Goal: Check status: Check status

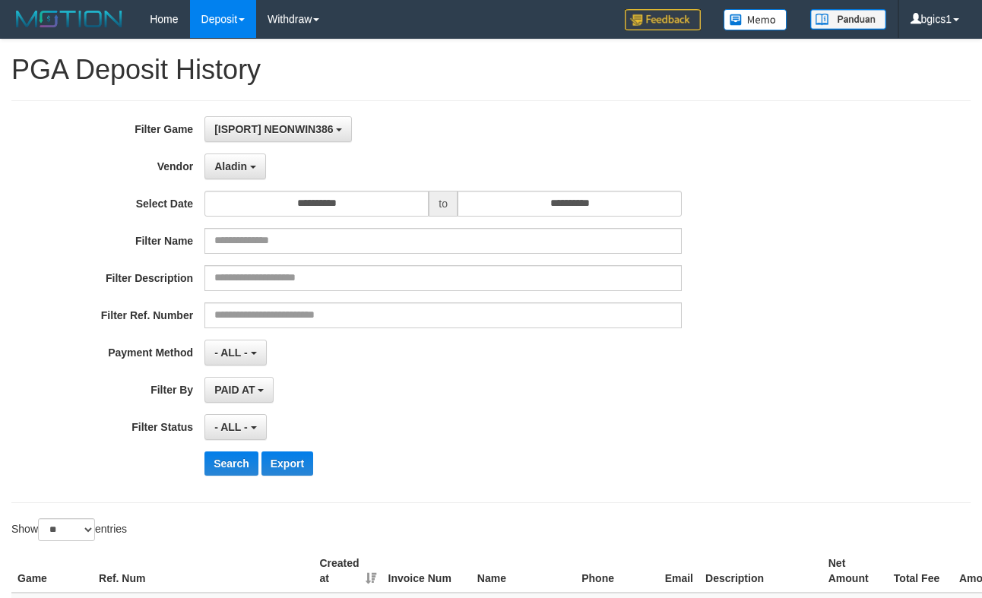
select select "**********"
select select "**"
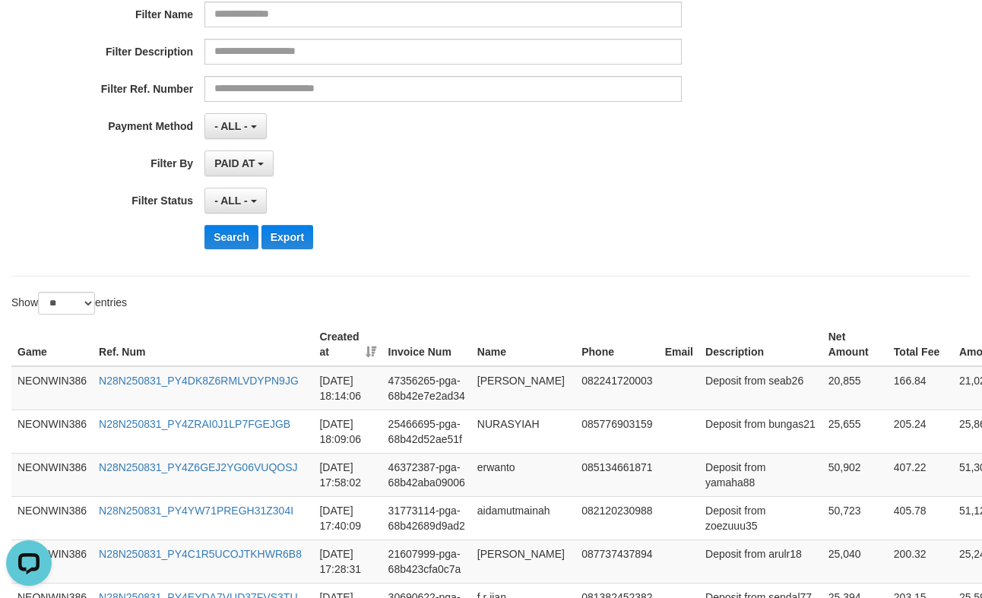
scroll to position [253, 0]
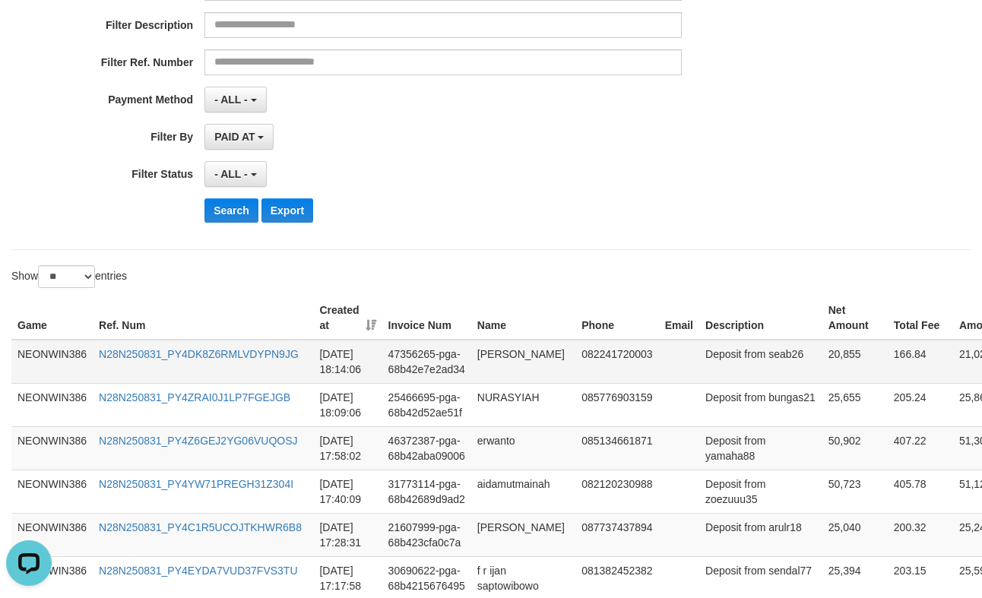
click at [822, 368] on td "20,855" at bounding box center [854, 362] width 65 height 44
copy td "20,855"
click at [230, 217] on button "Search" at bounding box center [231, 210] width 54 height 24
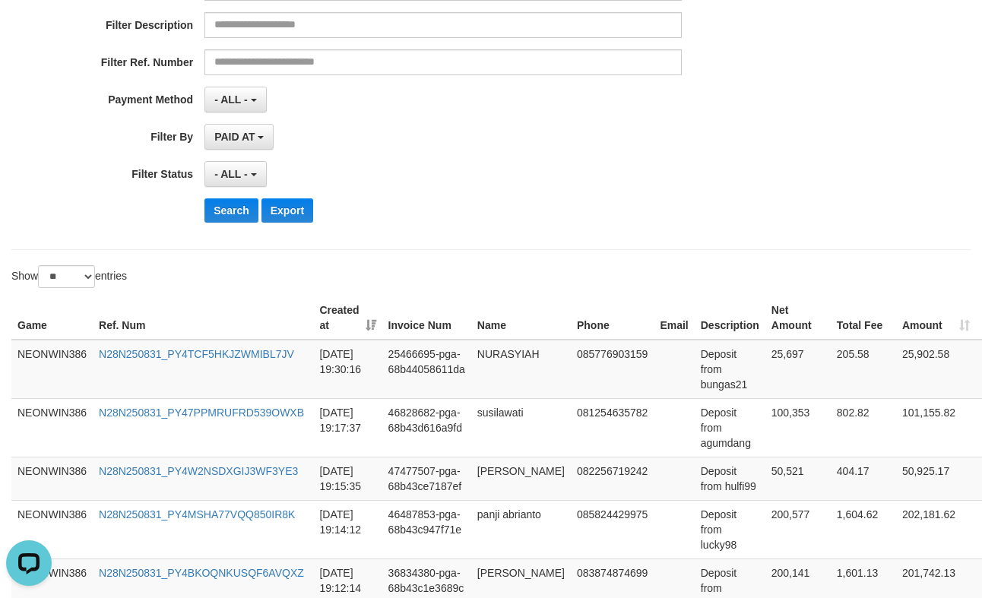
click at [527, 212] on div "Search Export" at bounding box center [511, 210] width 614 height 24
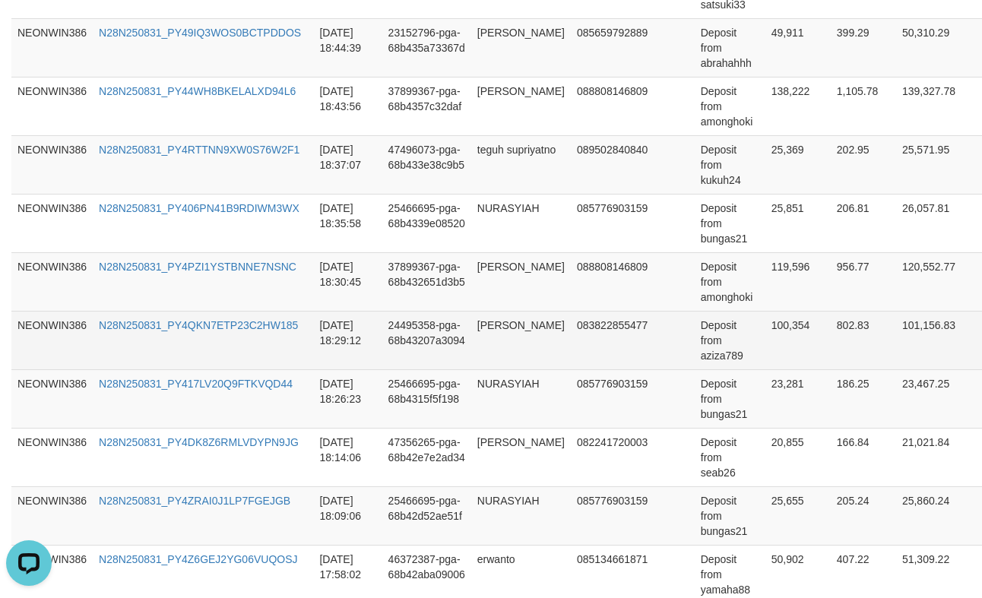
scroll to position [1013, 0]
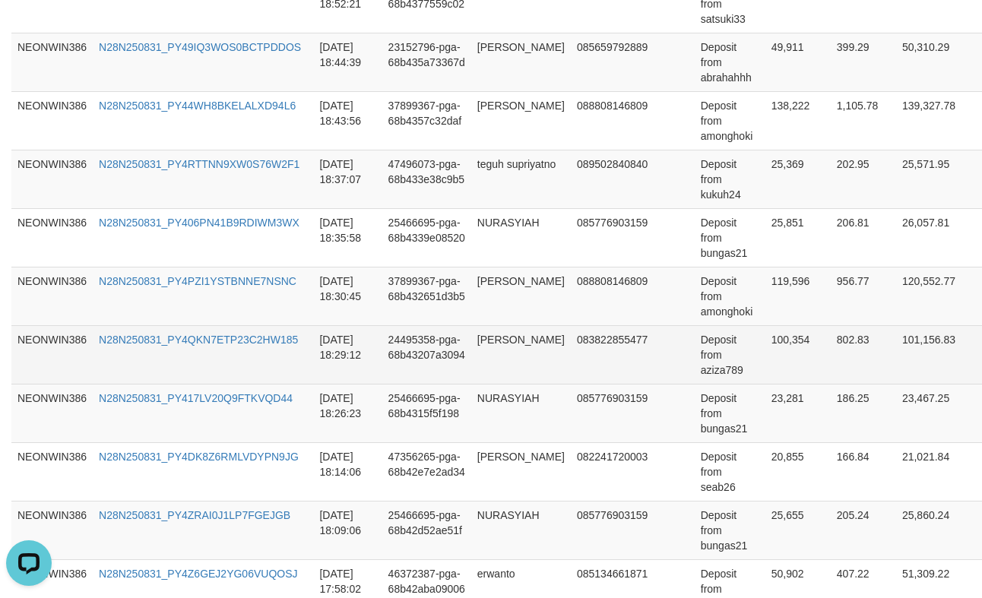
click at [722, 361] on td "Deposit from aziza789" at bounding box center [730, 354] width 71 height 59
click at [701, 375] on td "Deposit from aziza789" at bounding box center [730, 354] width 71 height 59
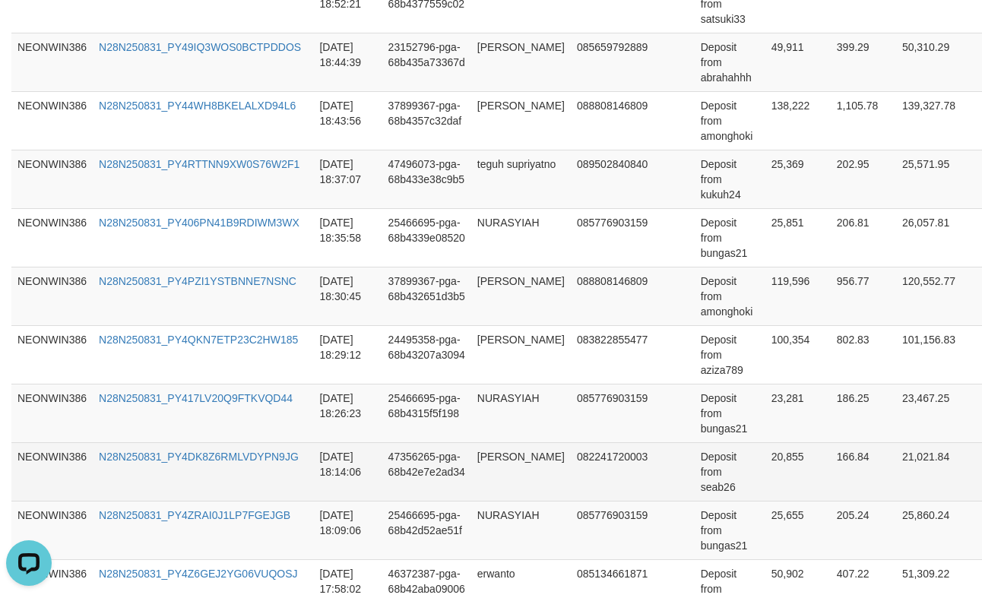
click at [765, 471] on td "20,855" at bounding box center [797, 471] width 65 height 59
copy td "20,855"
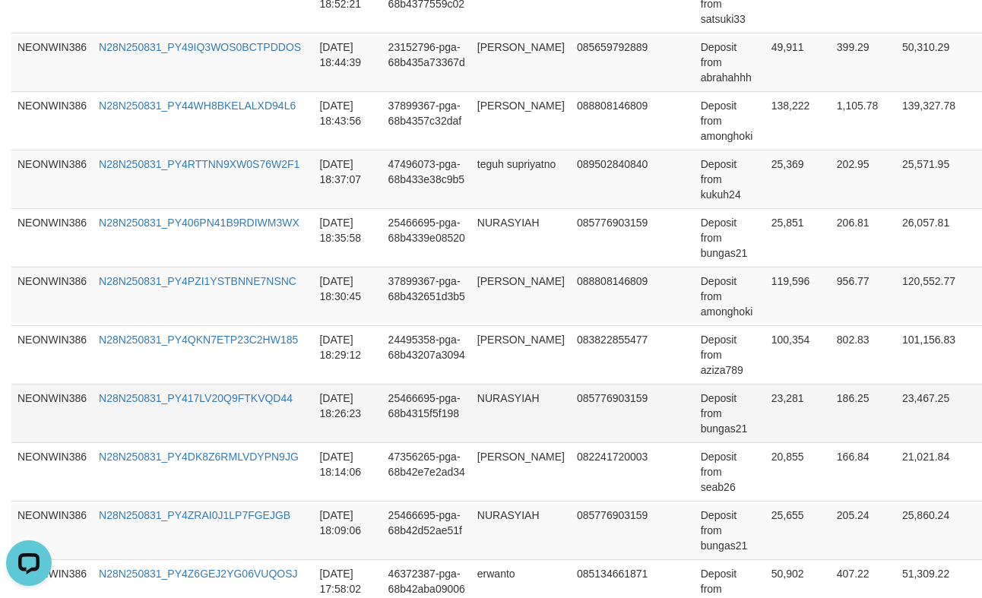
click at [765, 424] on td "23,281" at bounding box center [797, 413] width 65 height 59
copy td "23,281"
click at [765, 424] on td "23,281" at bounding box center [797, 413] width 65 height 59
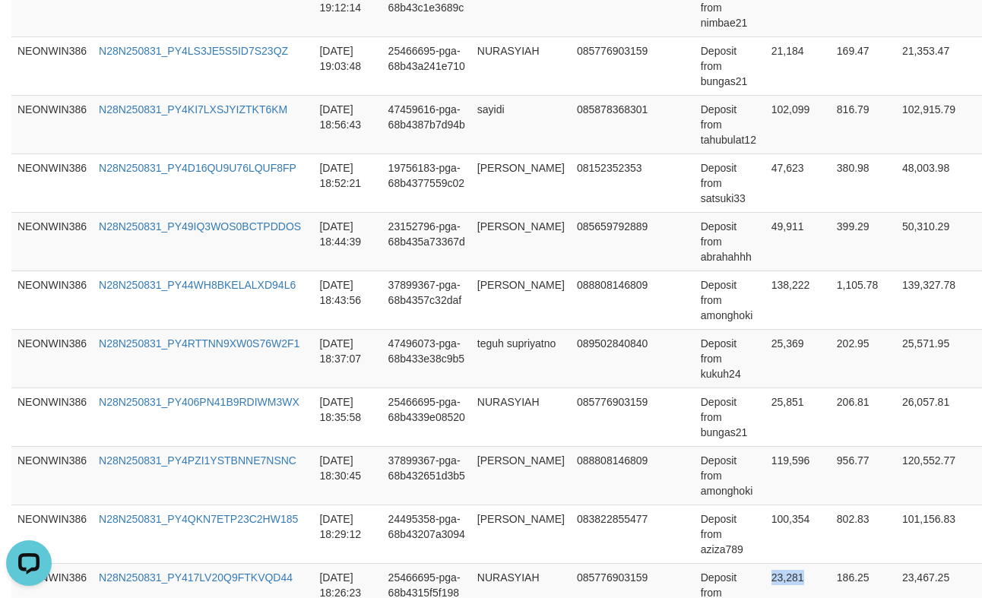
scroll to position [831, 0]
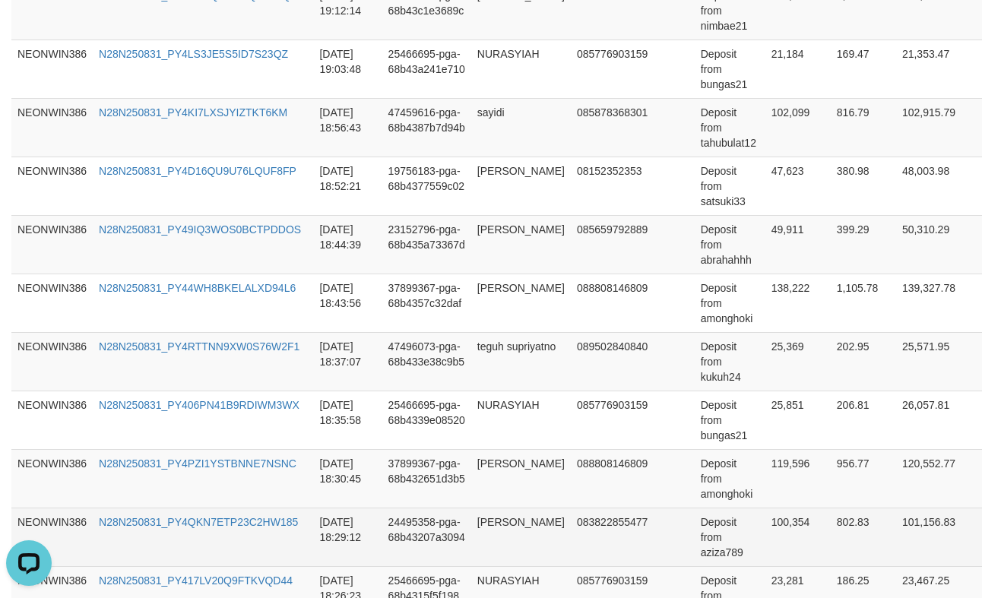
click at [767, 525] on td "100,354" at bounding box center [797, 537] width 65 height 59
copy td "100,354"
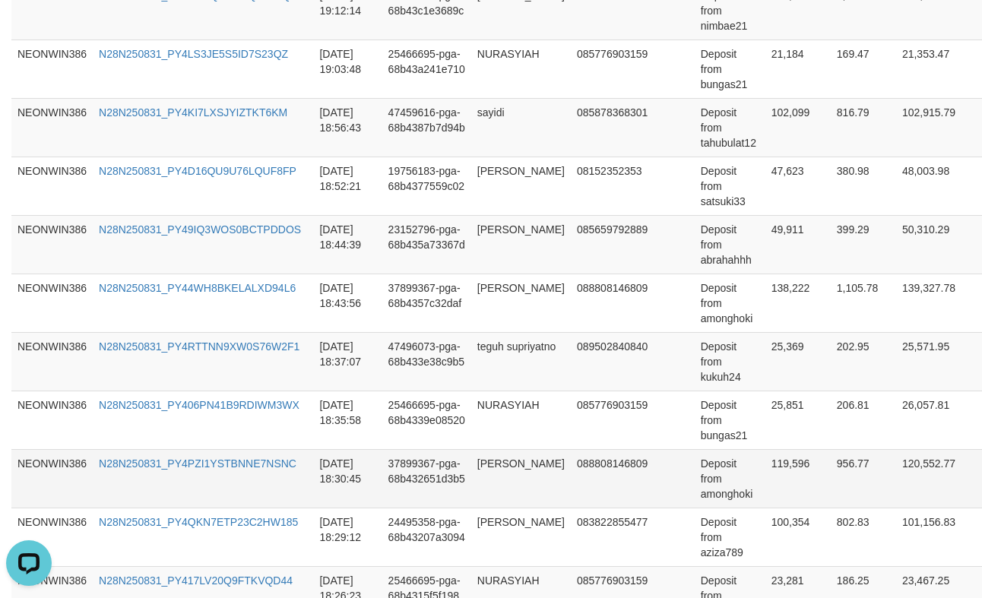
click at [795, 473] on td "119,596" at bounding box center [797, 478] width 65 height 59
click at [781, 480] on td "119,596" at bounding box center [797, 478] width 65 height 59
copy td "119,596"
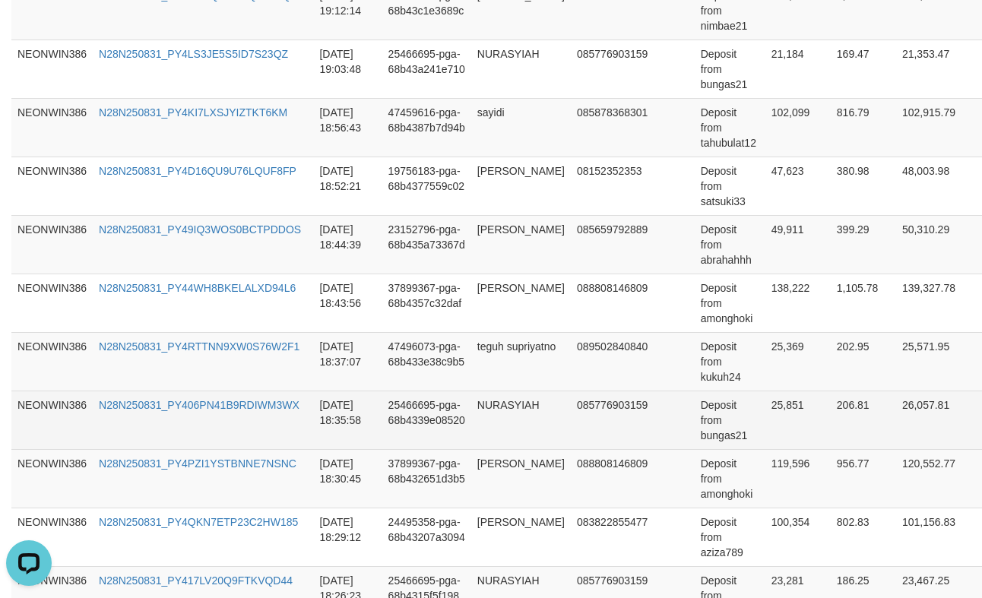
click at [773, 423] on td "25,851" at bounding box center [797, 420] width 65 height 59
copy td "25,851"
click at [773, 423] on td "25,851" at bounding box center [797, 420] width 65 height 59
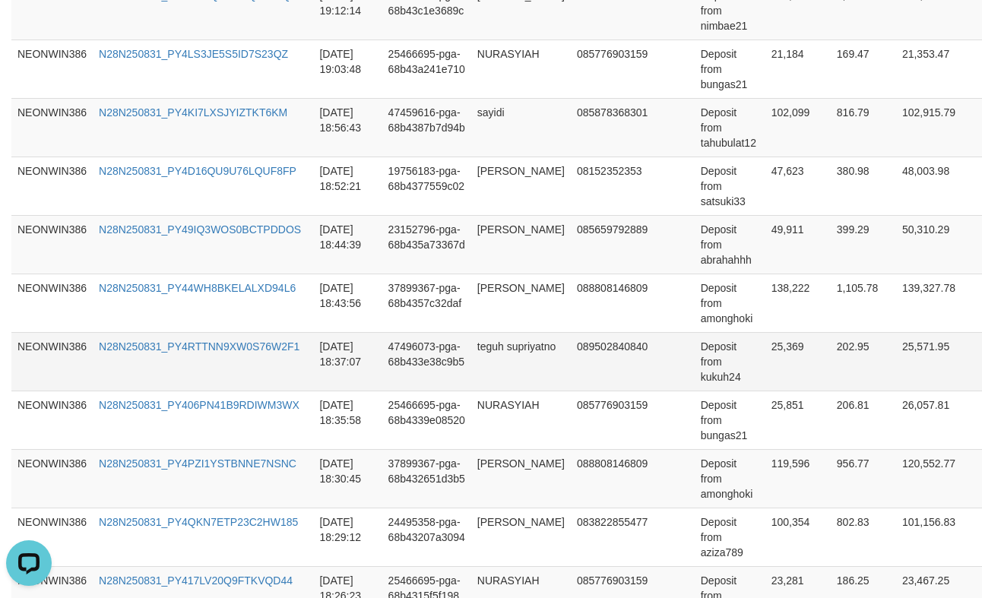
click at [765, 363] on td "25,369" at bounding box center [797, 361] width 65 height 59
copy td "25,369"
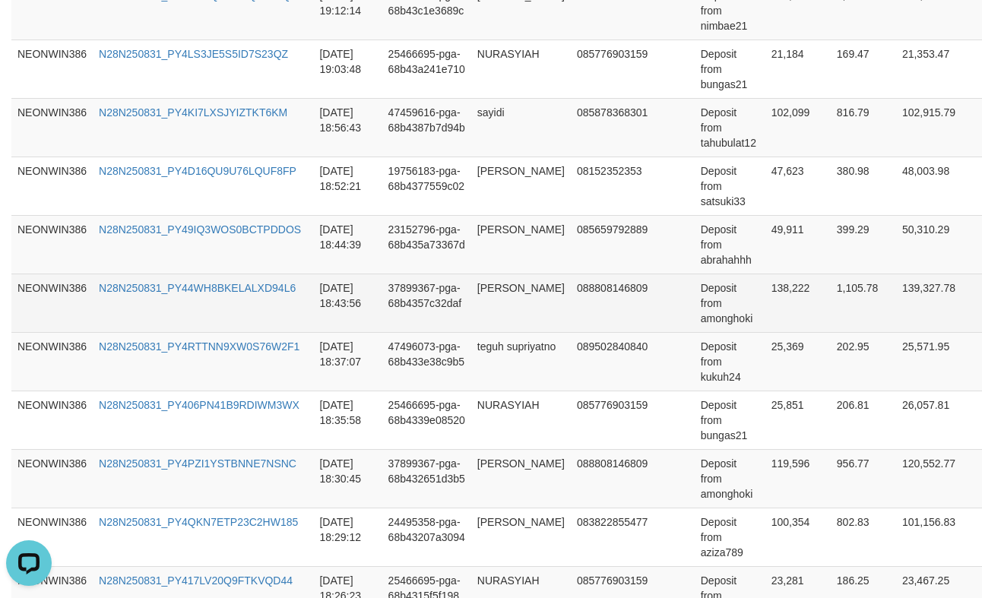
click at [778, 303] on td "138,222" at bounding box center [797, 303] width 65 height 59
copy td "138,222"
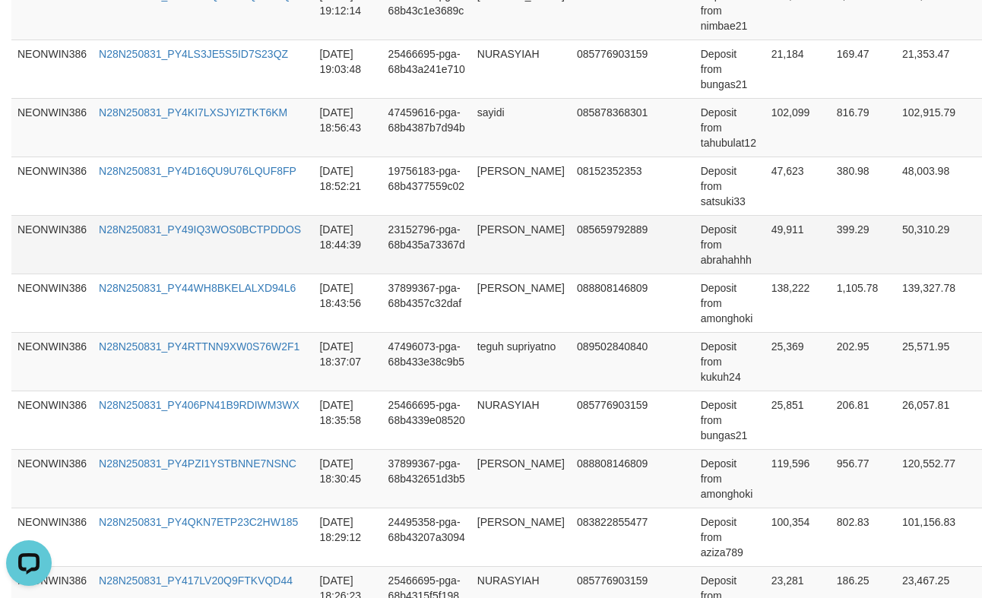
click at [777, 244] on td "49,911" at bounding box center [797, 244] width 65 height 59
copy td "49,911"
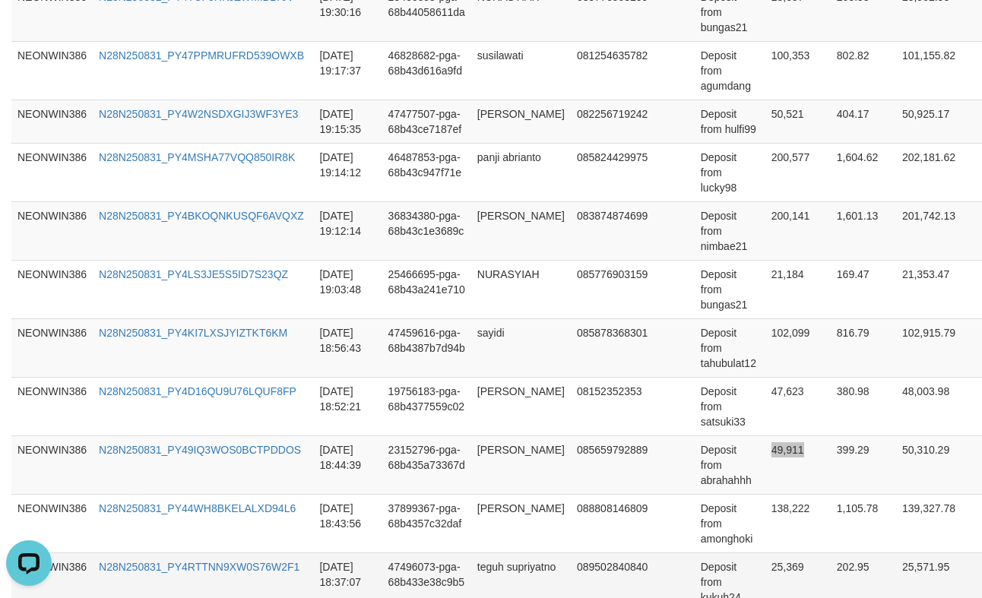
scroll to position [578, 0]
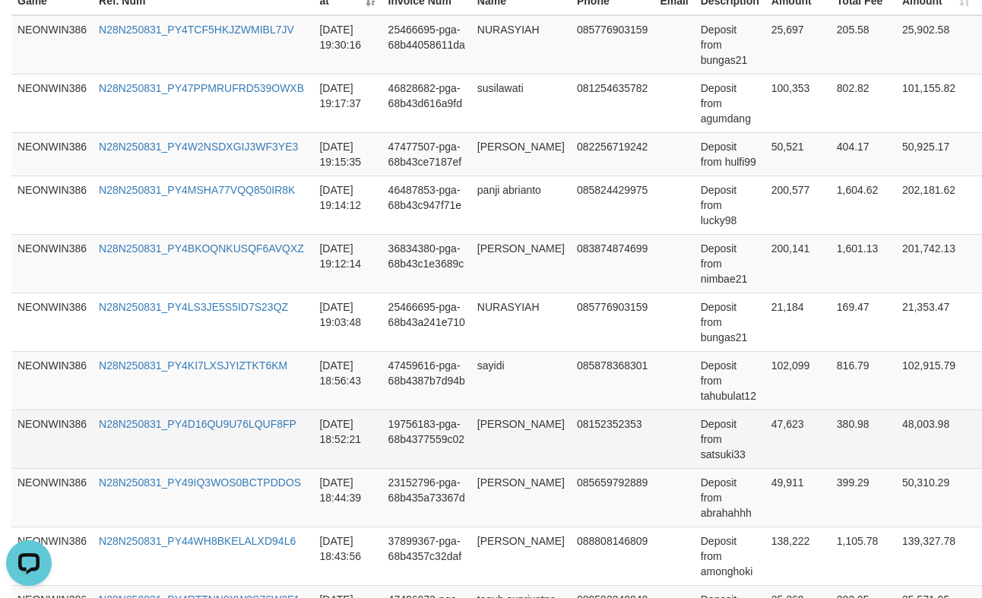
click at [765, 434] on td "47,623" at bounding box center [797, 439] width 65 height 59
copy td "47,623"
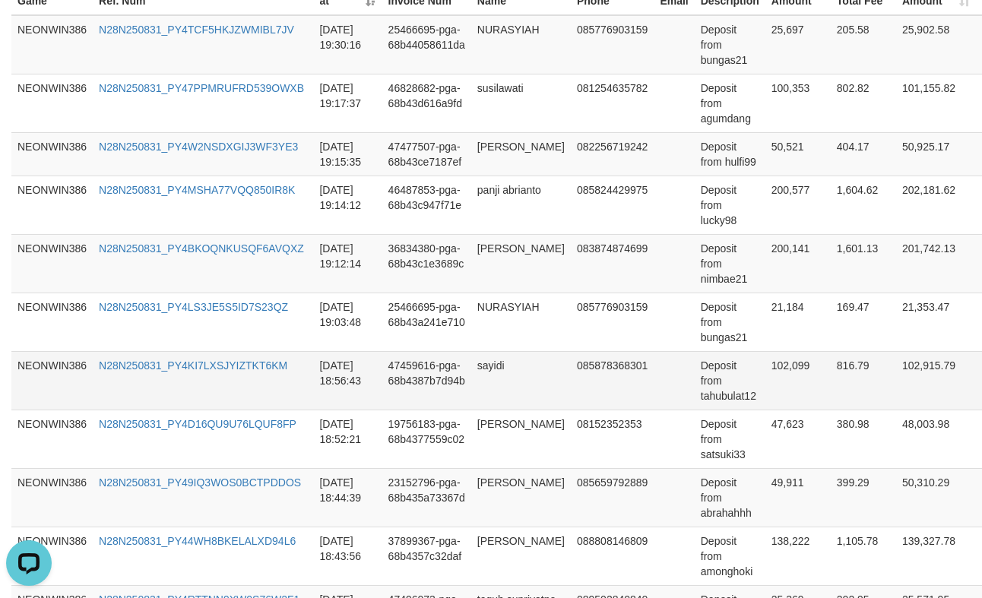
click at [765, 382] on td "102,099" at bounding box center [797, 380] width 65 height 59
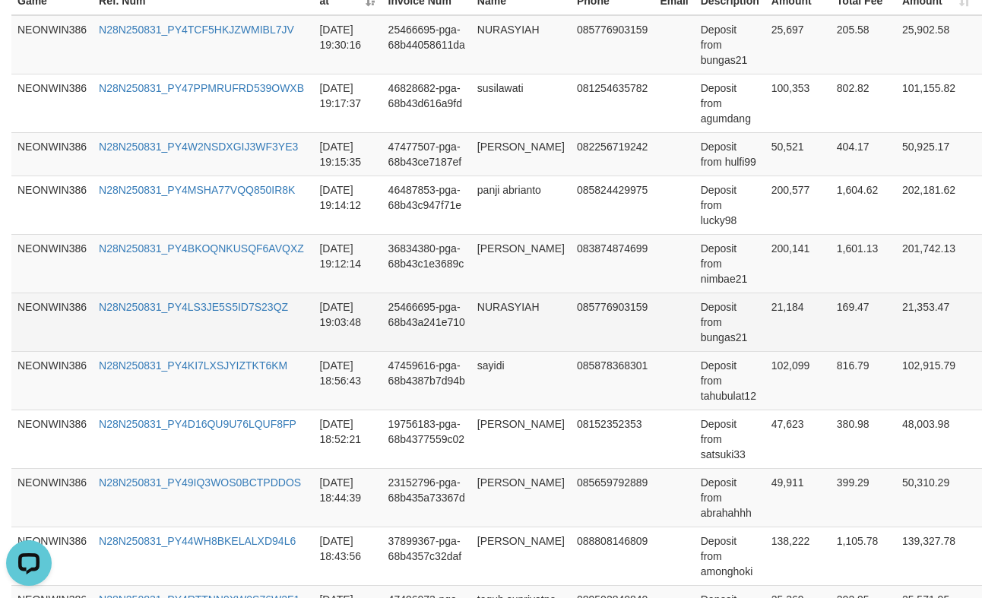
click at [772, 318] on td "21,184" at bounding box center [797, 322] width 65 height 59
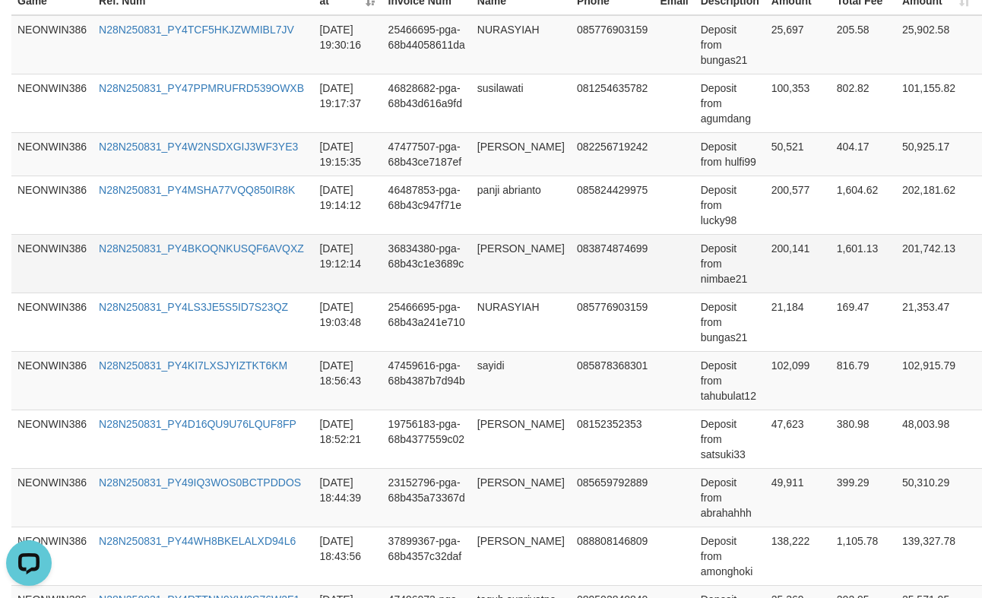
click at [765, 264] on td "200,141" at bounding box center [797, 263] width 65 height 59
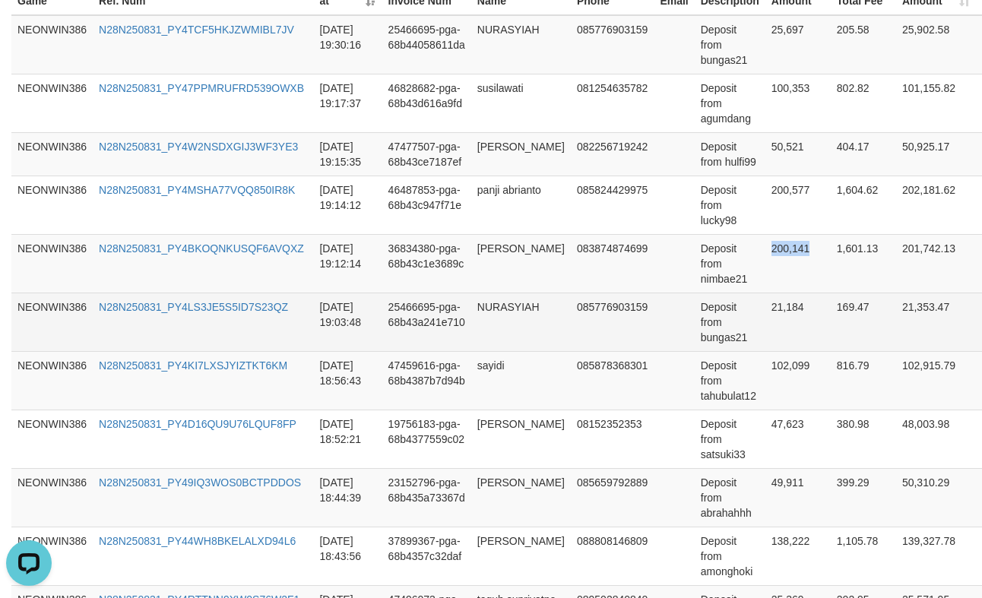
drag, startPoint x: 761, startPoint y: 264, endPoint x: 933, endPoint y: 325, distance: 182.9
click at [765, 264] on td "200,141" at bounding box center [797, 263] width 65 height 59
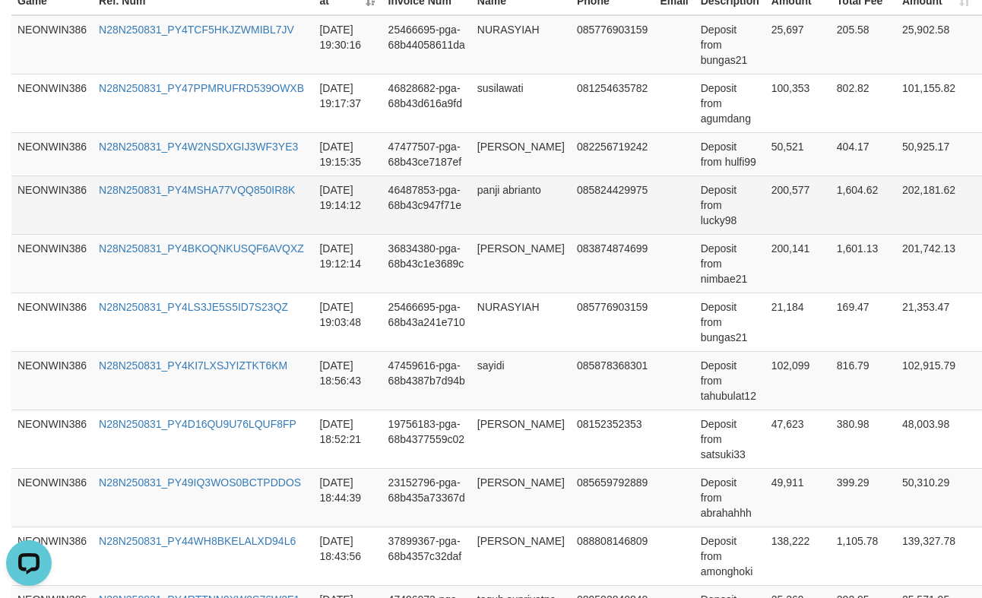
click at [805, 195] on td "200,577" at bounding box center [797, 205] width 65 height 59
click at [765, 201] on td "200,577" at bounding box center [797, 205] width 65 height 59
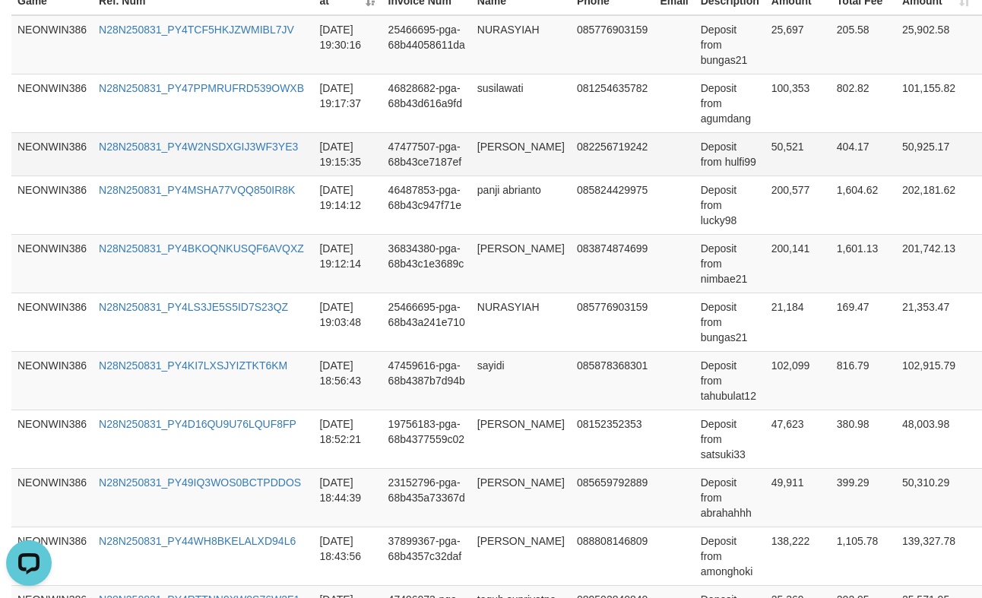
click at [765, 156] on td "50,521" at bounding box center [797, 153] width 65 height 43
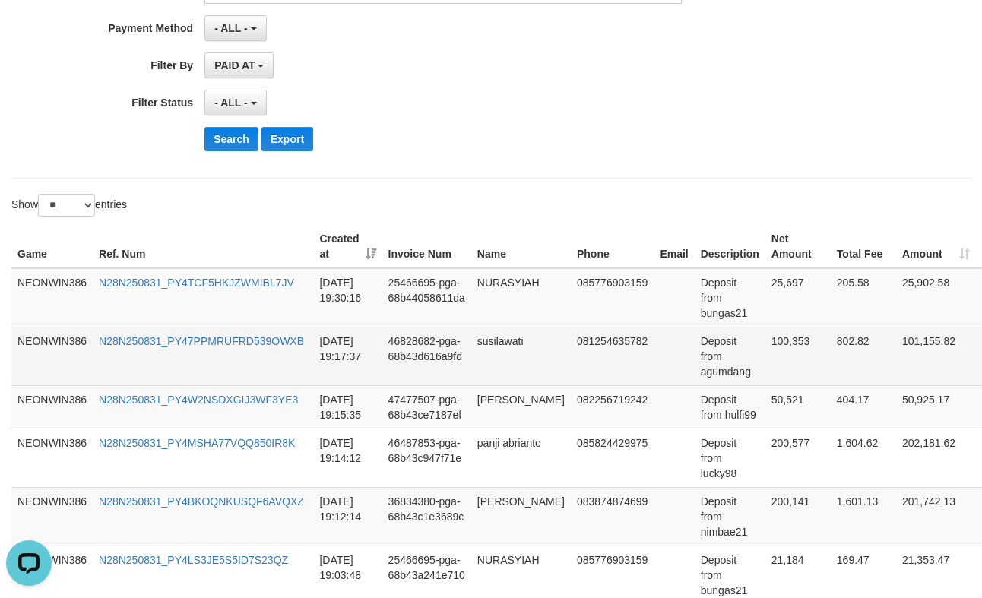
click at [778, 354] on td "100,353" at bounding box center [797, 356] width 65 height 59
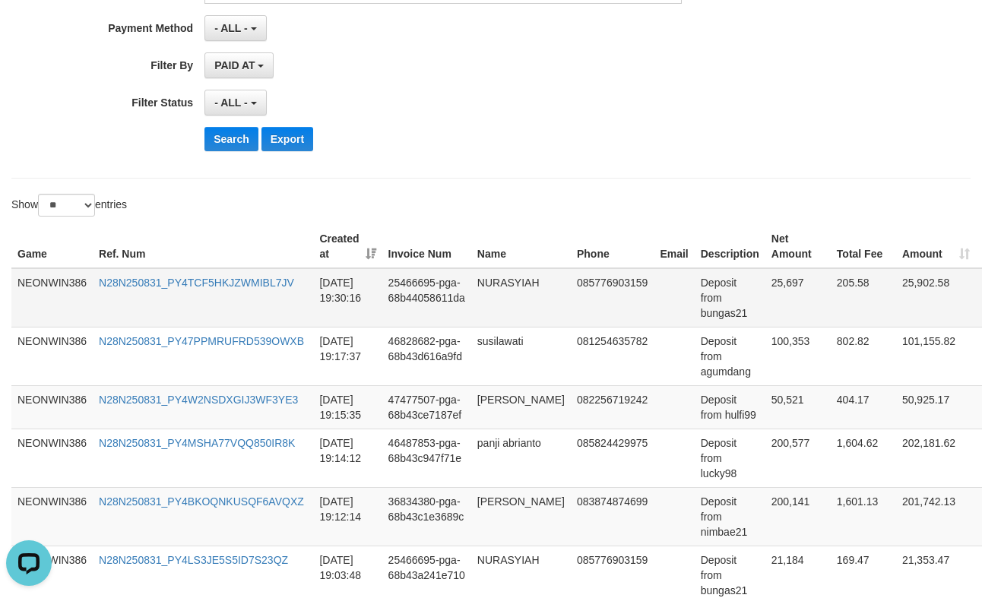
click at [784, 285] on td "25,697" at bounding box center [797, 297] width 65 height 59
click at [525, 291] on td "NURASYIAH" at bounding box center [521, 297] width 100 height 59
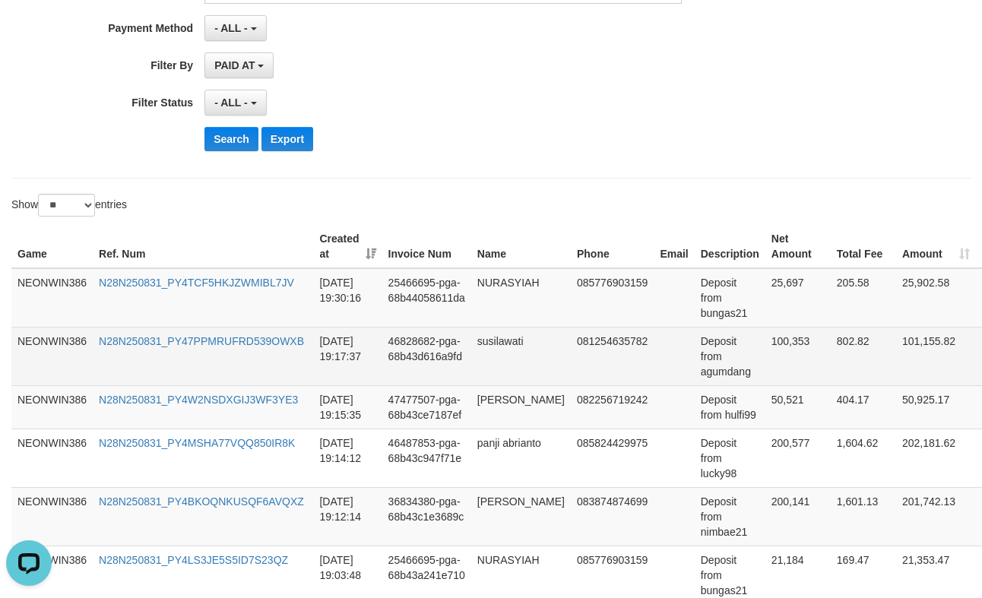
click at [492, 328] on td "susilawati" at bounding box center [521, 356] width 100 height 59
click at [493, 346] on td "susilawati" at bounding box center [521, 356] width 100 height 59
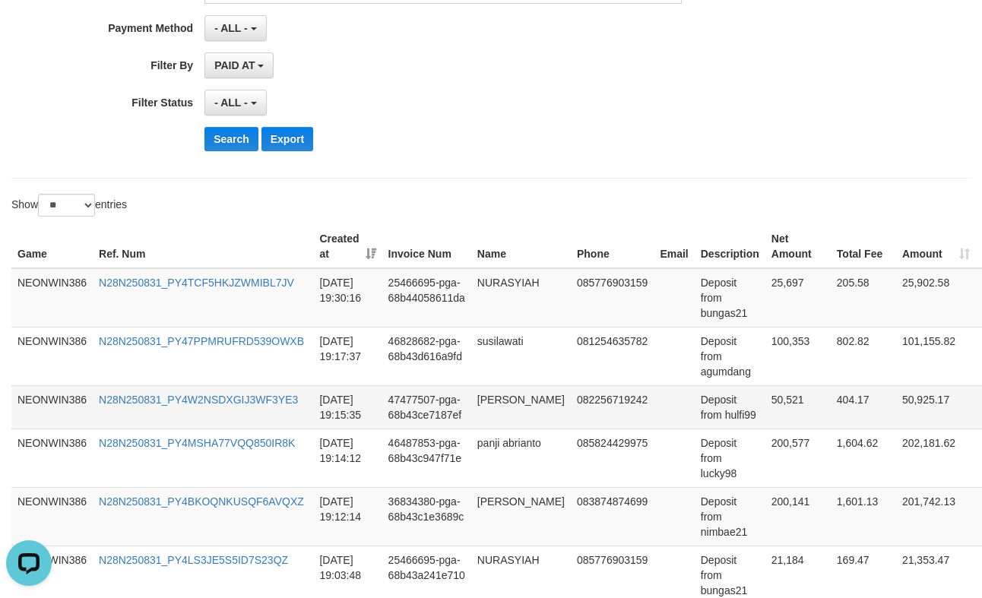
click at [475, 400] on td "[PERSON_NAME]" at bounding box center [521, 406] width 100 height 43
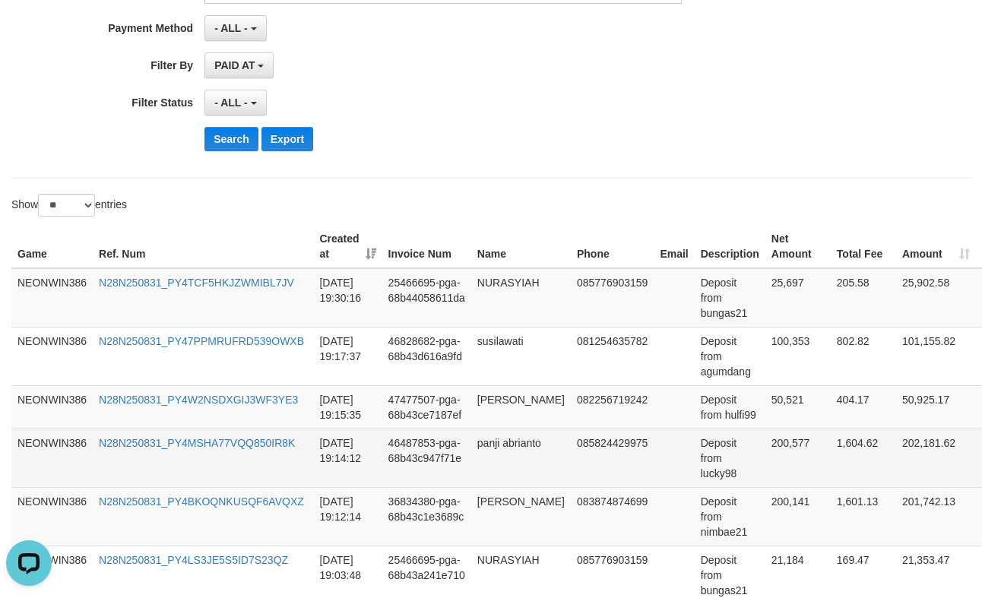
click at [492, 453] on td "panji abrianto" at bounding box center [521, 458] width 100 height 59
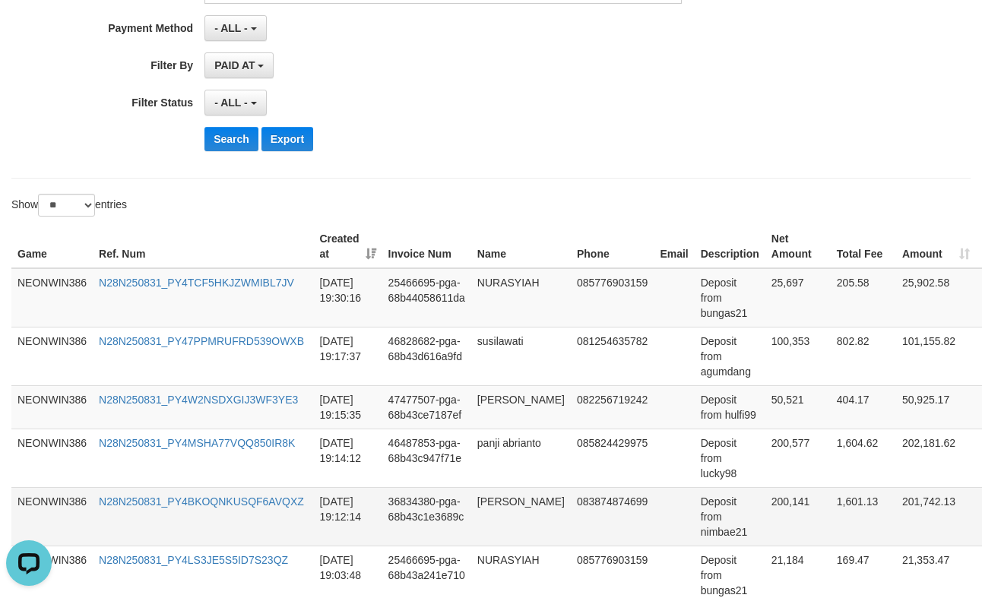
click at [485, 510] on td "[PERSON_NAME]" at bounding box center [521, 516] width 100 height 59
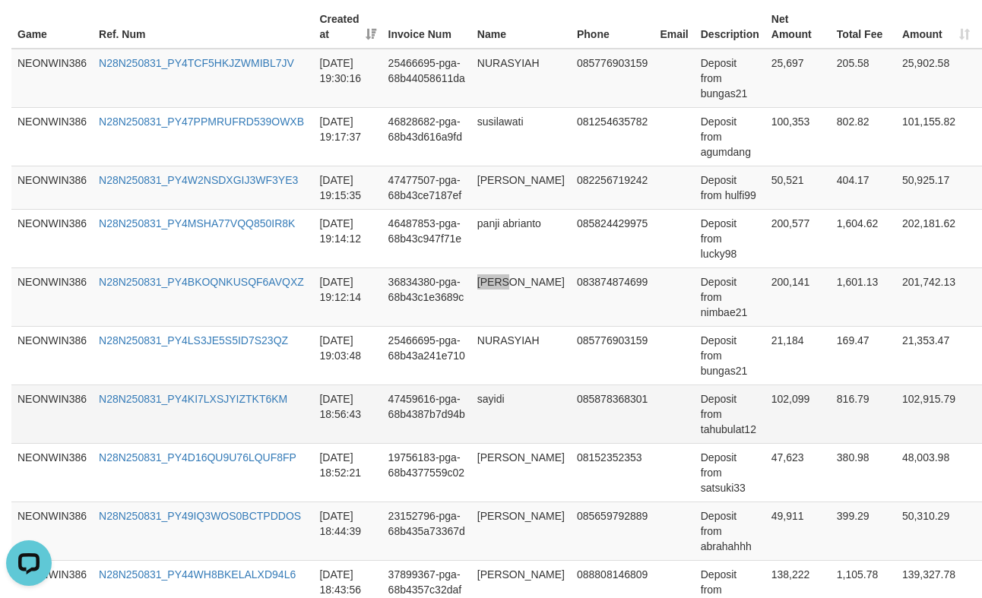
scroll to position [578, 0]
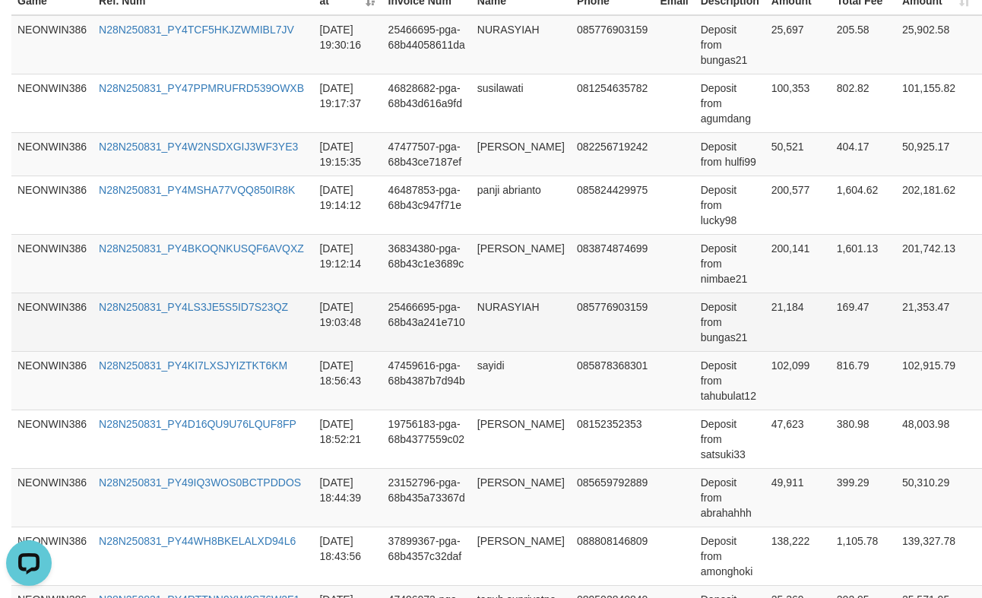
click at [511, 294] on td "NURASYIAH" at bounding box center [521, 322] width 100 height 59
click at [490, 308] on td "NURASYIAH" at bounding box center [521, 322] width 100 height 59
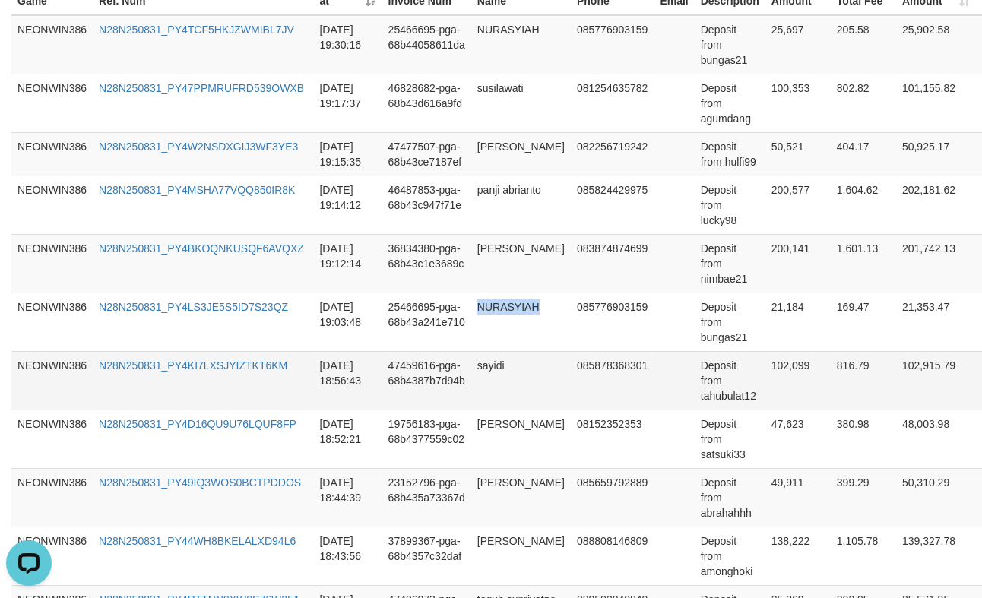
click at [488, 360] on td "sayidi" at bounding box center [521, 380] width 100 height 59
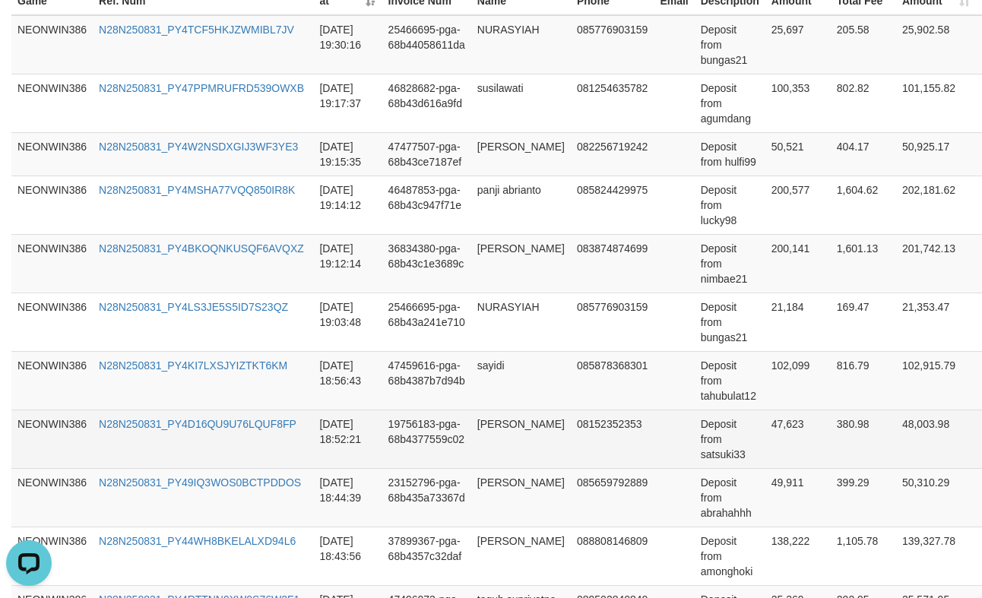
click at [477, 436] on td "[PERSON_NAME]" at bounding box center [521, 439] width 100 height 59
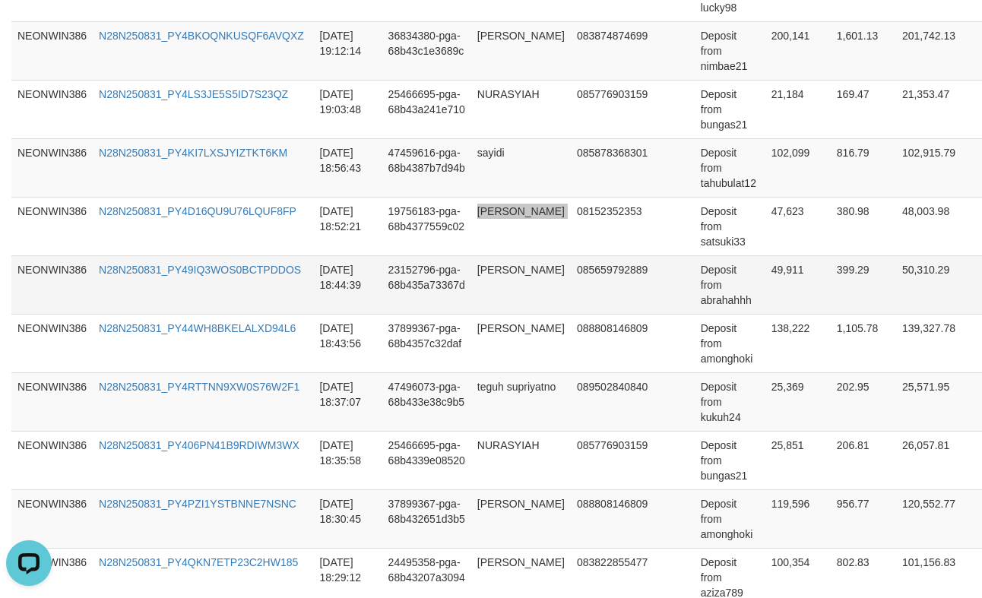
scroll to position [831, 0]
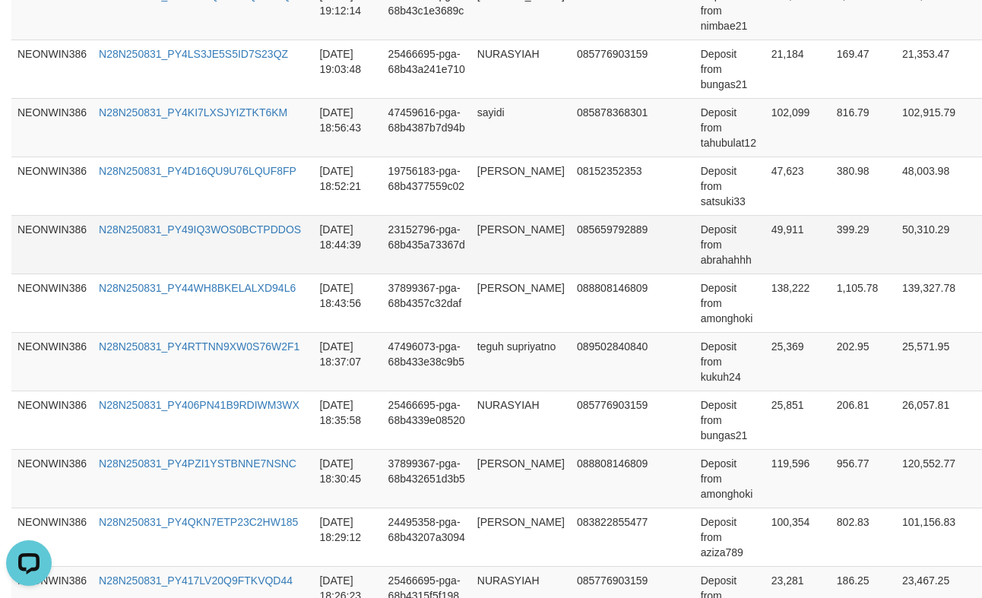
click at [501, 239] on td "[PERSON_NAME]" at bounding box center [521, 244] width 100 height 59
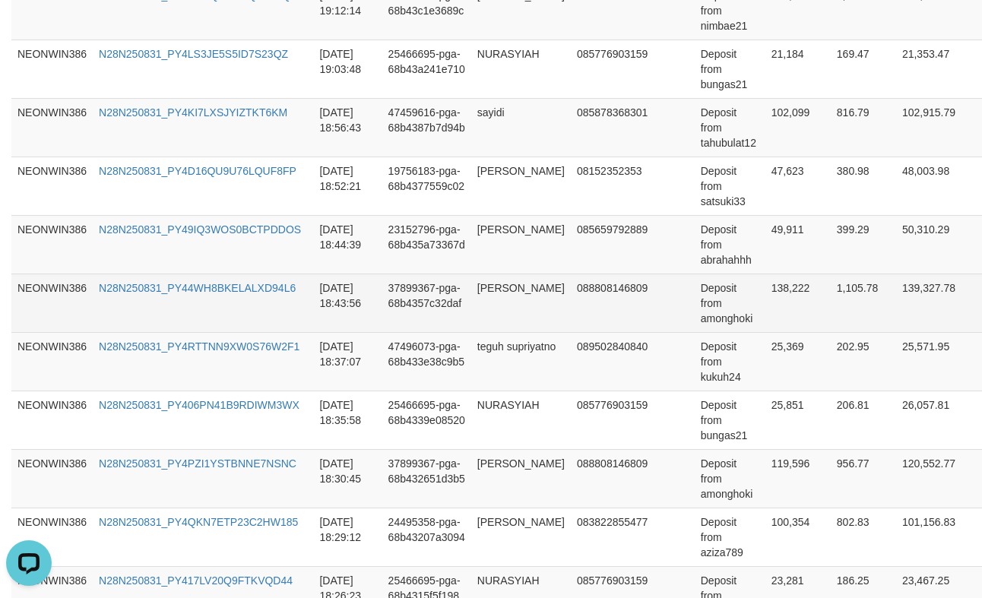
click at [481, 302] on td "[PERSON_NAME]" at bounding box center [521, 303] width 100 height 59
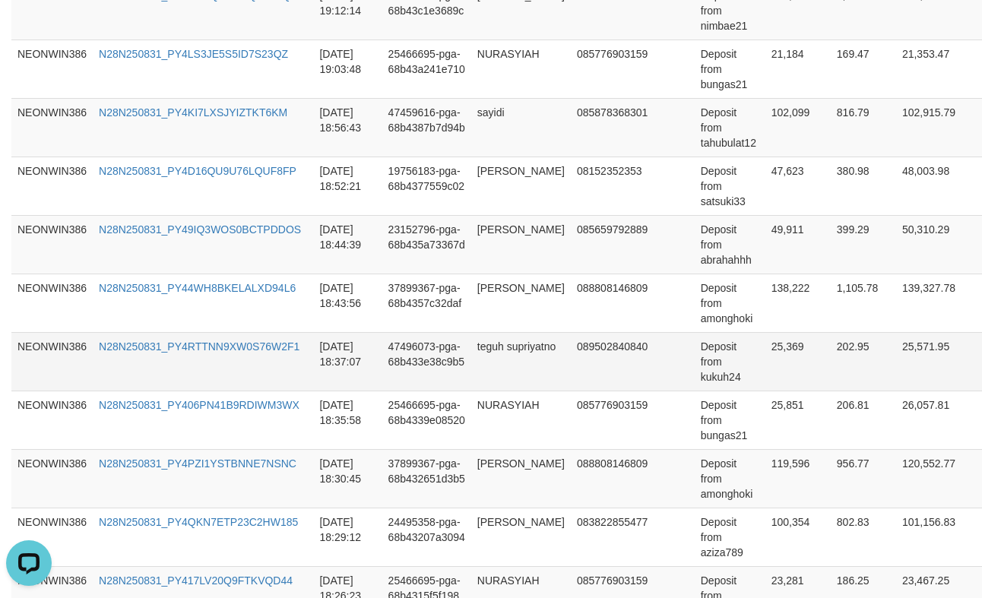
click at [505, 378] on td "teguh supriyatno" at bounding box center [521, 361] width 100 height 59
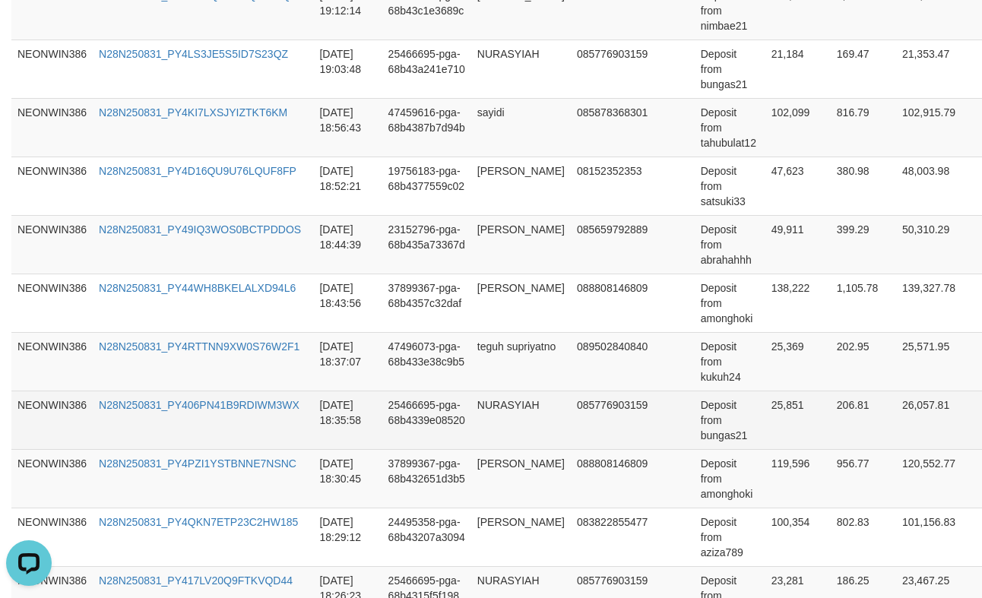
click at [515, 419] on td "NURASYIAH" at bounding box center [521, 420] width 100 height 59
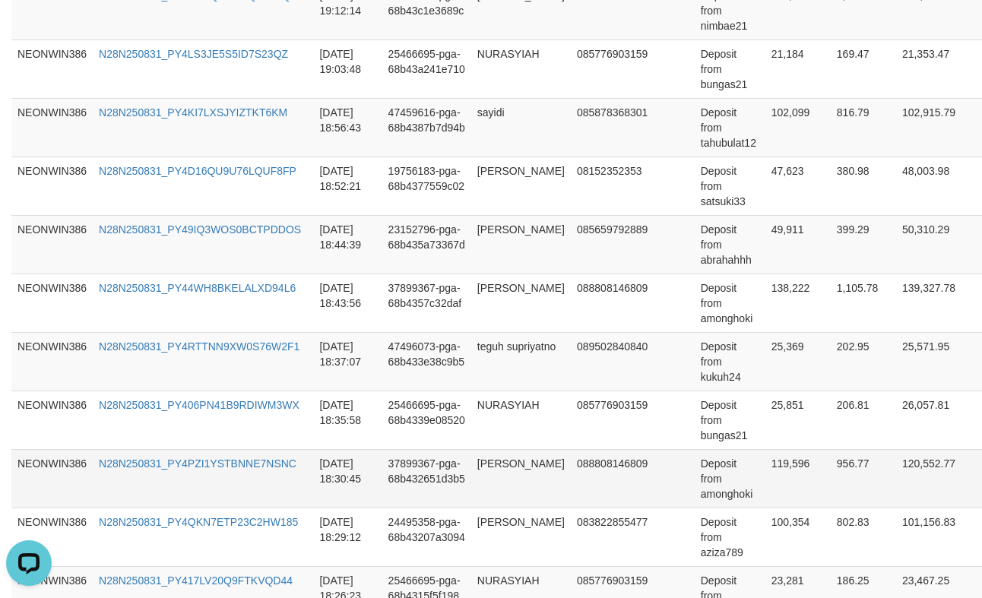
click at [521, 478] on td "[PERSON_NAME]" at bounding box center [521, 478] width 100 height 59
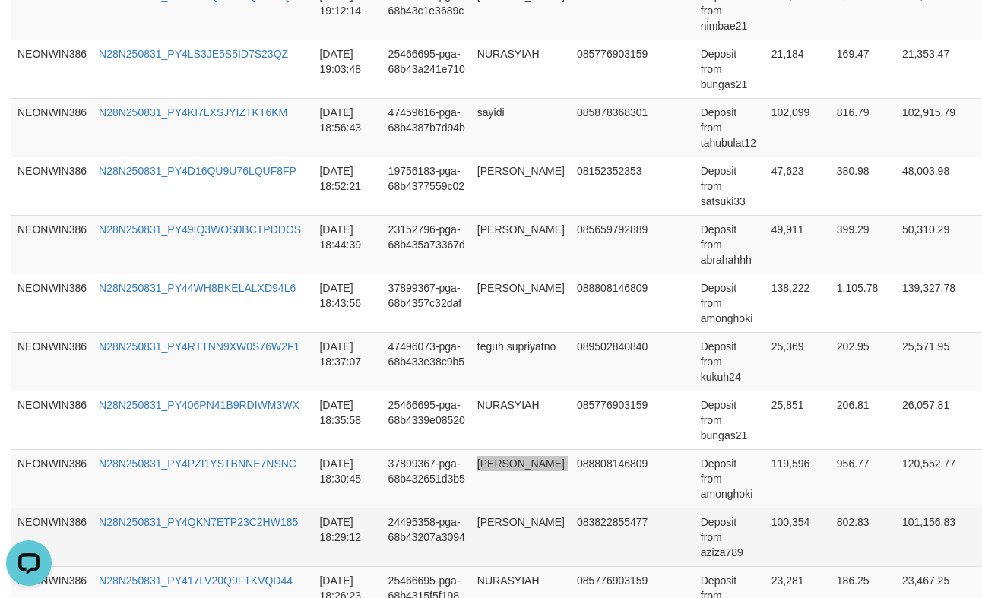
scroll to position [1085, 0]
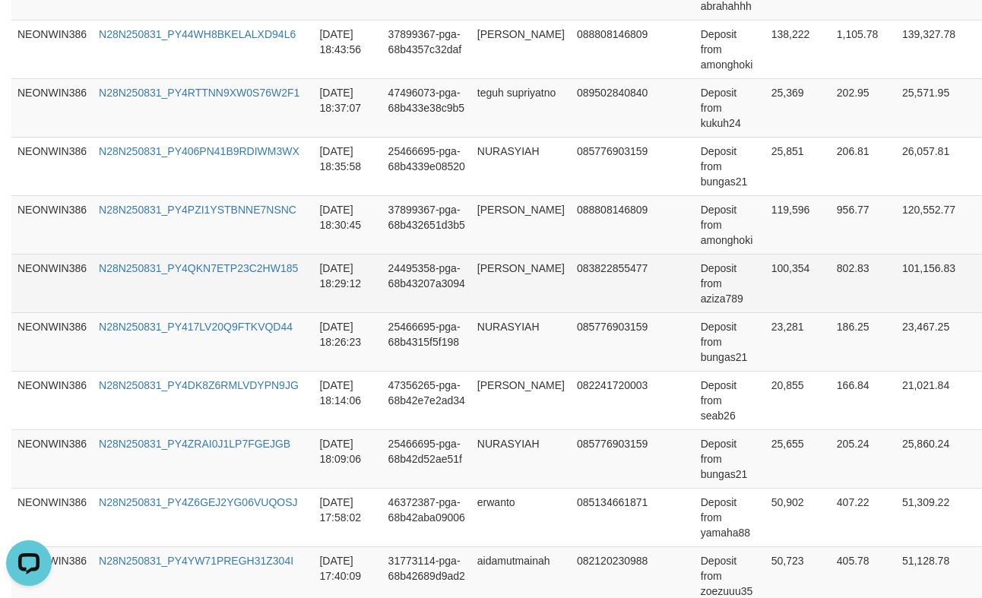
click at [519, 296] on td "[PERSON_NAME]" at bounding box center [521, 283] width 100 height 59
click at [452, 296] on td "24495358-pga-68b43207a3094" at bounding box center [426, 283] width 89 height 59
click at [480, 287] on td "[PERSON_NAME]" at bounding box center [521, 283] width 100 height 59
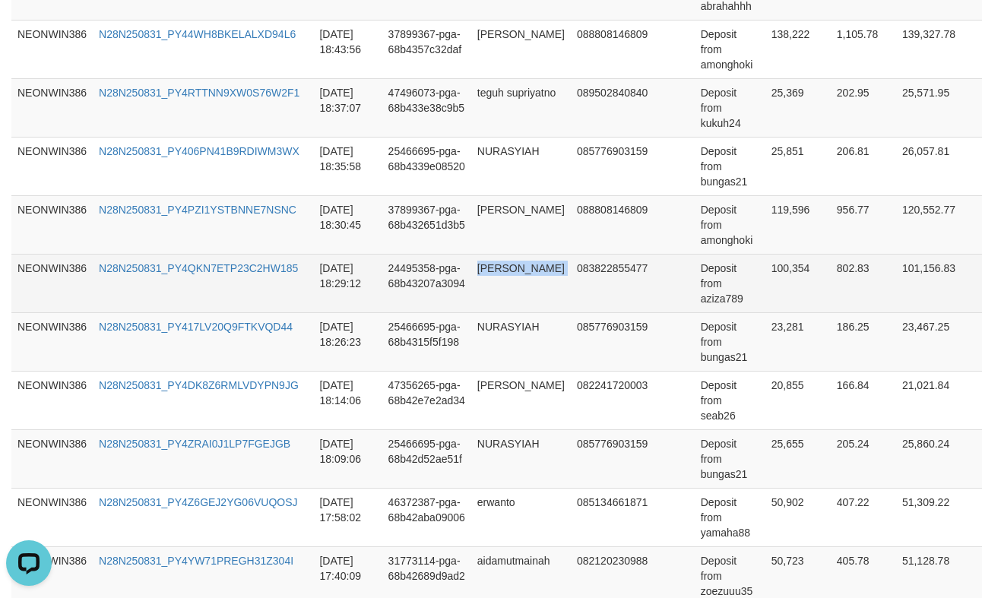
click at [480, 287] on td "[PERSON_NAME]" at bounding box center [521, 283] width 100 height 59
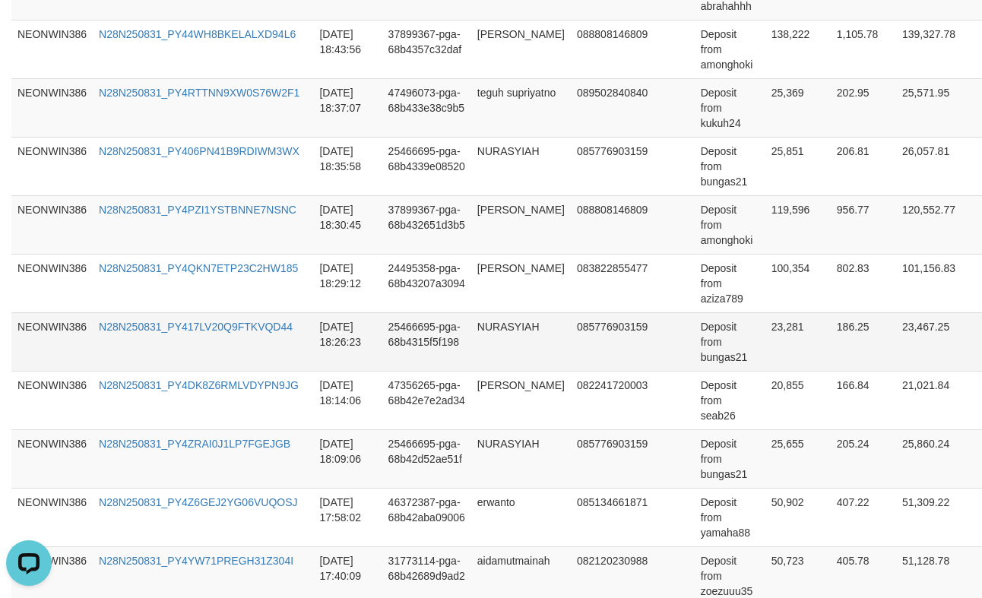
click at [511, 356] on td "NURASYIAH" at bounding box center [521, 341] width 100 height 59
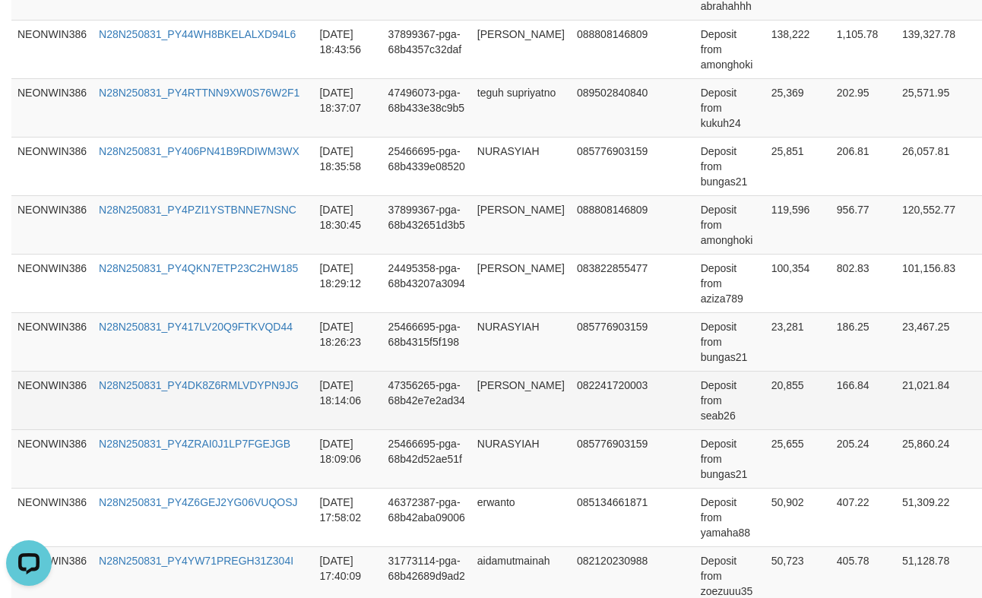
click at [489, 386] on td "[PERSON_NAME]" at bounding box center [521, 400] width 100 height 59
click at [697, 419] on td "Deposit from seab26" at bounding box center [730, 400] width 71 height 59
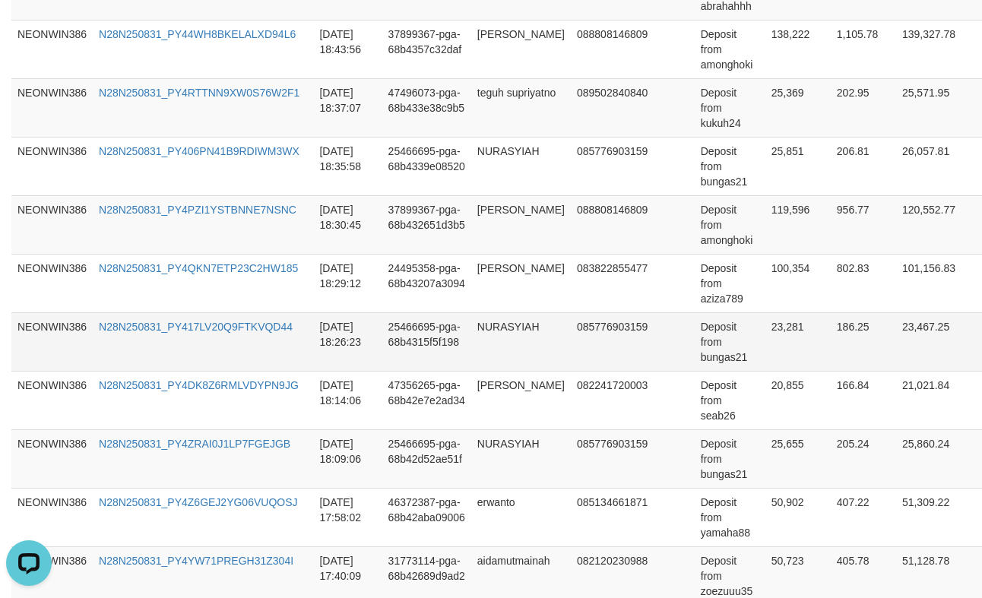
click at [711, 364] on td "Deposit from bungas21" at bounding box center [730, 341] width 71 height 59
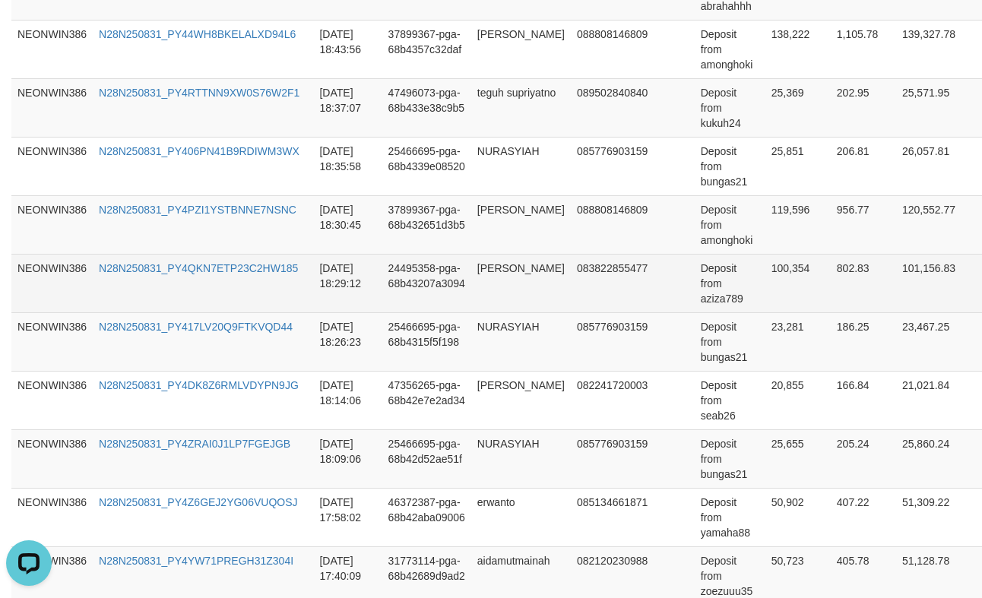
click at [712, 304] on td "Deposit from aziza789" at bounding box center [730, 283] width 71 height 59
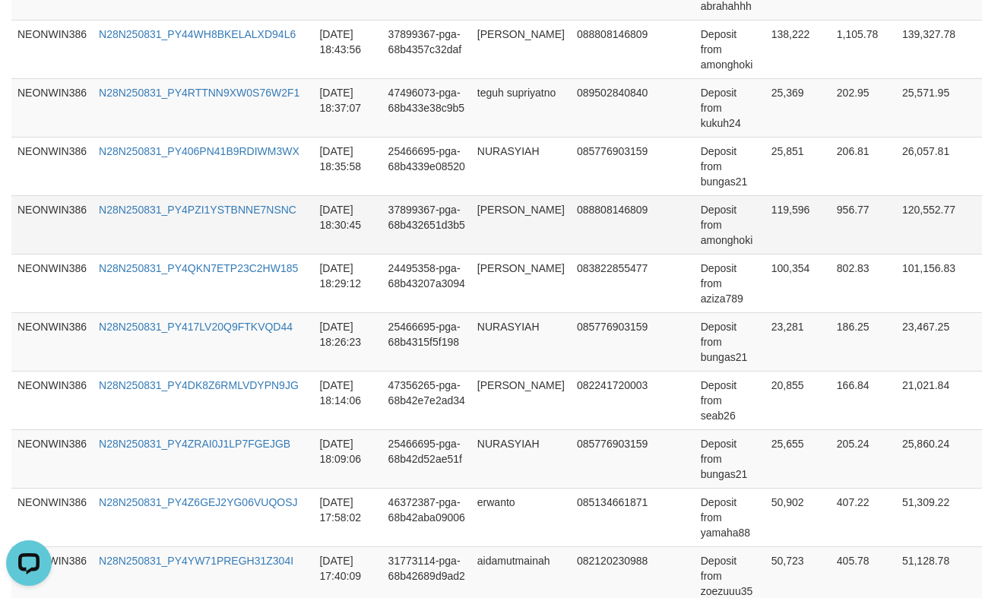
click at [712, 242] on td "Deposit from amonghoki" at bounding box center [730, 224] width 71 height 59
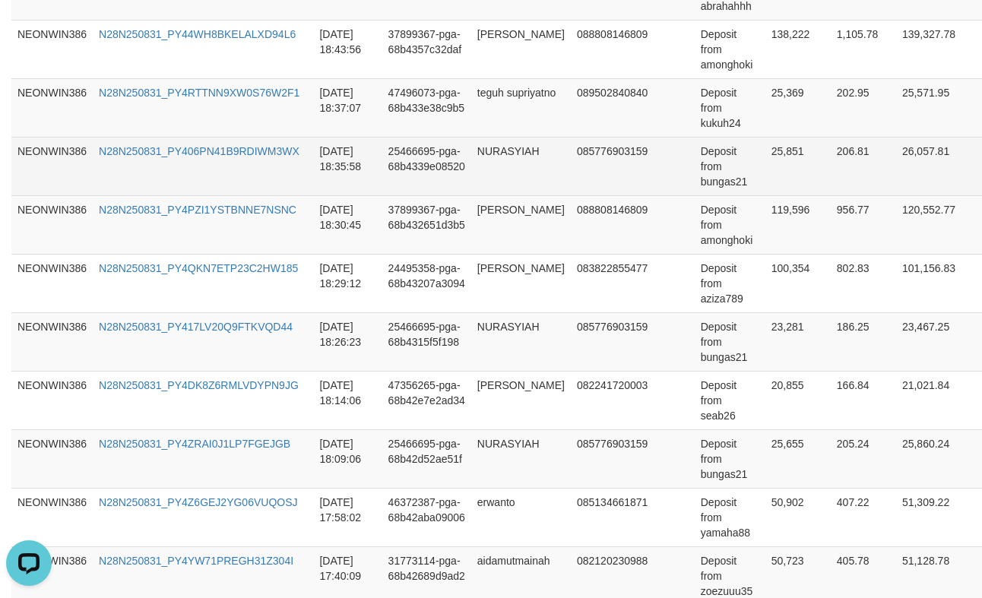
click at [707, 192] on td "Deposit from bungas21" at bounding box center [730, 166] width 71 height 59
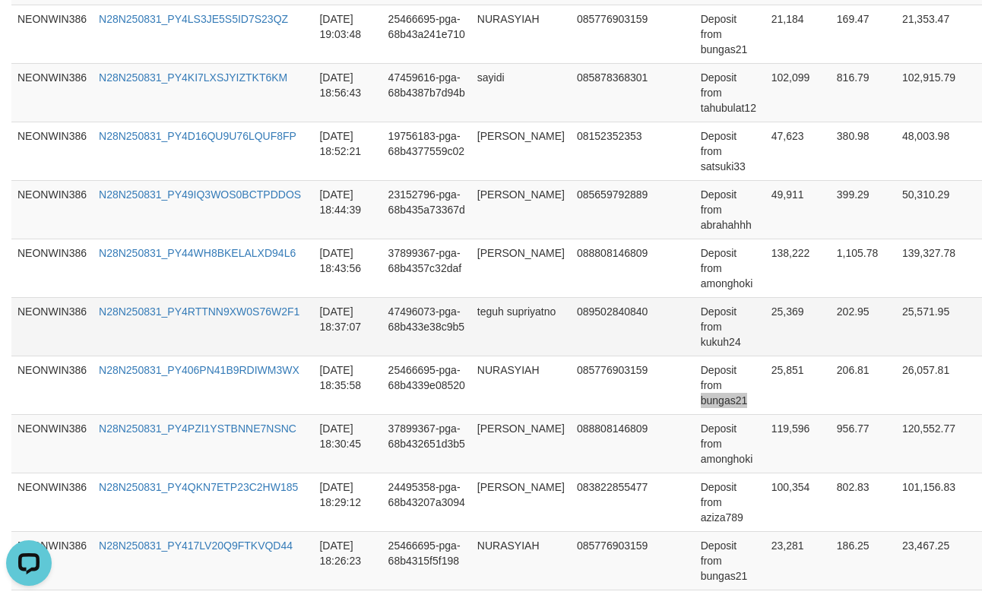
scroll to position [831, 0]
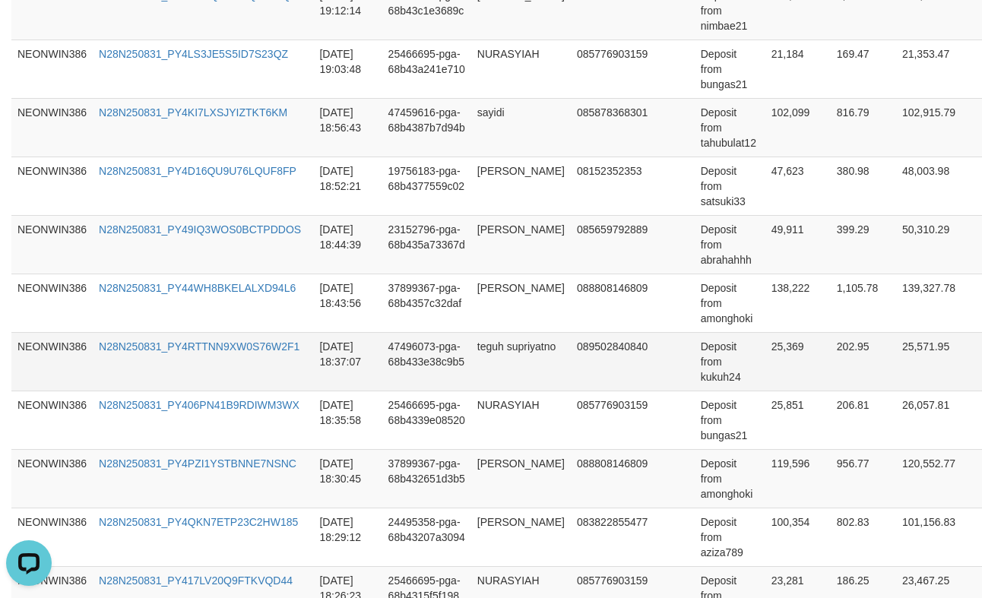
click at [700, 385] on td "Deposit from kukuh24" at bounding box center [730, 361] width 71 height 59
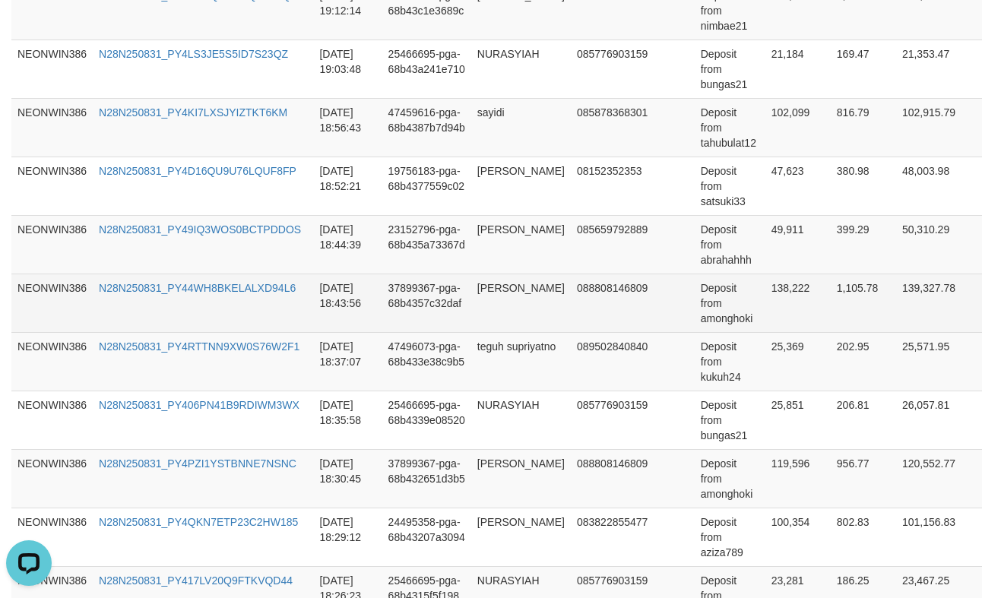
click at [705, 317] on td "Deposit from amonghoki" at bounding box center [730, 303] width 71 height 59
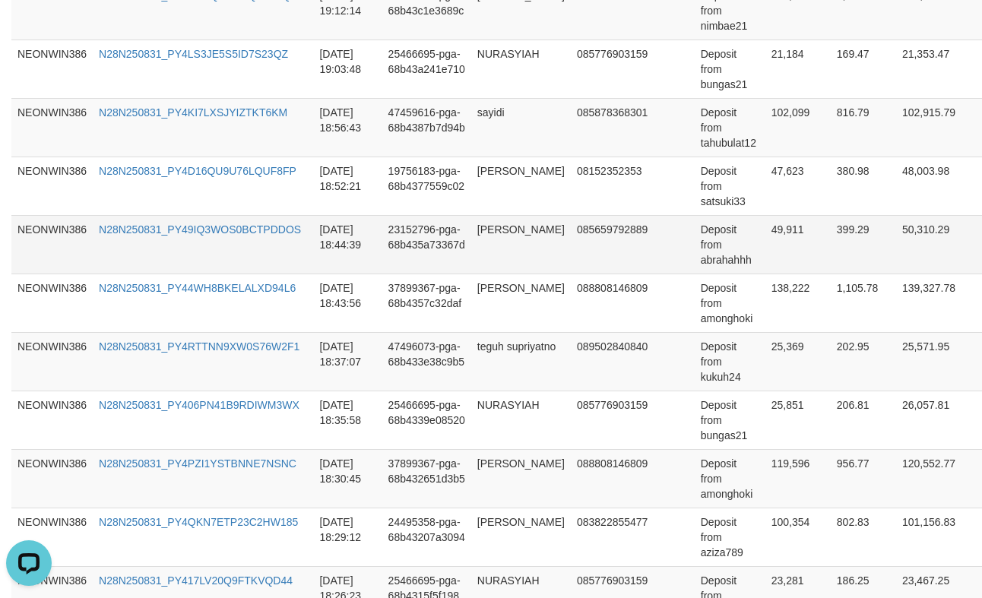
click at [718, 259] on td "Deposit from abrahahhh" at bounding box center [730, 244] width 71 height 59
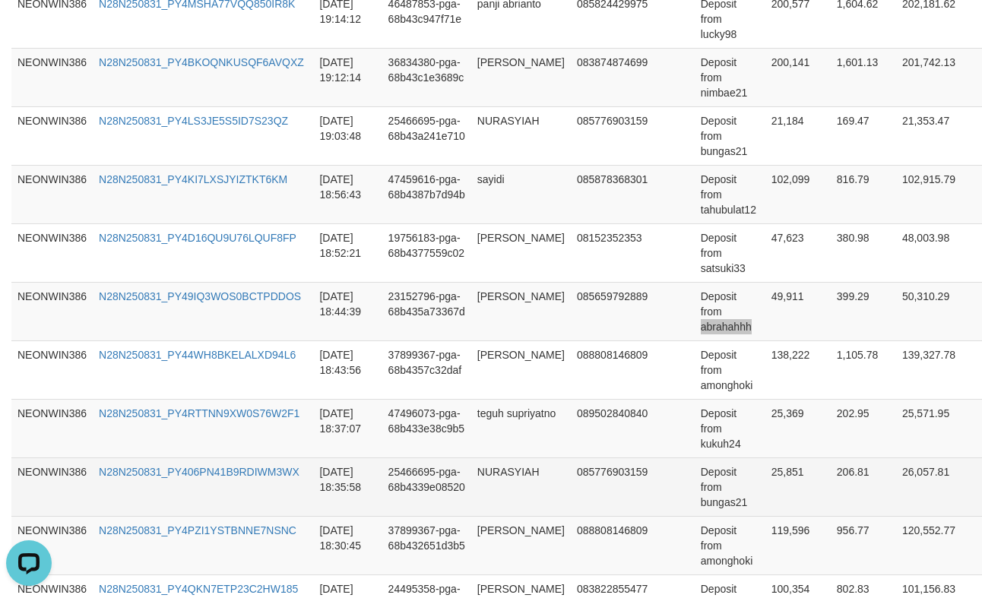
scroll to position [578, 0]
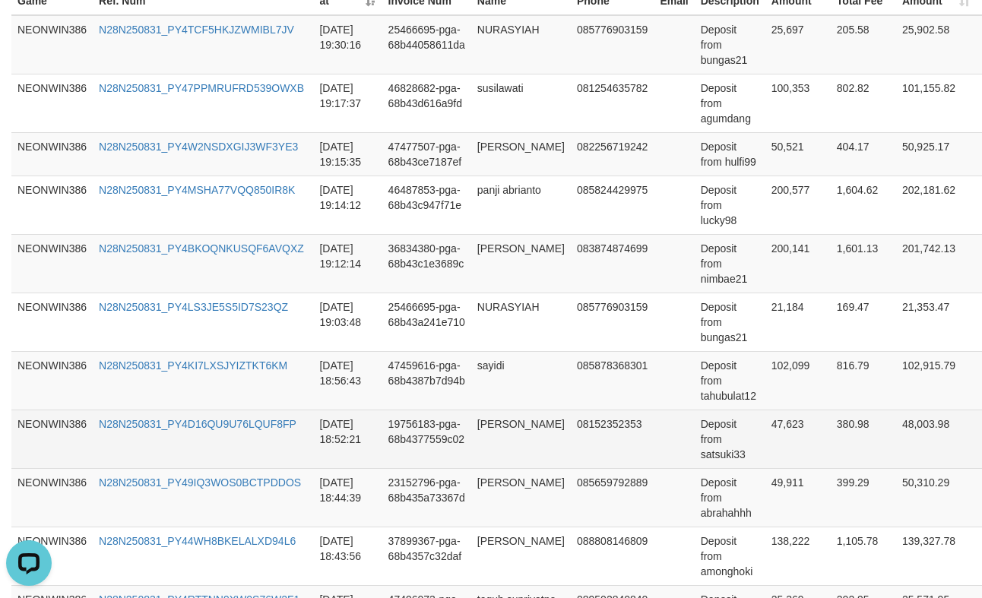
click at [708, 450] on td "Deposit from satsuki33" at bounding box center [730, 439] width 71 height 59
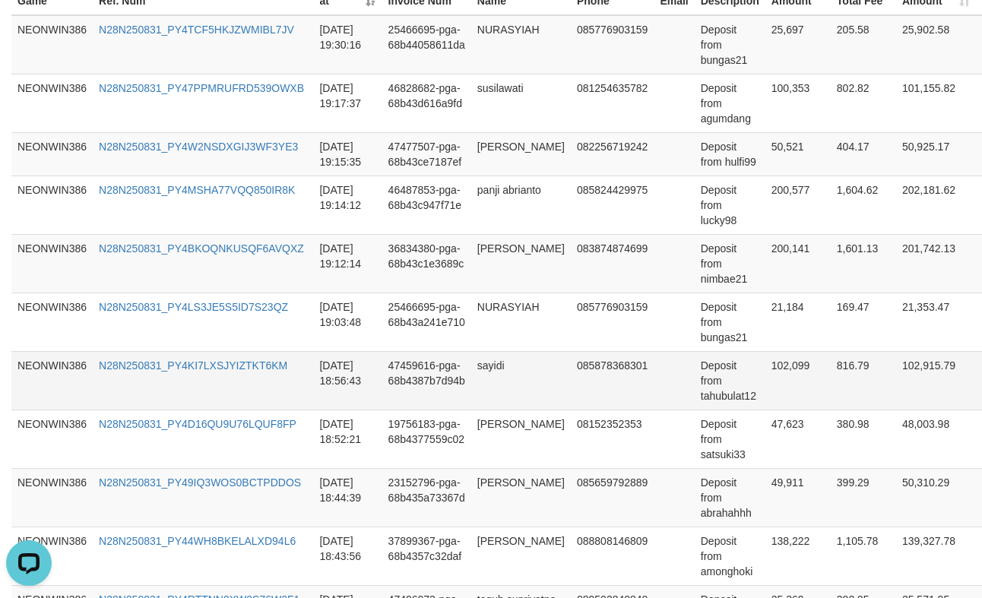
click at [728, 397] on td "Deposit from tahubulat12" at bounding box center [730, 380] width 71 height 59
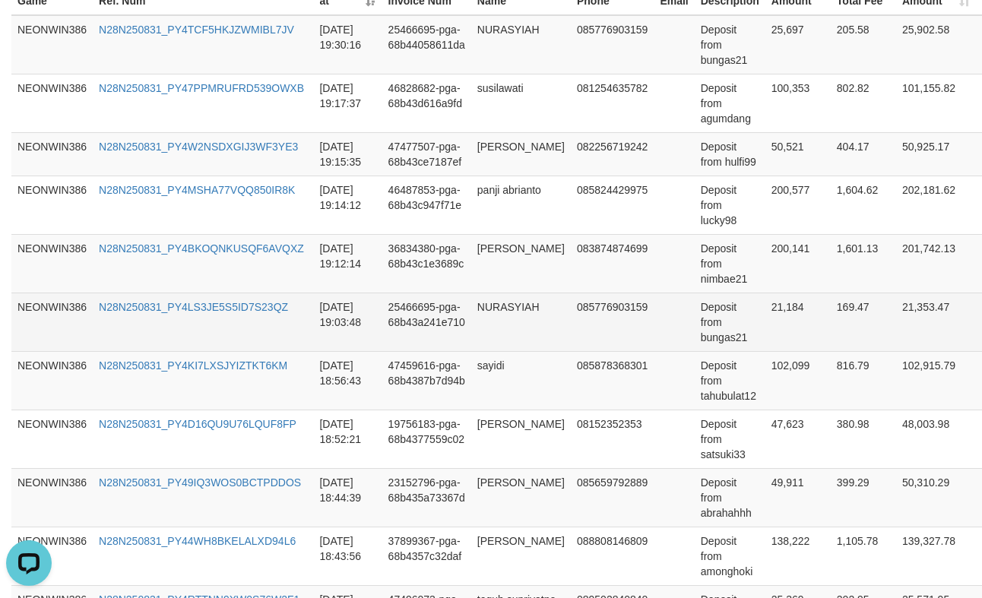
click at [695, 343] on td "Deposit from bungas21" at bounding box center [730, 322] width 71 height 59
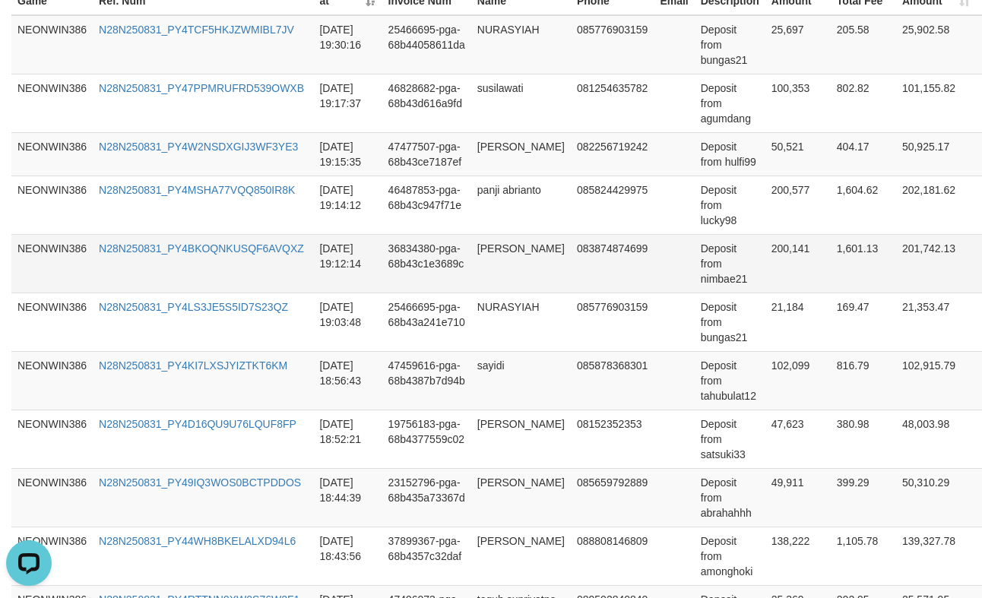
click at [712, 283] on td "Deposit from nimbae21" at bounding box center [730, 263] width 71 height 59
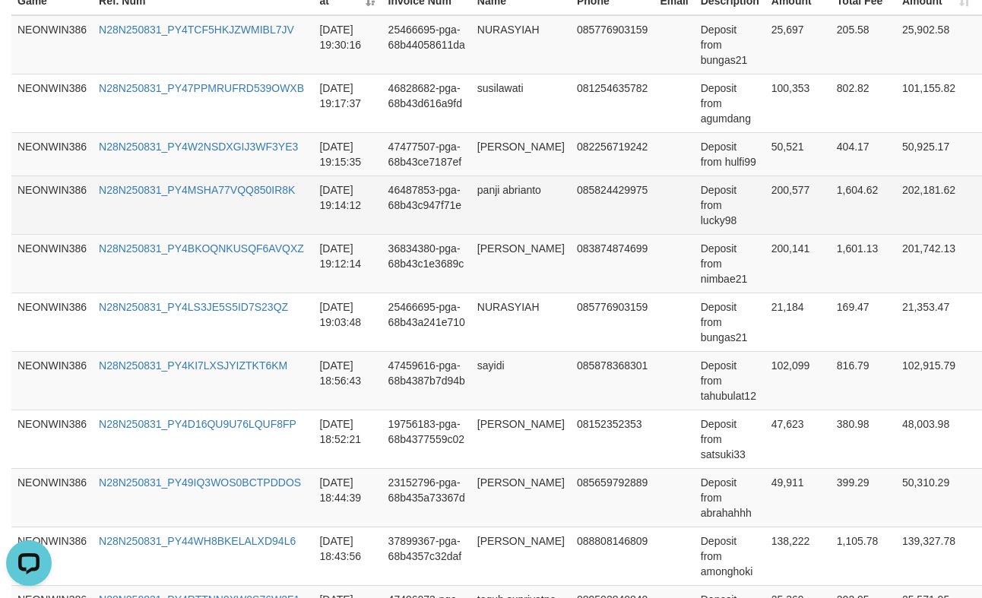
click at [697, 223] on td "Deposit from lucky98" at bounding box center [730, 205] width 71 height 59
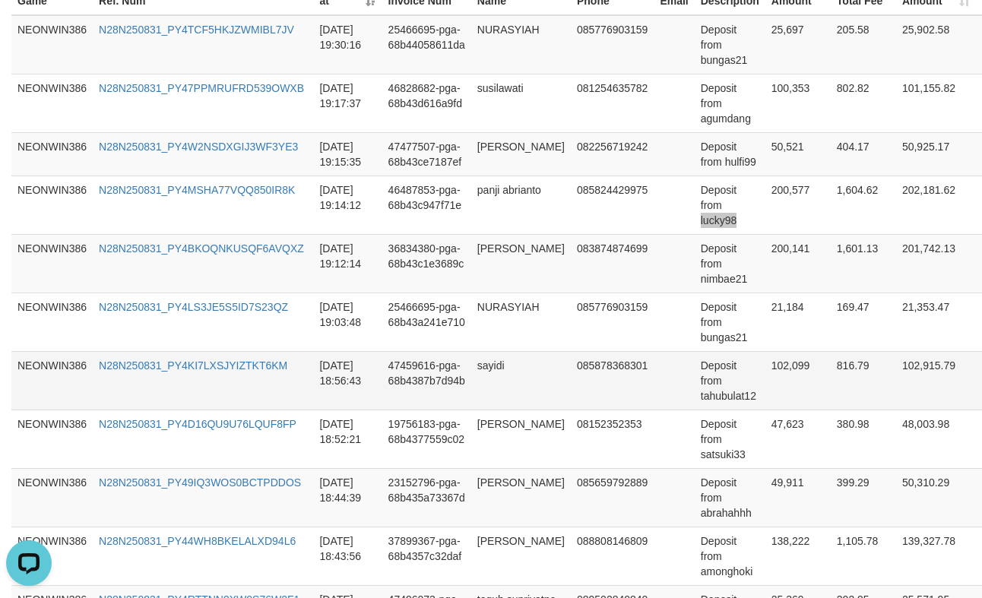
scroll to position [325, 0]
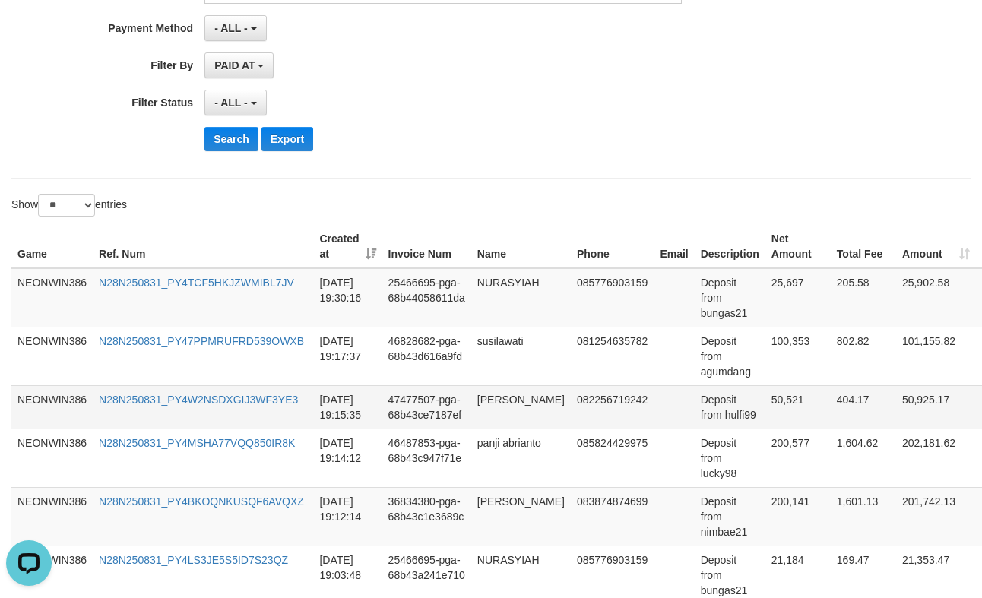
click at [727, 419] on td "Deposit from hulfi99" at bounding box center [730, 406] width 71 height 43
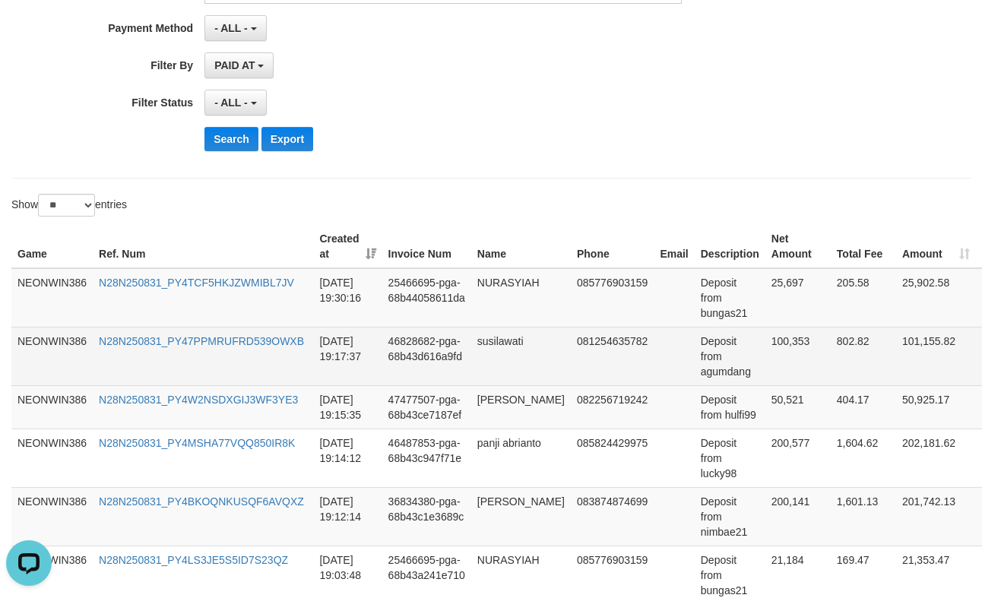
click at [695, 370] on td "Deposit from agumdang" at bounding box center [730, 356] width 71 height 59
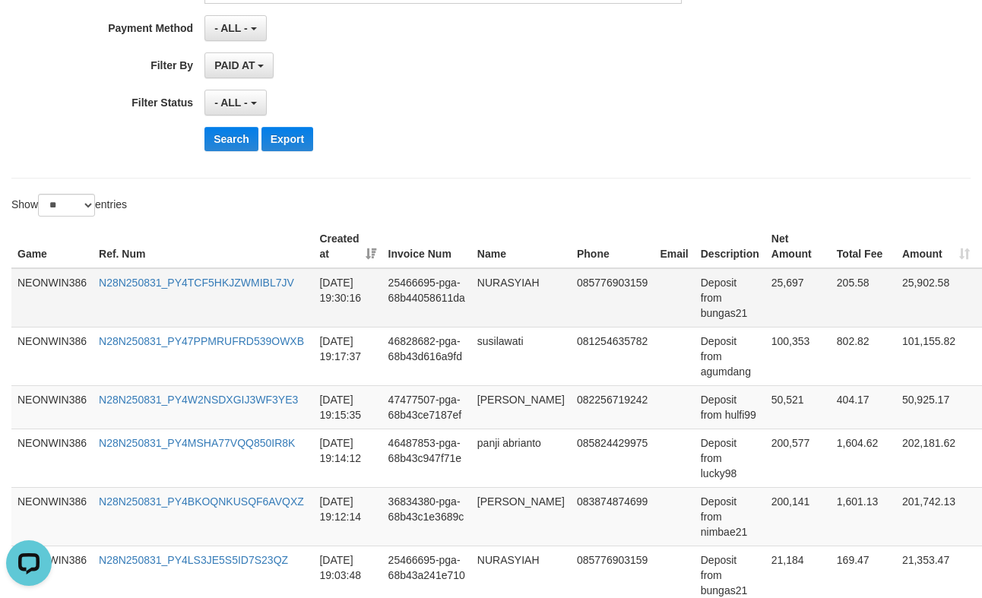
click at [723, 320] on td "Deposit from bungas21" at bounding box center [730, 297] width 71 height 59
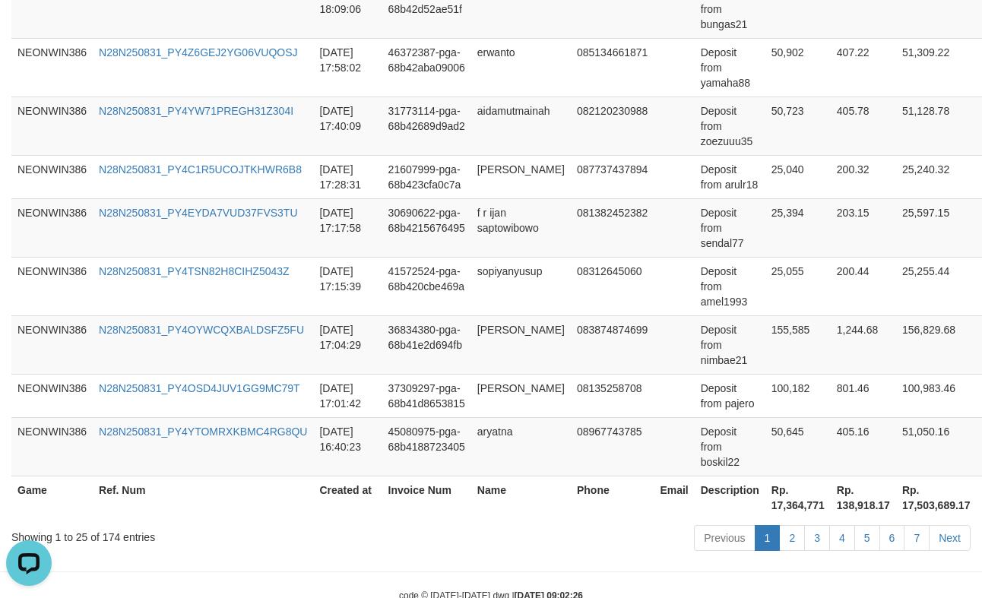
scroll to position [1577, 0]
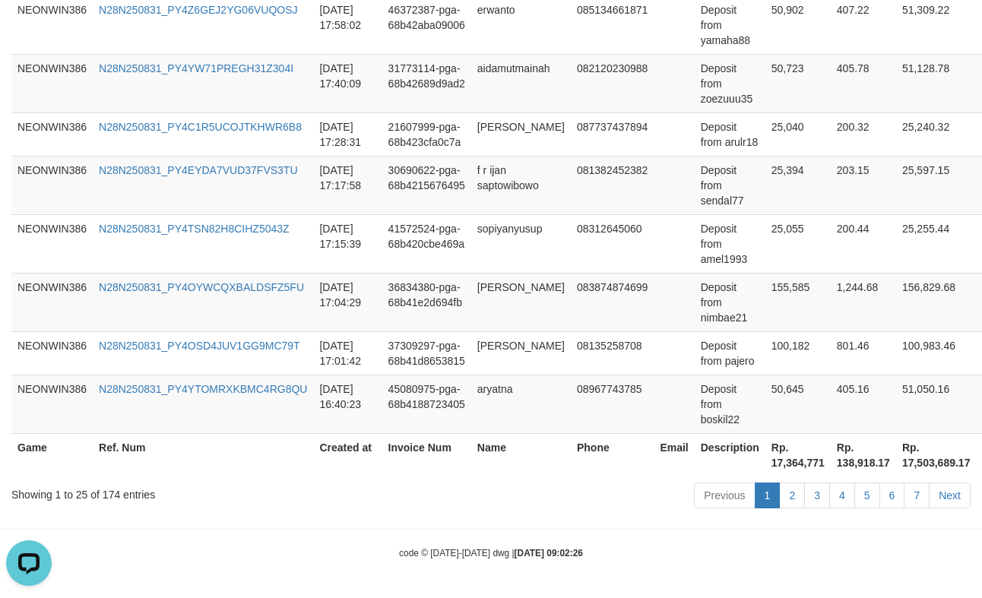
click at [777, 461] on th "Rp. 17,364,771" at bounding box center [797, 454] width 65 height 43
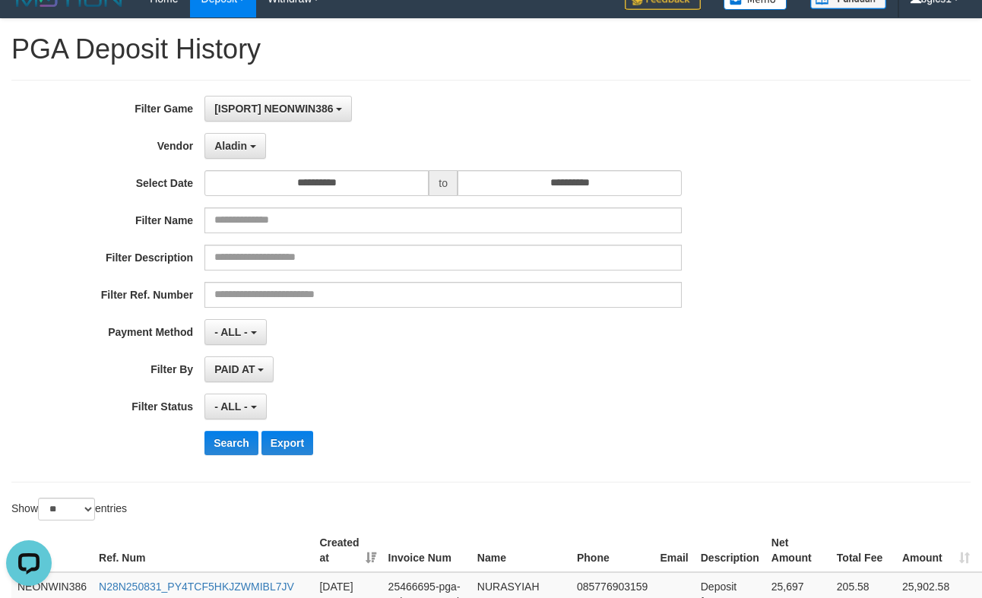
scroll to position [0, 0]
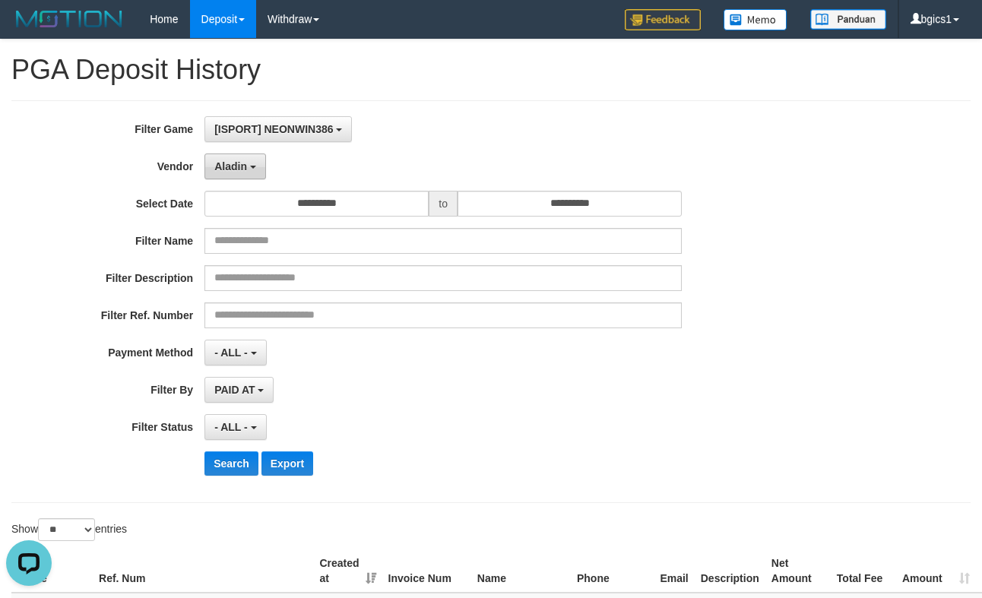
click at [254, 166] on b "button" at bounding box center [253, 167] width 6 height 3
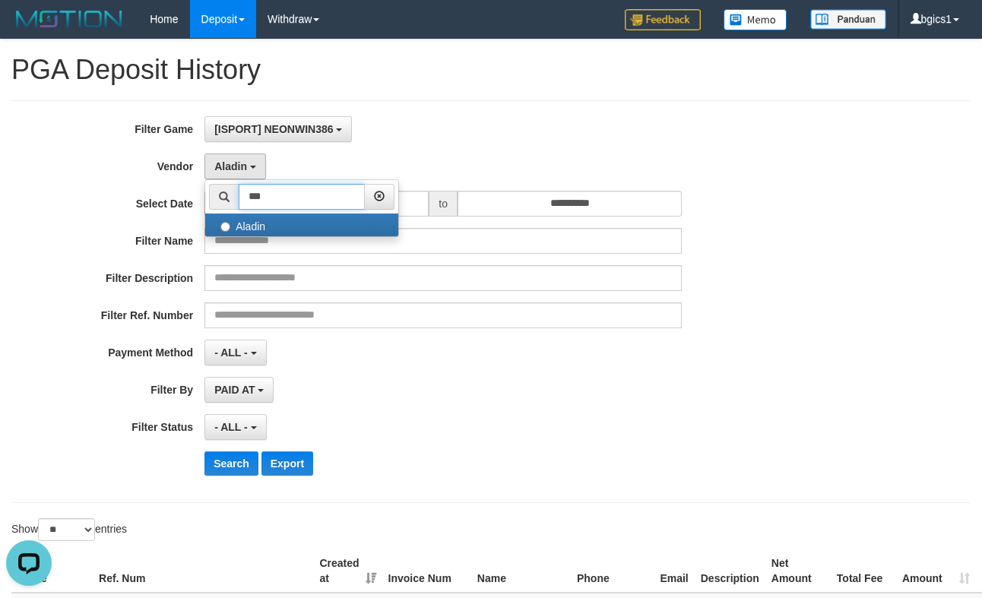
click at [283, 202] on input "***" at bounding box center [302, 197] width 126 height 26
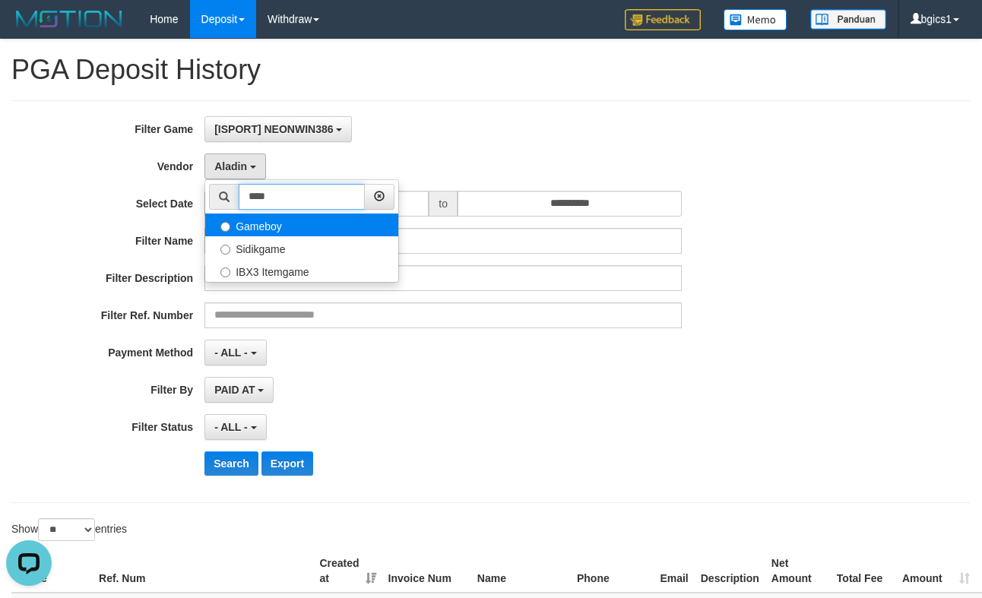
type input "****"
click at [258, 222] on label "Gameboy" at bounding box center [301, 225] width 193 height 23
select select "**********"
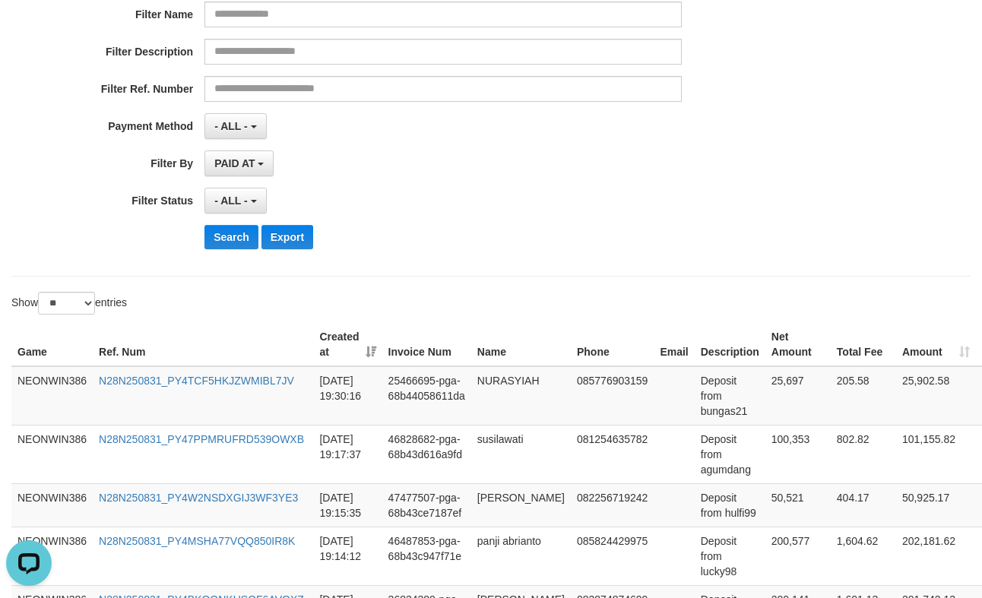
scroll to position [253, 0]
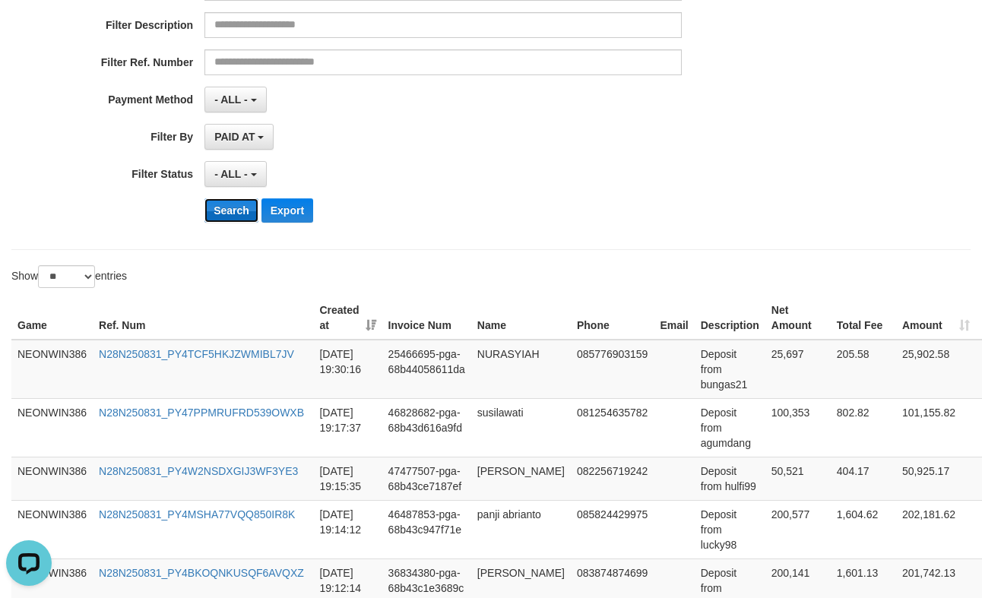
click at [234, 215] on button "Search" at bounding box center [231, 210] width 54 height 24
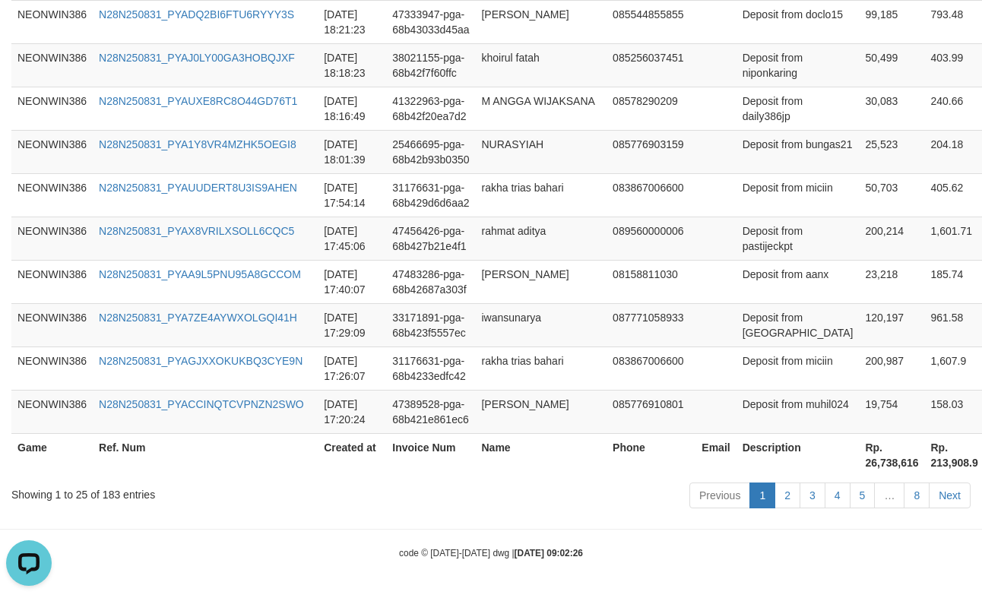
scroll to position [1547, 0]
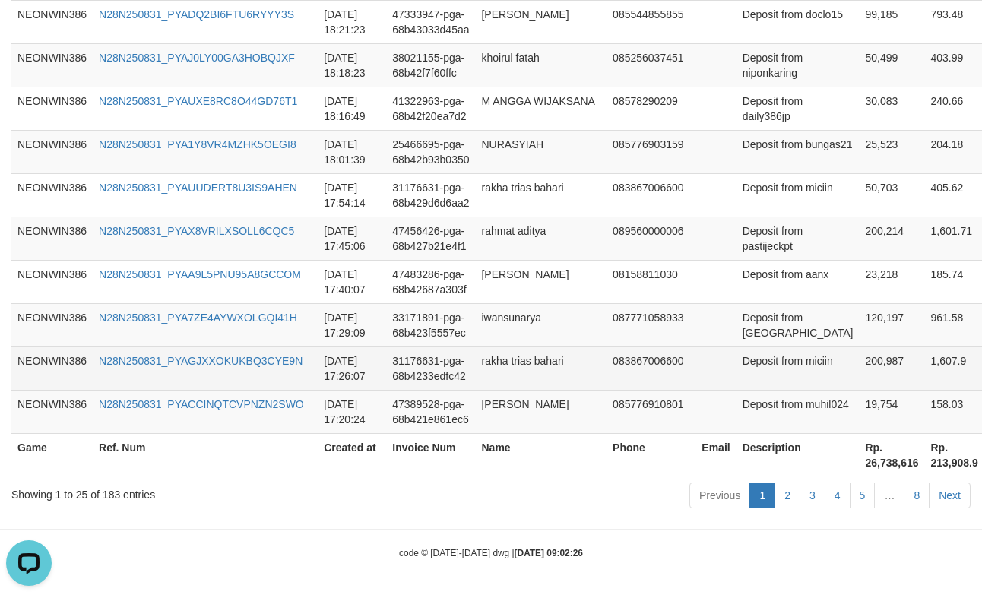
click at [443, 363] on td "31176631-pga-68b4233edfc42" at bounding box center [430, 368] width 89 height 43
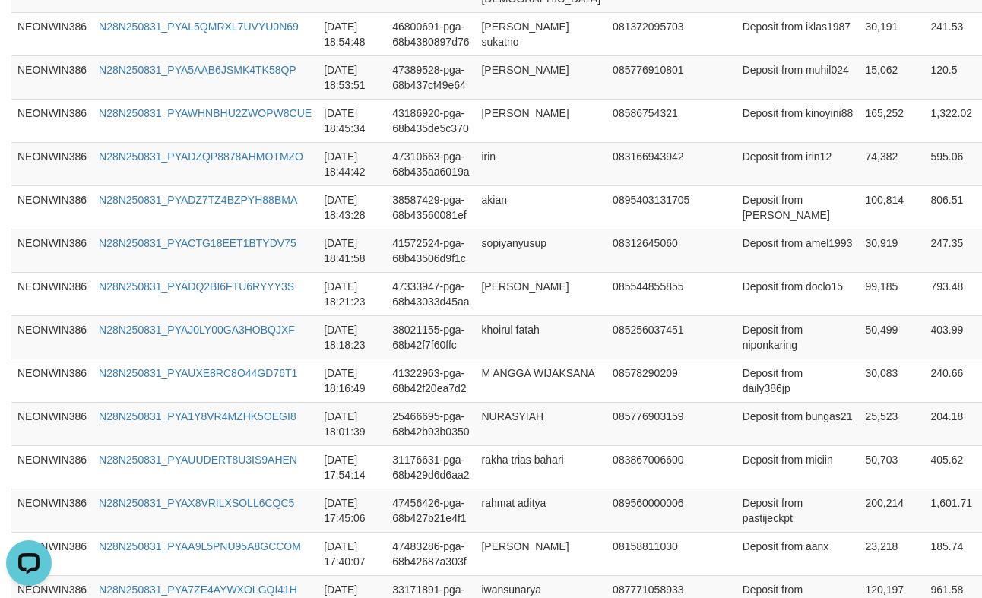
scroll to position [979, 0]
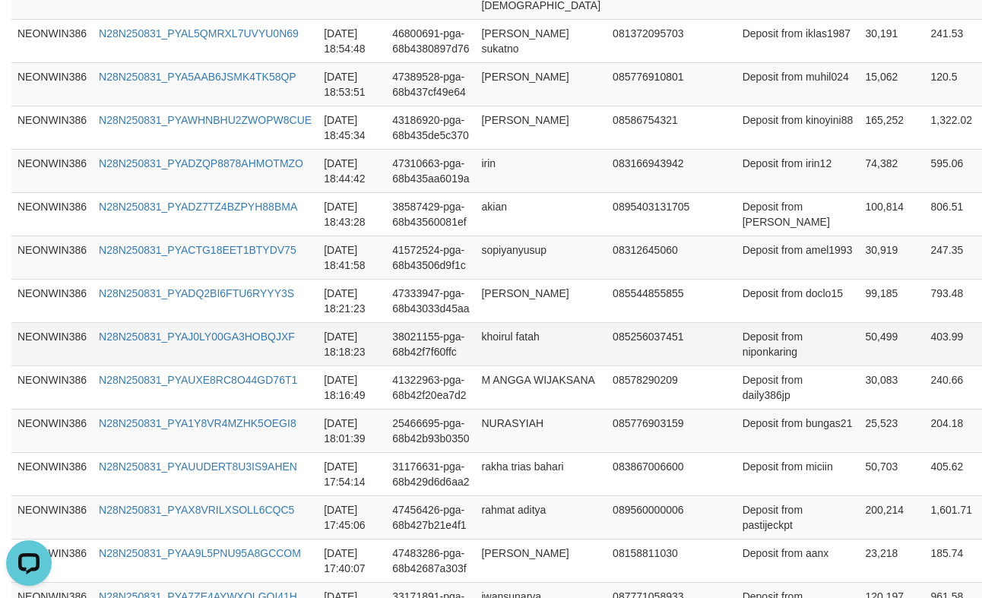
click at [779, 366] on td "Deposit from niponkaring" at bounding box center [797, 343] width 123 height 43
click at [859, 366] on td "50,499" at bounding box center [891, 343] width 65 height 43
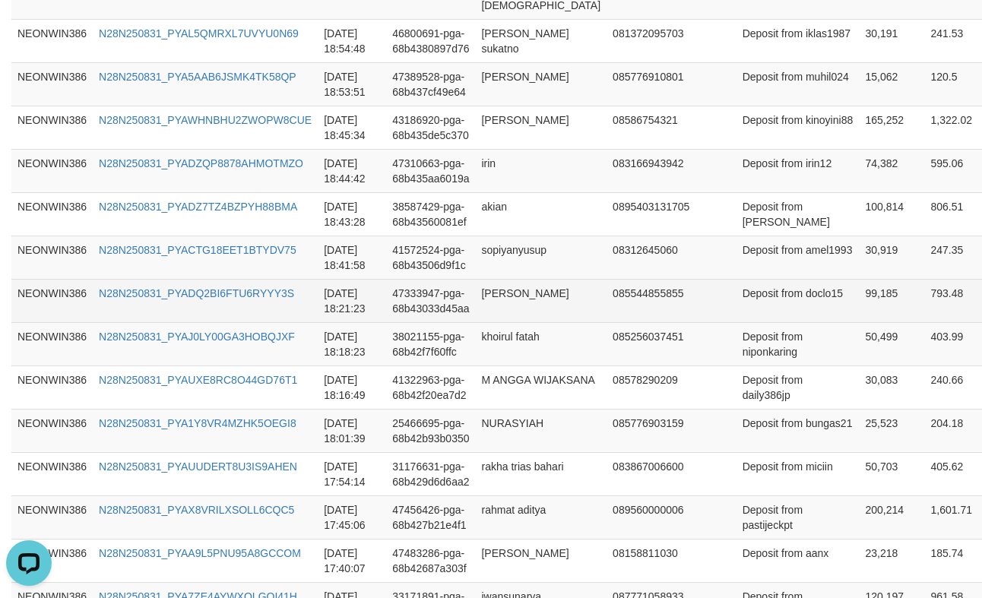
click at [859, 322] on td "99,185" at bounding box center [891, 300] width 65 height 43
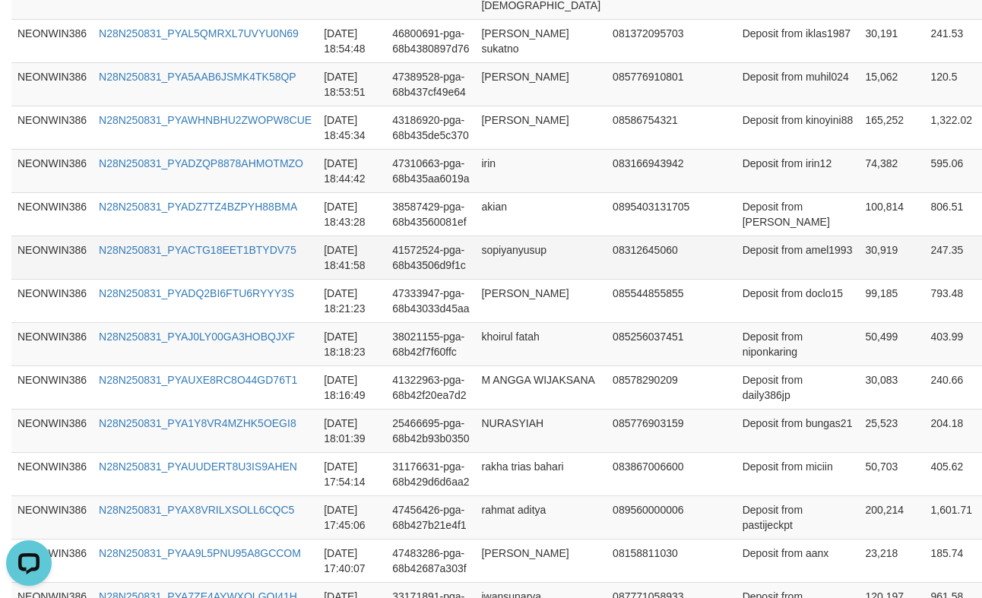
click at [778, 279] on td "Deposit from amel1993" at bounding box center [797, 257] width 123 height 43
click at [859, 279] on td "30,919" at bounding box center [891, 257] width 65 height 43
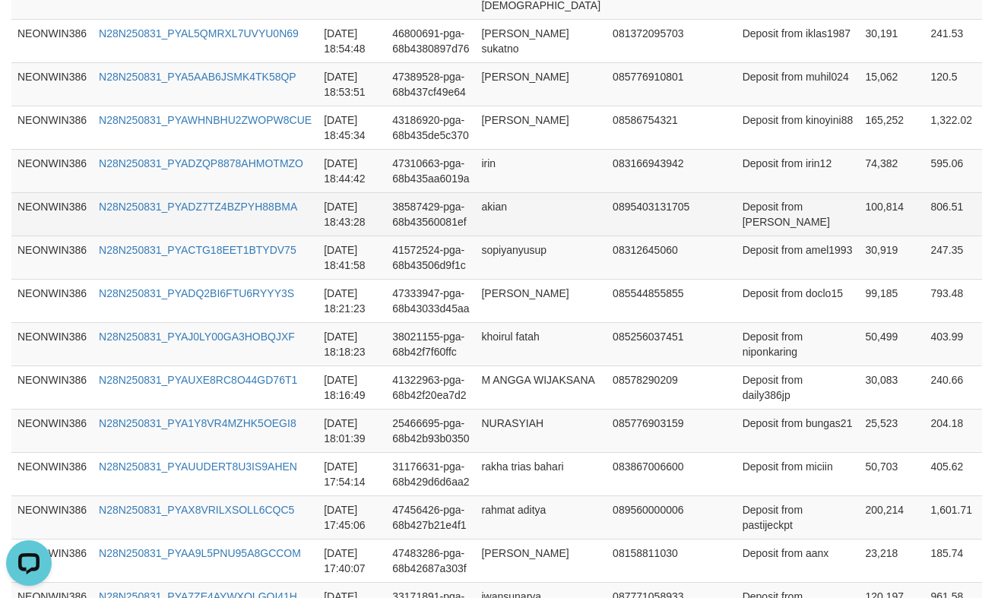
click at [859, 236] on td "100,814" at bounding box center [891, 213] width 65 height 43
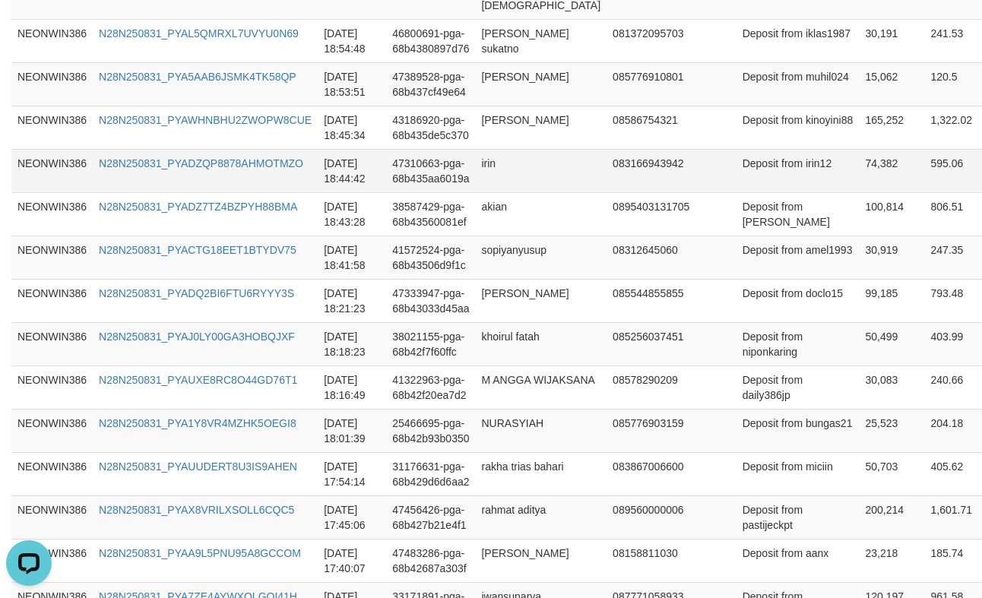
click at [859, 192] on td "74,382" at bounding box center [891, 170] width 65 height 43
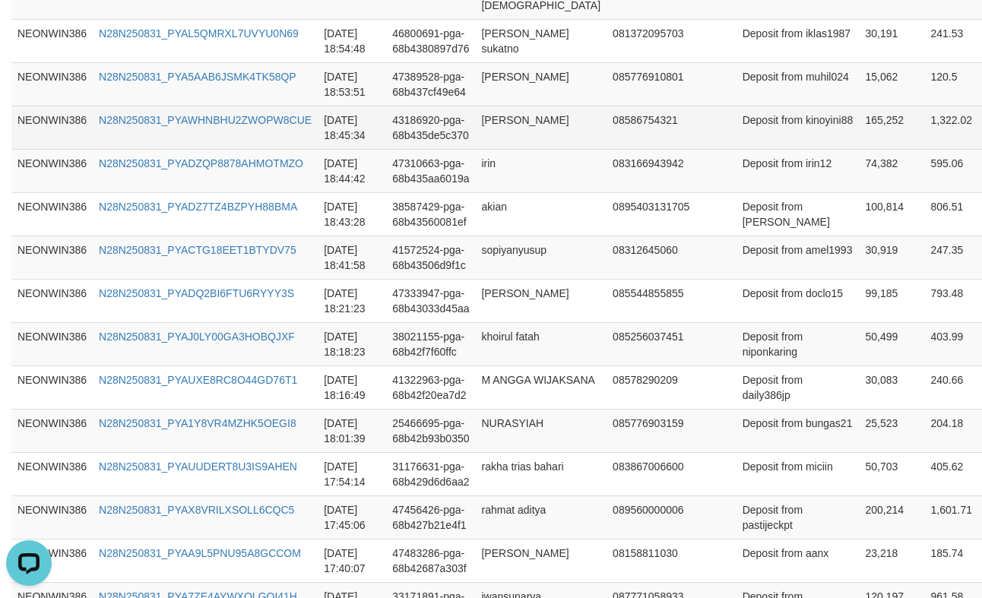
click at [859, 149] on td "165,252" at bounding box center [891, 127] width 65 height 43
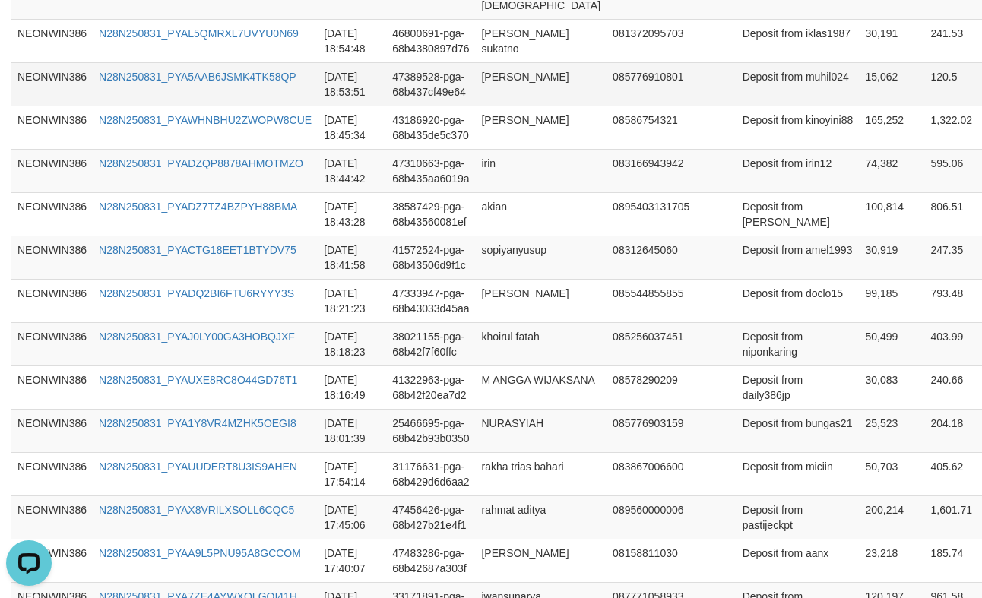
click at [859, 106] on td "15,062" at bounding box center [891, 83] width 65 height 43
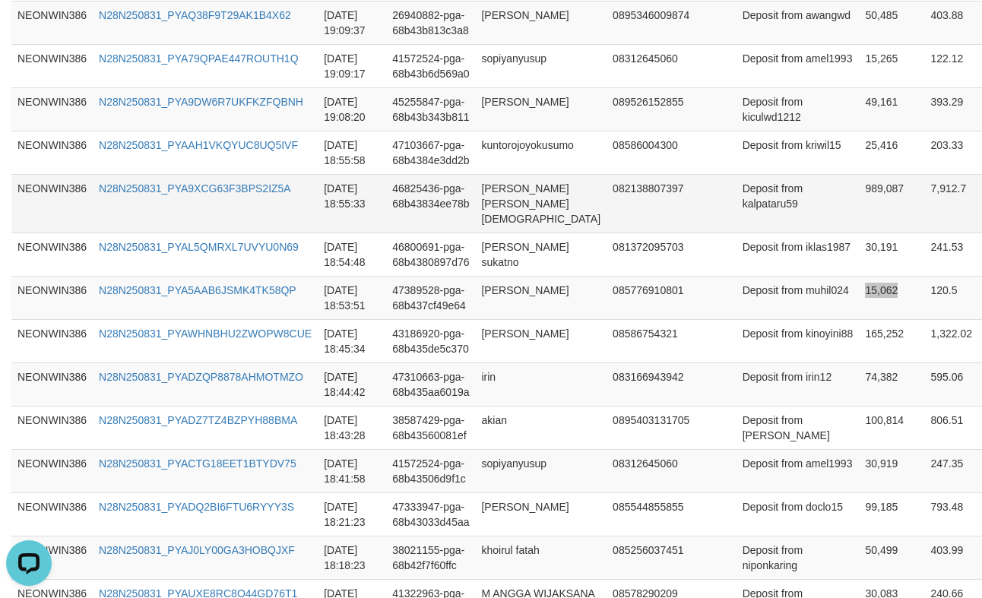
scroll to position [726, 0]
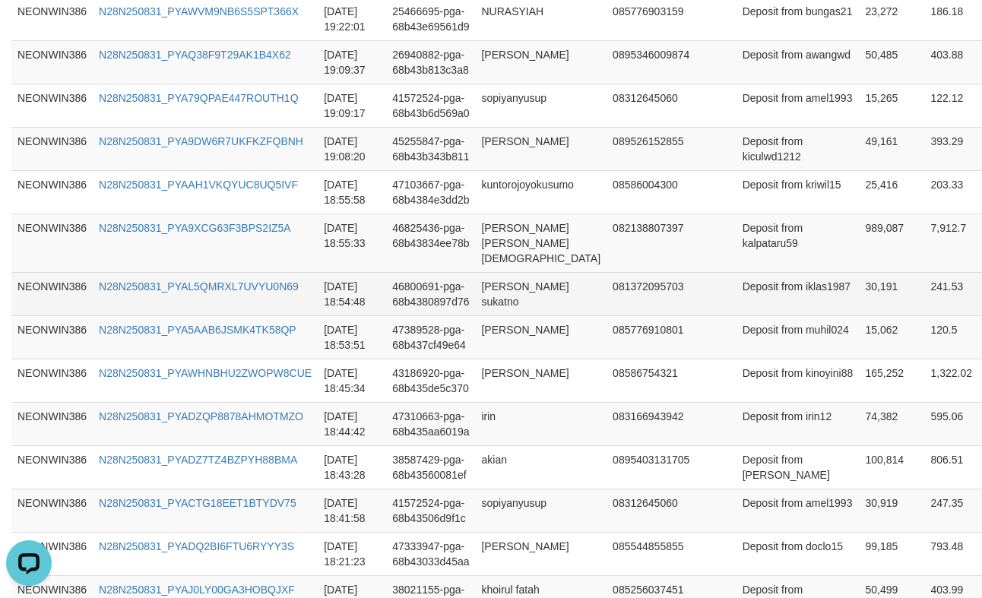
click at [859, 315] on td "30,191" at bounding box center [891, 293] width 65 height 43
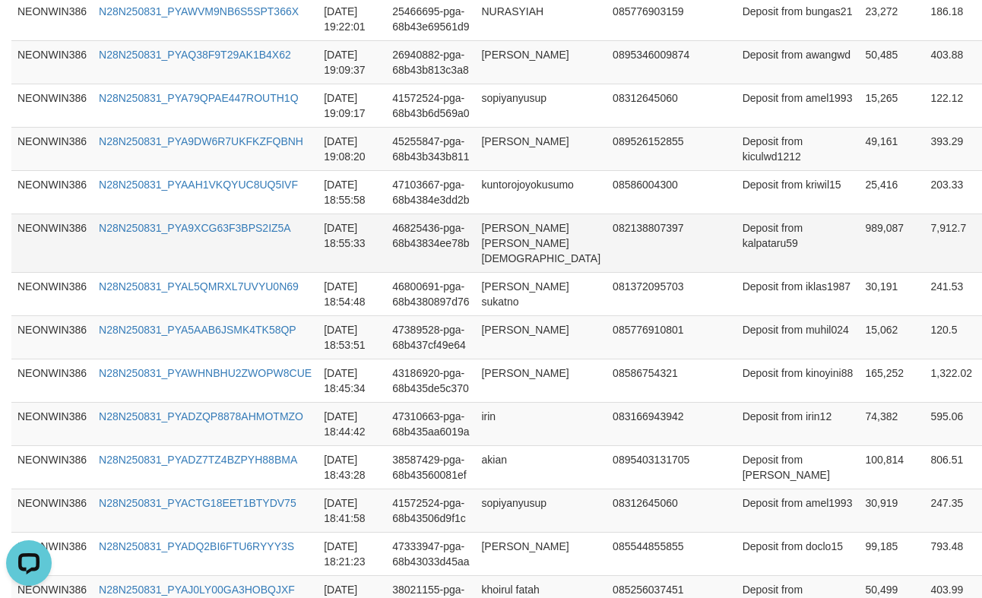
click at [859, 272] on td "989,087" at bounding box center [891, 243] width 65 height 59
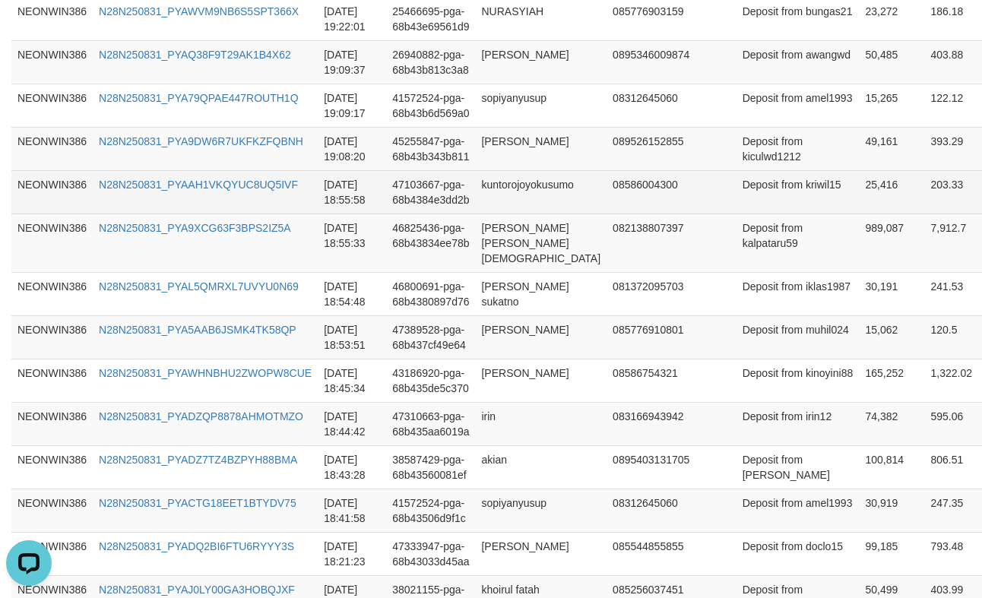
click at [859, 214] on td "25,416" at bounding box center [891, 191] width 65 height 43
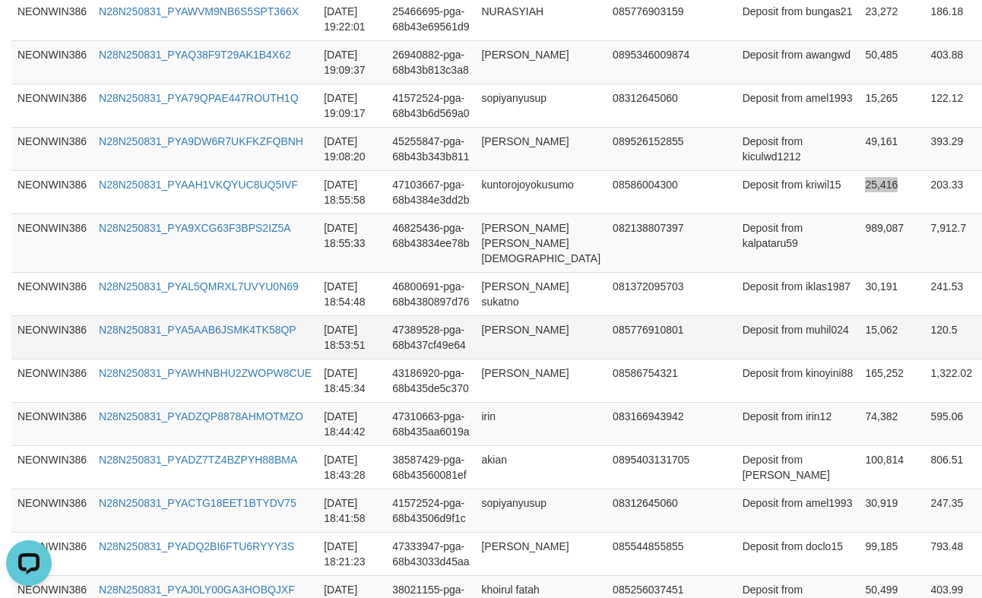
scroll to position [473, 0]
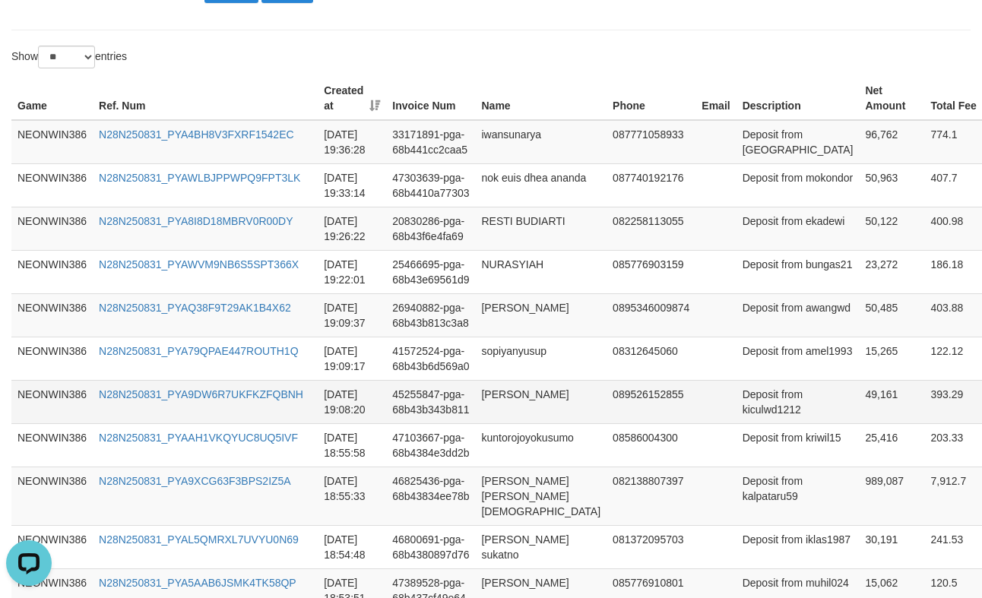
click at [859, 423] on td "49,161" at bounding box center [891, 401] width 65 height 43
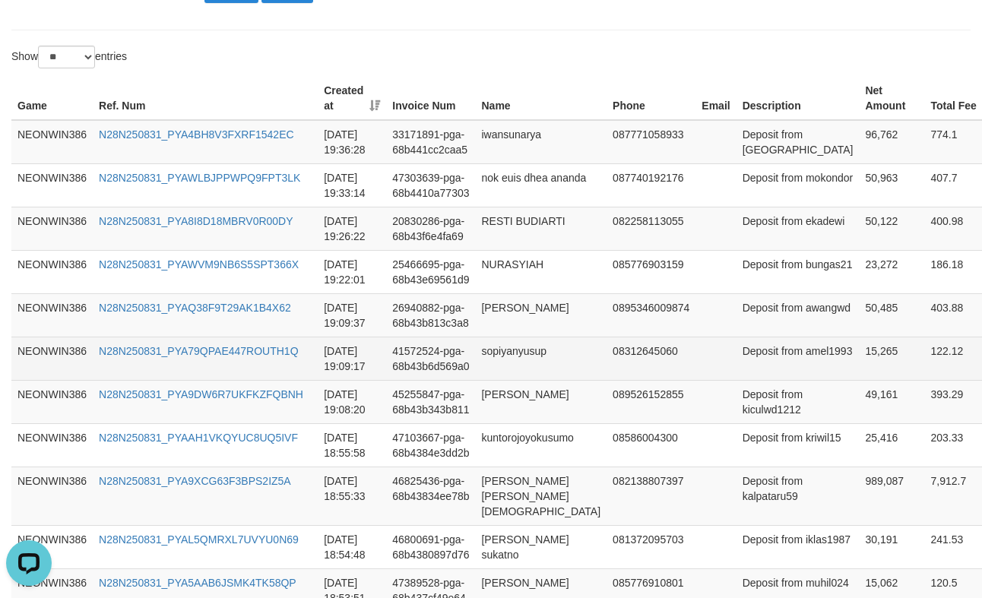
drag, startPoint x: 788, startPoint y: 435, endPoint x: 788, endPoint y: 414, distance: 21.3
click at [859, 380] on td "15,265" at bounding box center [891, 358] width 65 height 43
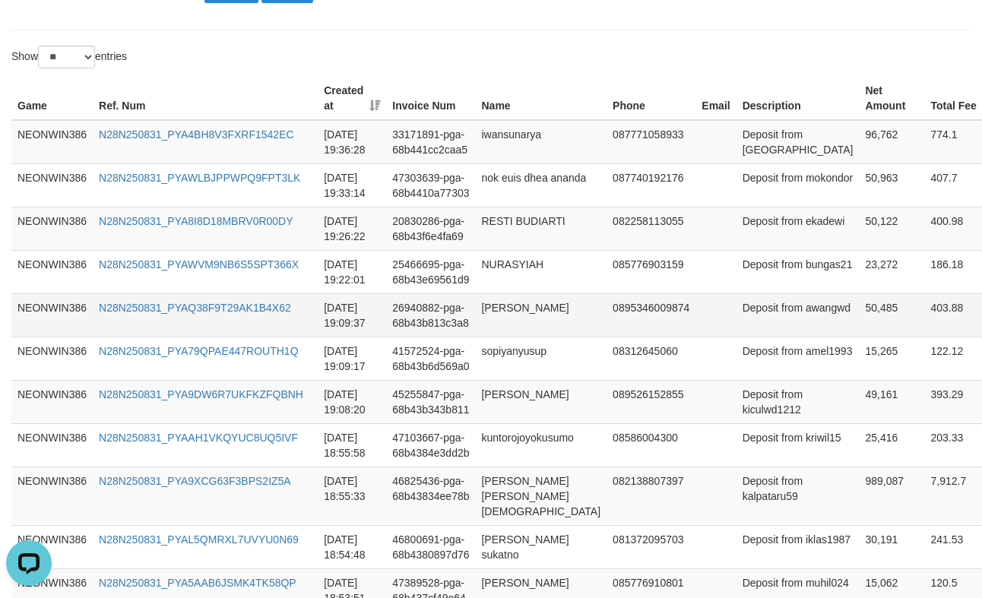
click at [859, 337] on td "50,485" at bounding box center [891, 314] width 65 height 43
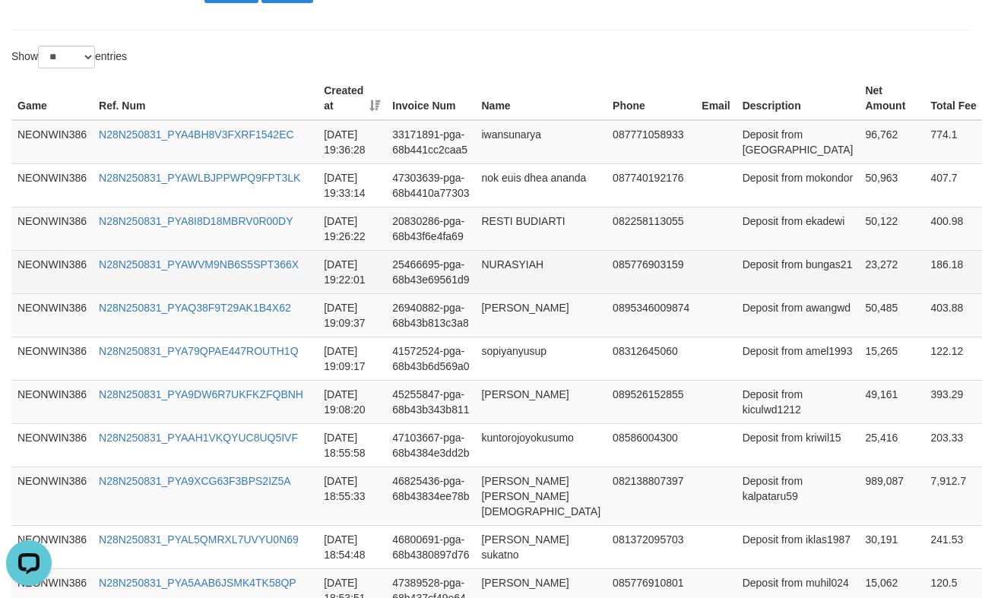
click at [859, 293] on td "23,272" at bounding box center [891, 271] width 65 height 43
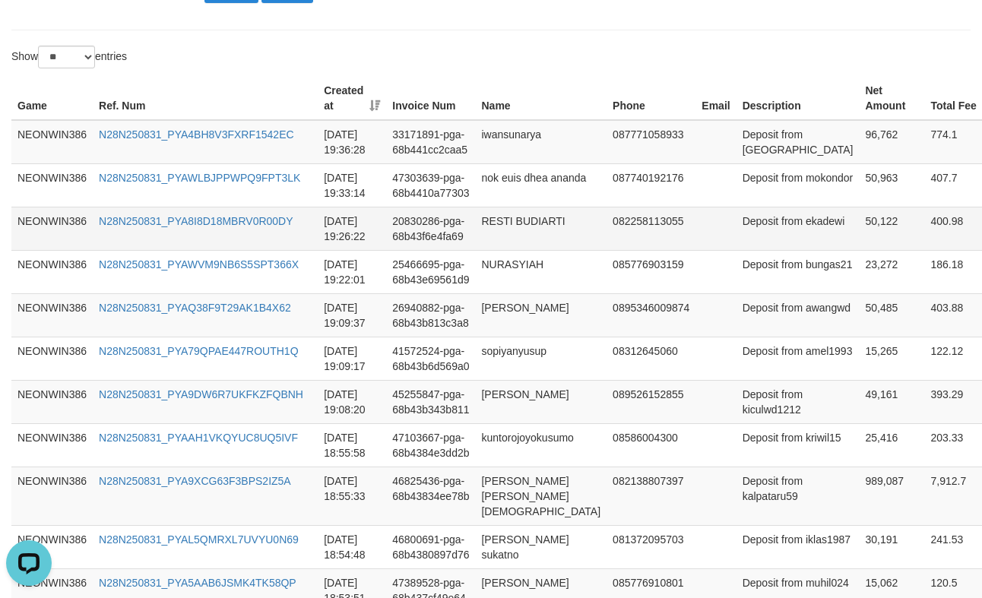
click at [859, 250] on td "50,122" at bounding box center [891, 228] width 65 height 43
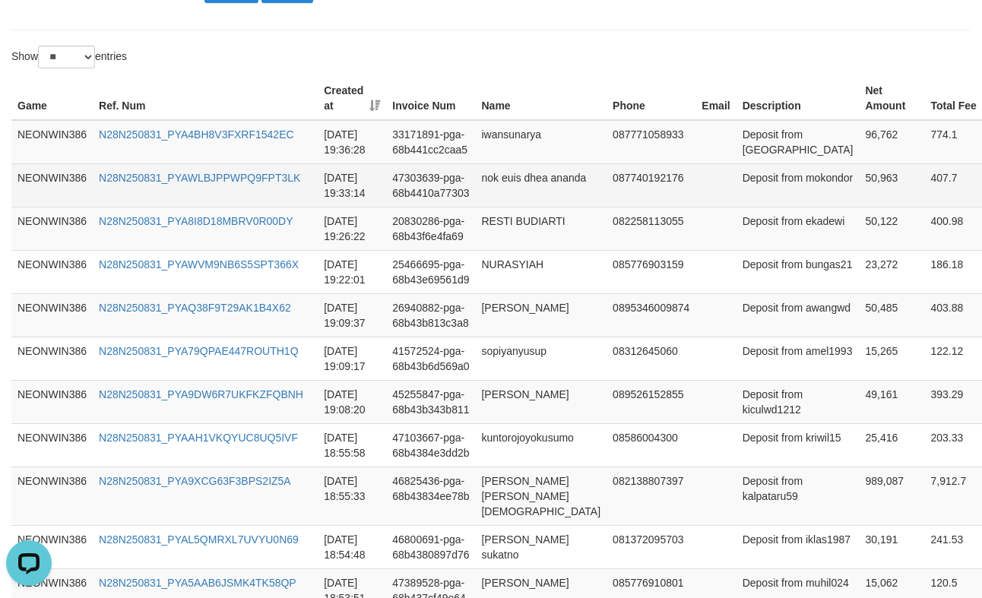
click at [859, 182] on td "50,963" at bounding box center [891, 184] width 65 height 43
click at [859, 200] on td "50,963" at bounding box center [891, 184] width 65 height 43
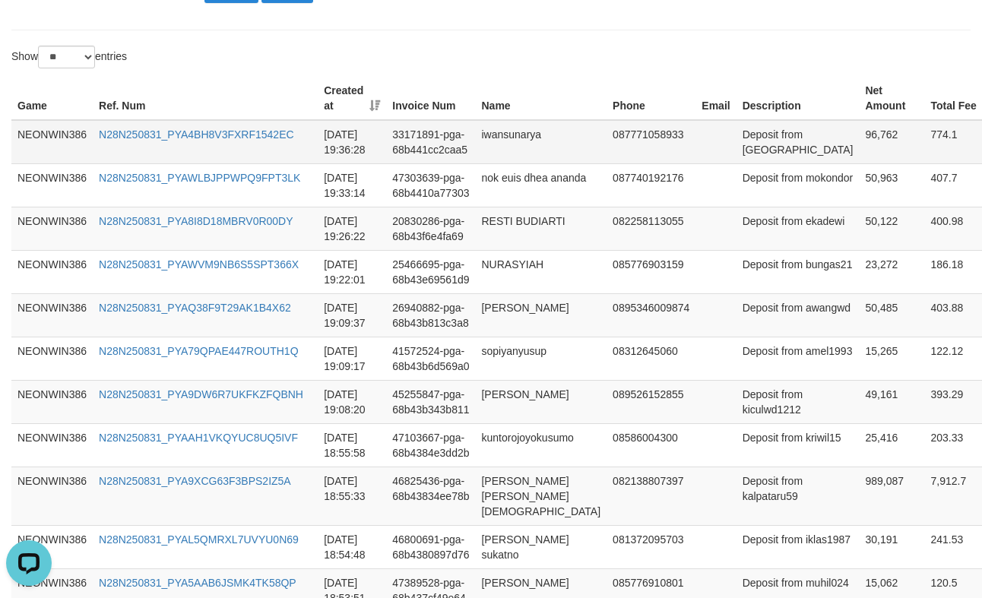
click at [859, 139] on td "96,762" at bounding box center [891, 142] width 65 height 44
click at [507, 154] on td "iwansunarya" at bounding box center [540, 142] width 131 height 44
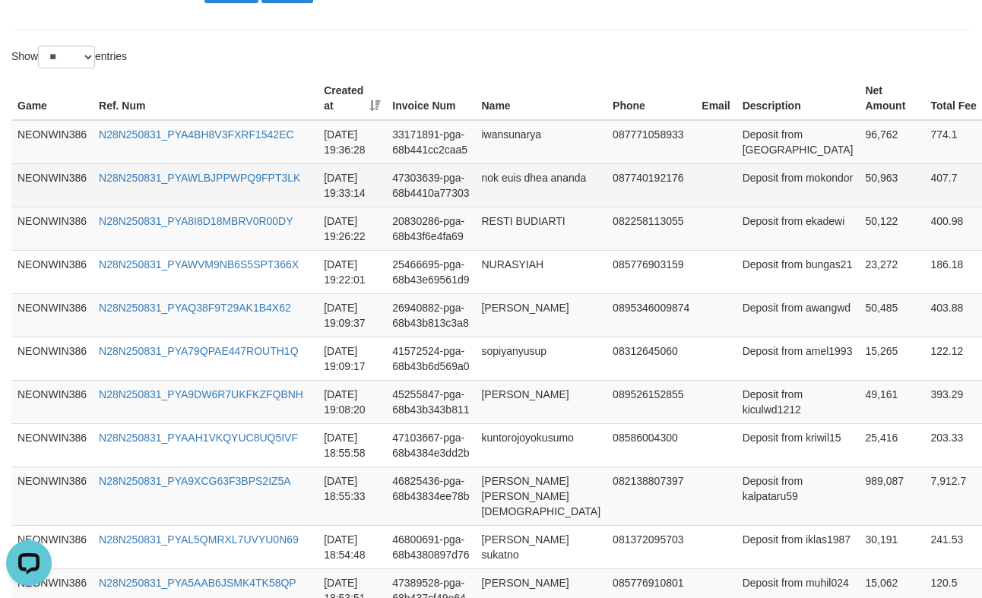
click at [521, 196] on td "nok euis dhea ananda" at bounding box center [540, 184] width 131 height 43
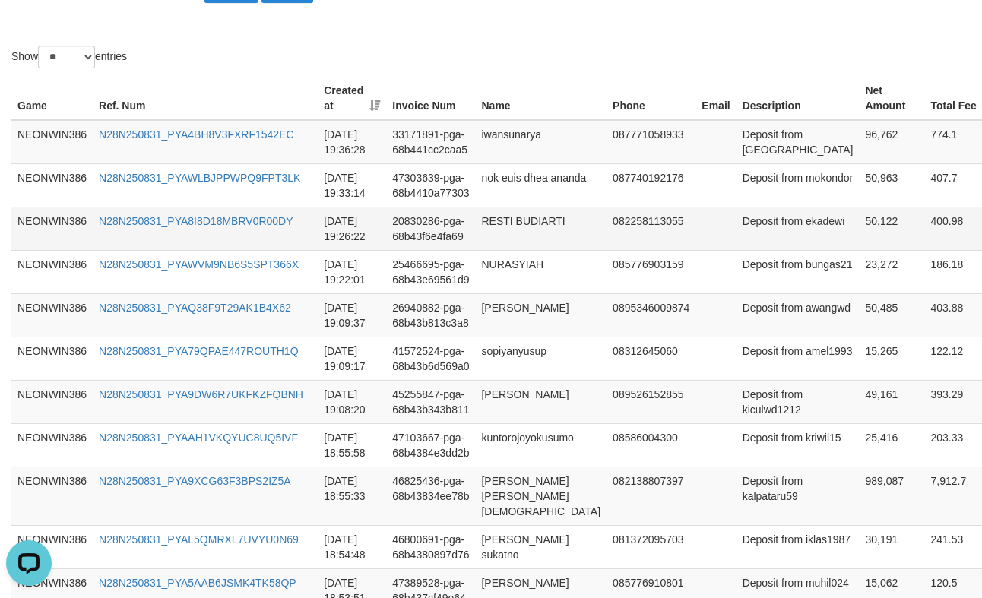
click at [527, 243] on td "RESTI BUDIARTI" at bounding box center [540, 228] width 131 height 43
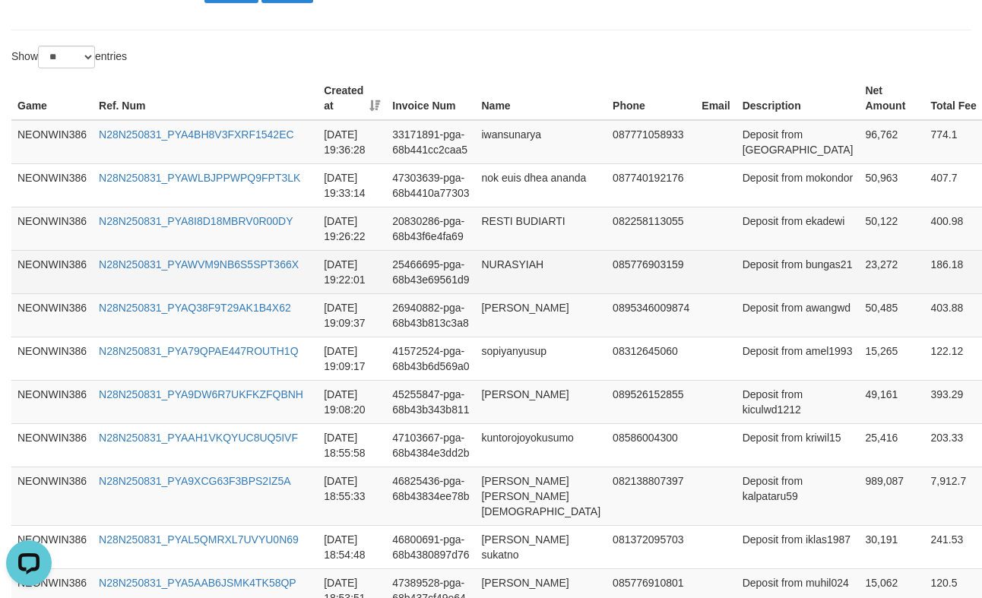
click at [510, 293] on td "NURASYIAH" at bounding box center [540, 271] width 131 height 43
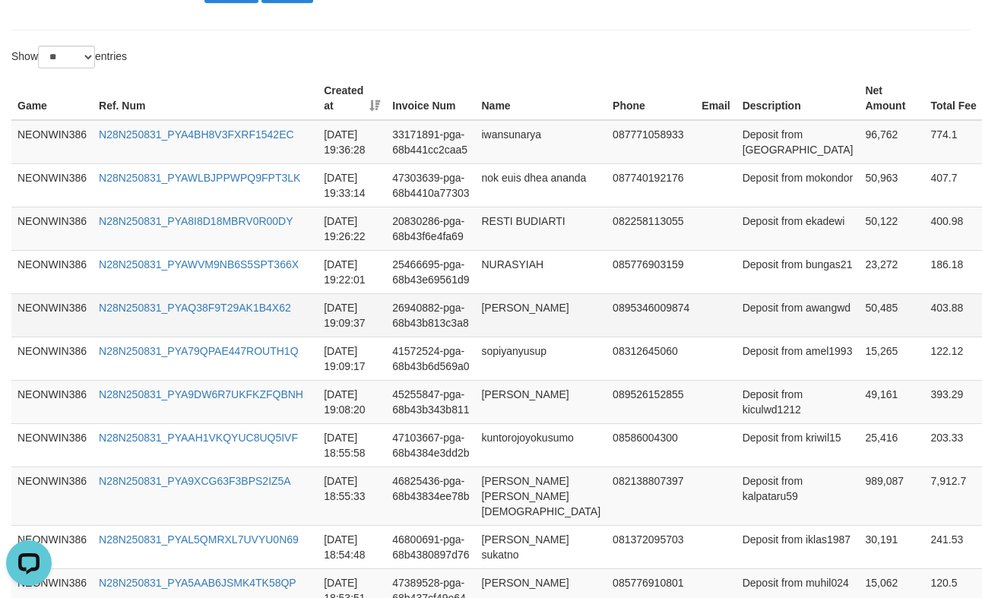
click at [496, 337] on td "[PERSON_NAME]" at bounding box center [540, 314] width 131 height 43
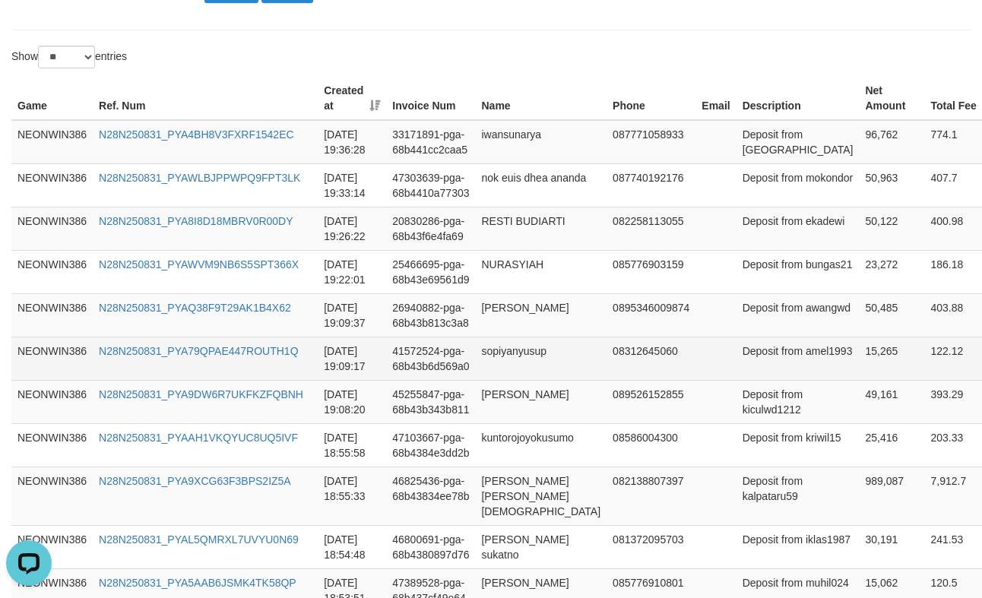
click at [518, 380] on td "sopiyanyusup" at bounding box center [540, 358] width 131 height 43
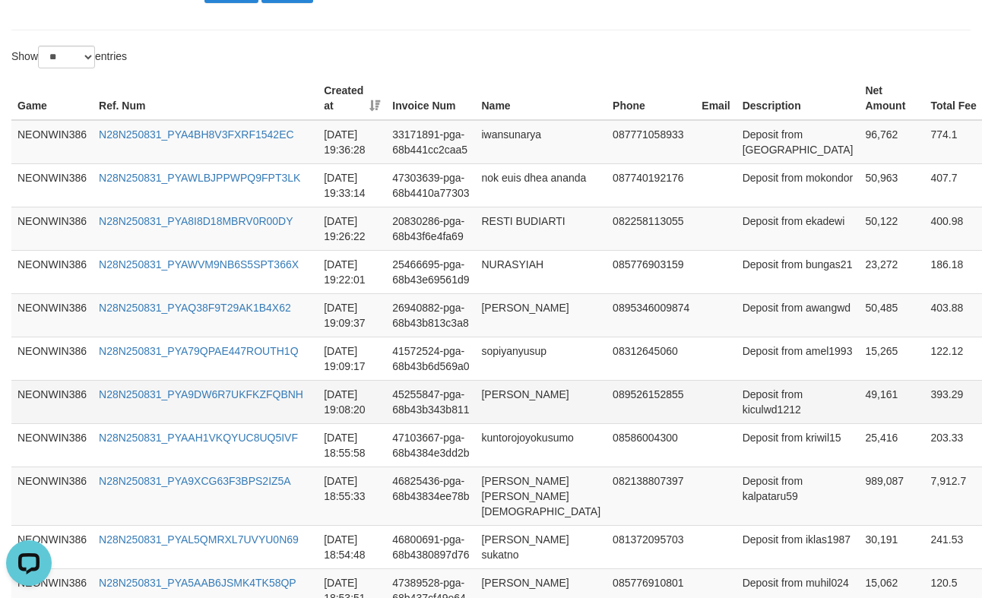
click at [511, 423] on td "[PERSON_NAME]" at bounding box center [540, 401] width 131 height 43
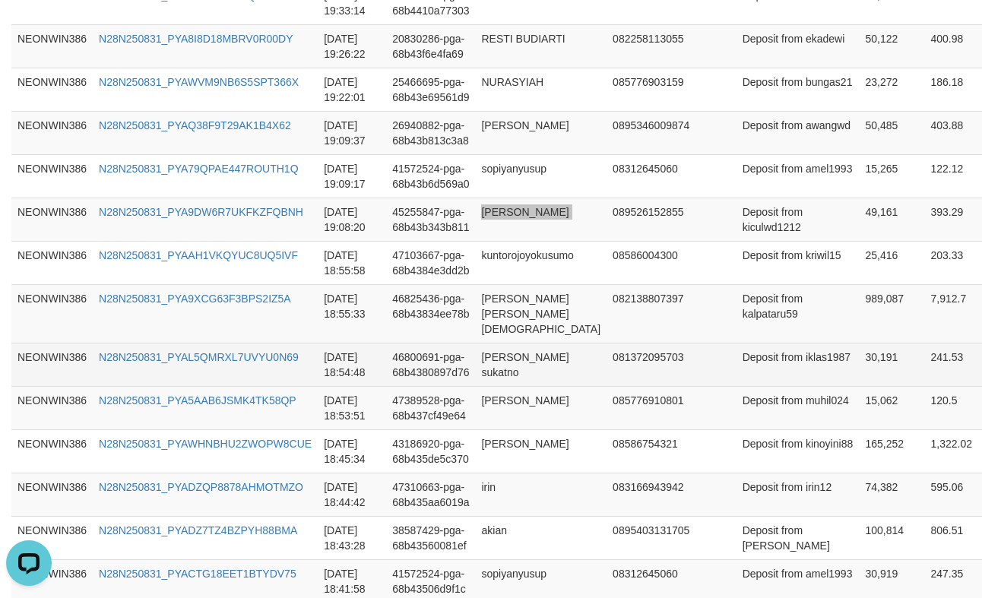
scroll to position [726, 0]
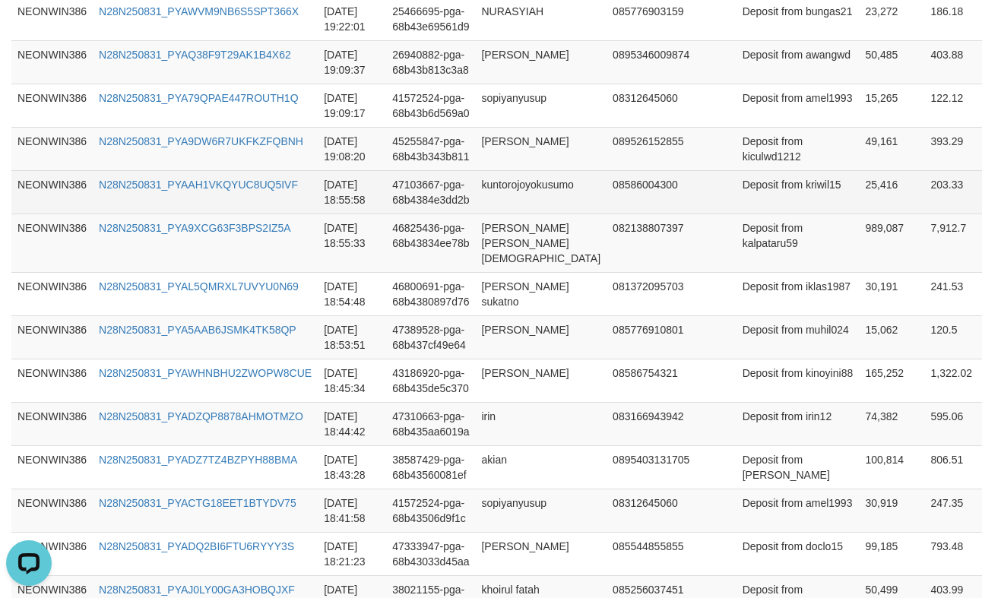
drag, startPoint x: 499, startPoint y: 337, endPoint x: 503, endPoint y: 330, distance: 8.9
click at [499, 272] on td "[PERSON_NAME] [PERSON_NAME][DEMOGRAPHIC_DATA]" at bounding box center [540, 243] width 131 height 59
click at [520, 214] on td "kuntorojoyokusumo" at bounding box center [540, 191] width 131 height 43
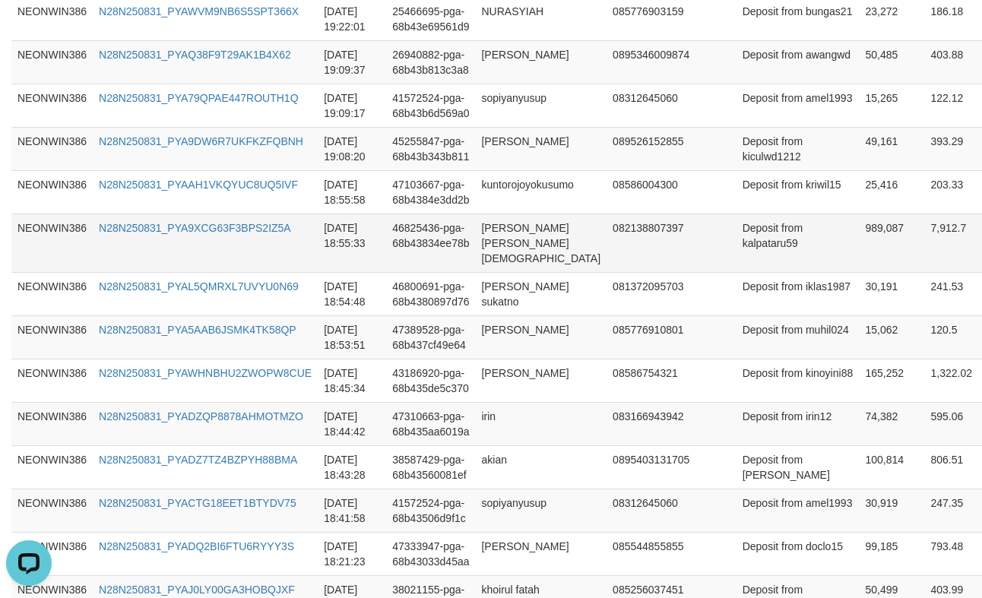
click at [521, 272] on td "[PERSON_NAME] [PERSON_NAME][DEMOGRAPHIC_DATA]" at bounding box center [540, 243] width 131 height 59
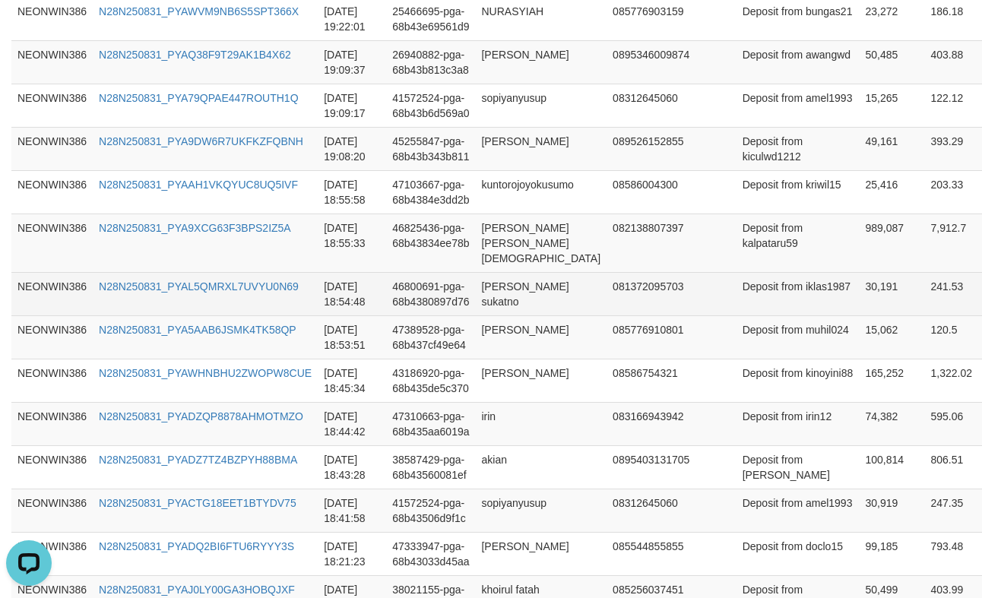
click at [502, 315] on td "[PERSON_NAME] sukatno" at bounding box center [540, 293] width 131 height 43
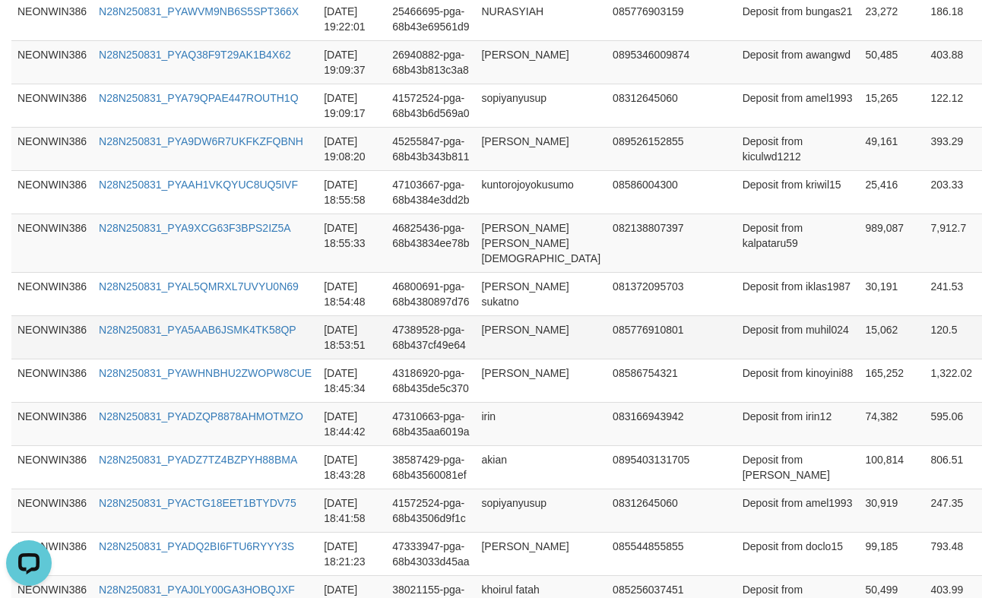
click at [509, 359] on td "[PERSON_NAME]" at bounding box center [540, 336] width 131 height 43
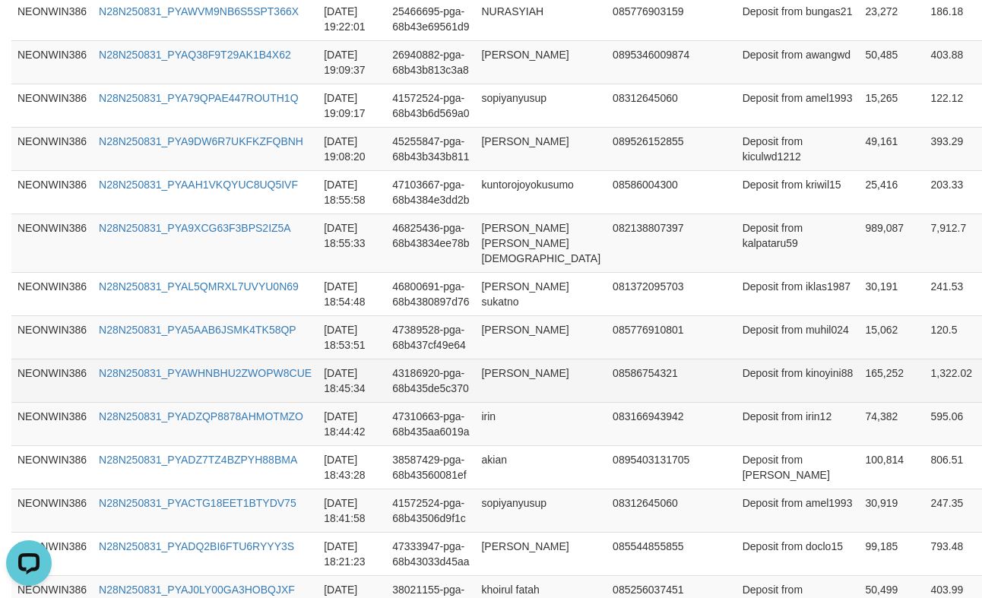
click at [498, 402] on td "[PERSON_NAME]" at bounding box center [540, 380] width 131 height 43
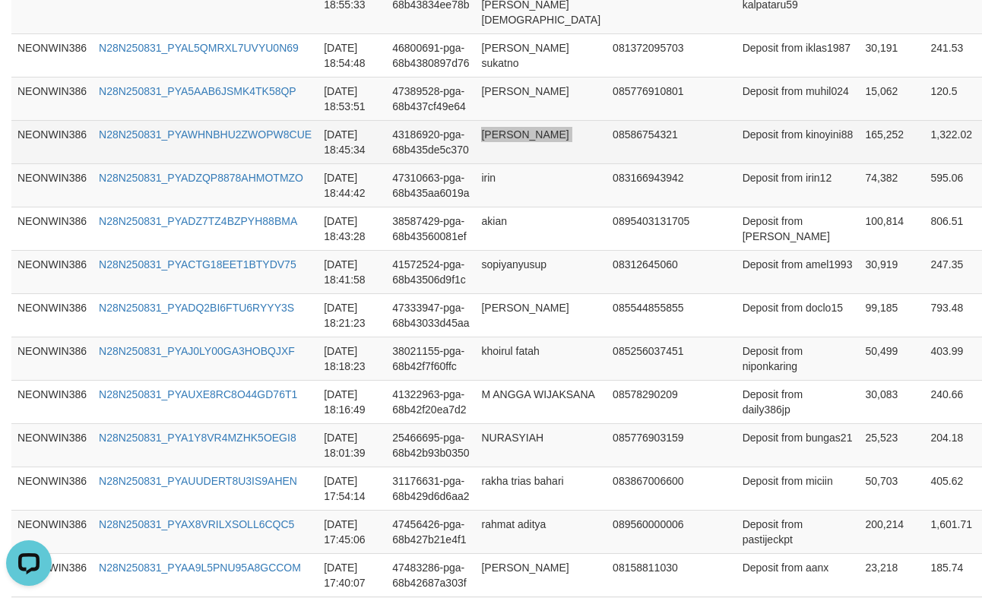
scroll to position [979, 0]
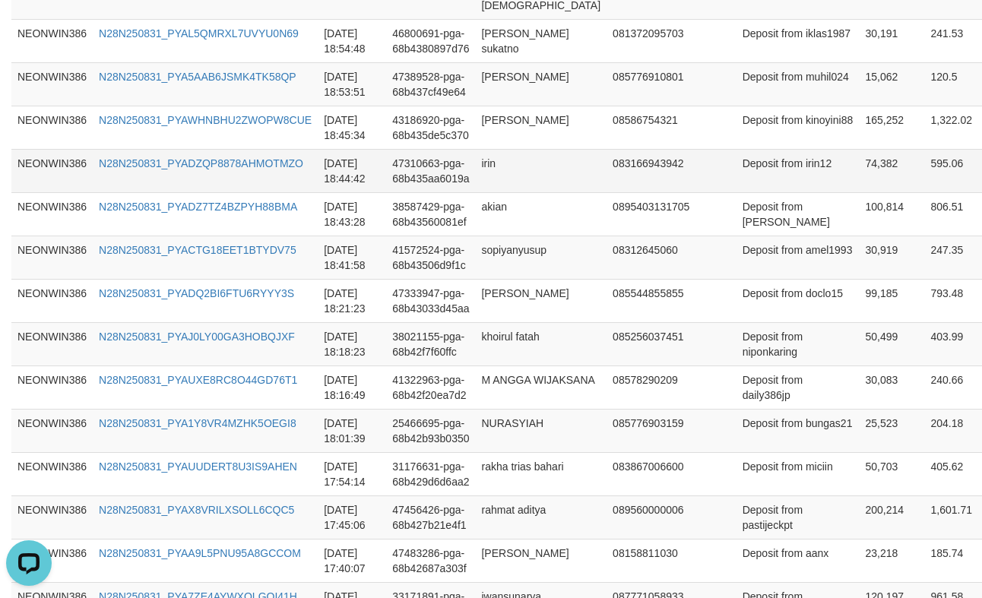
click at [483, 192] on td "irin" at bounding box center [540, 170] width 131 height 43
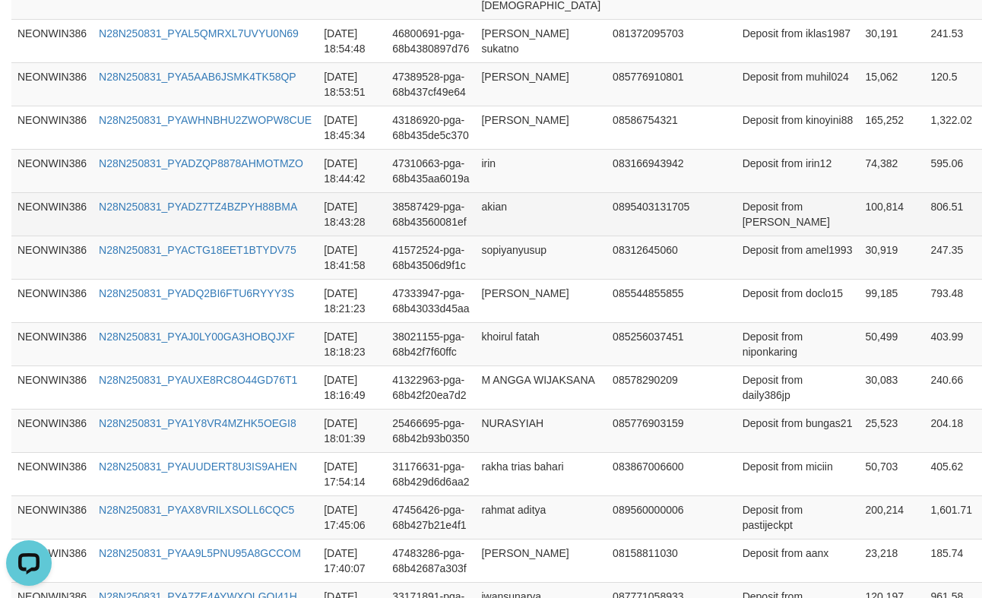
click at [470, 236] on td "38587429-pga-68b43560081ef" at bounding box center [430, 213] width 89 height 43
click at [498, 236] on td "akian" at bounding box center [540, 213] width 131 height 43
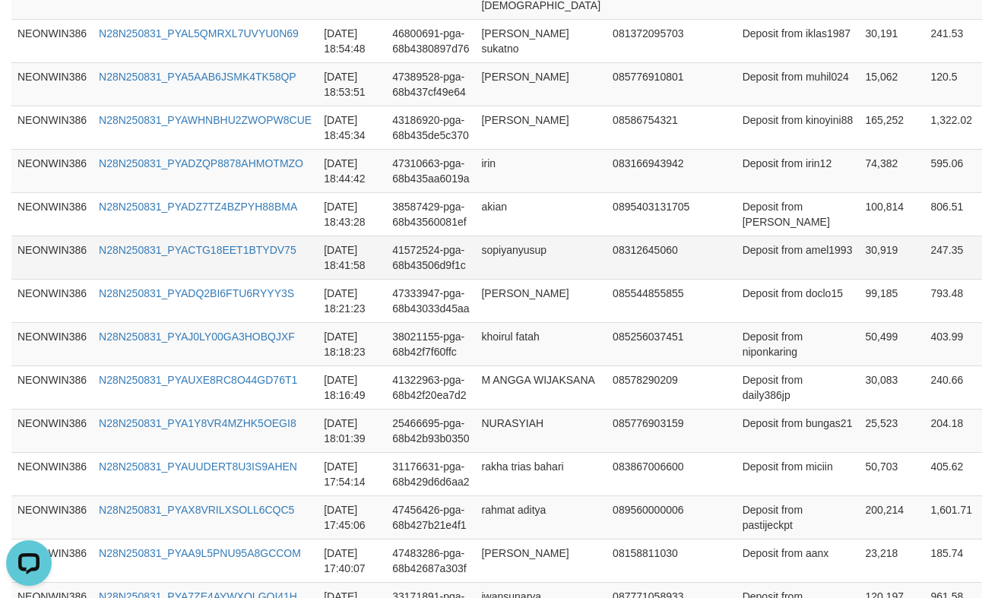
click at [540, 279] on td "sopiyanyusup" at bounding box center [540, 257] width 131 height 43
click at [504, 279] on td "sopiyanyusup" at bounding box center [540, 257] width 131 height 43
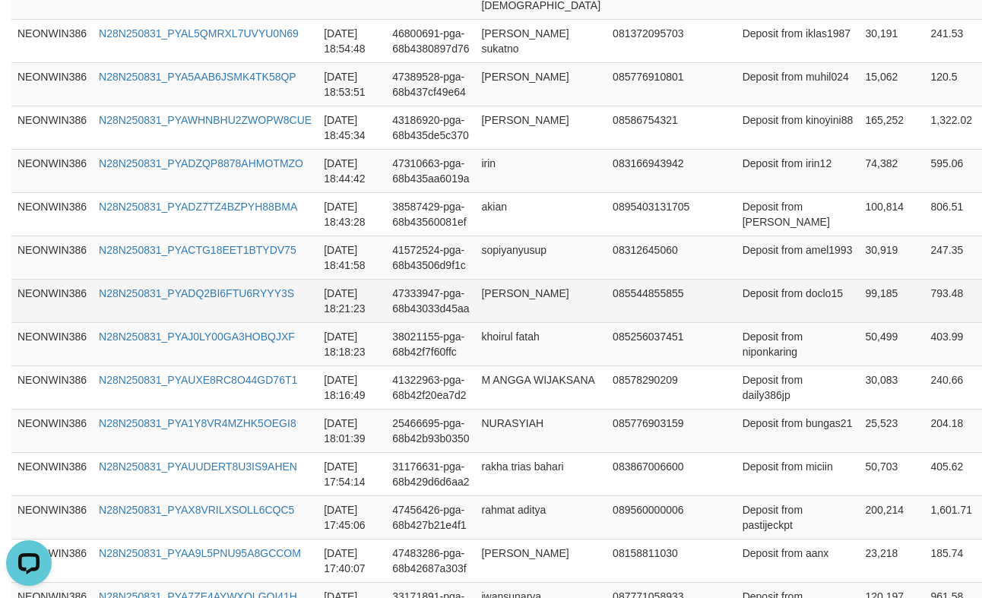
click at [496, 322] on td "[PERSON_NAME]" at bounding box center [540, 300] width 131 height 43
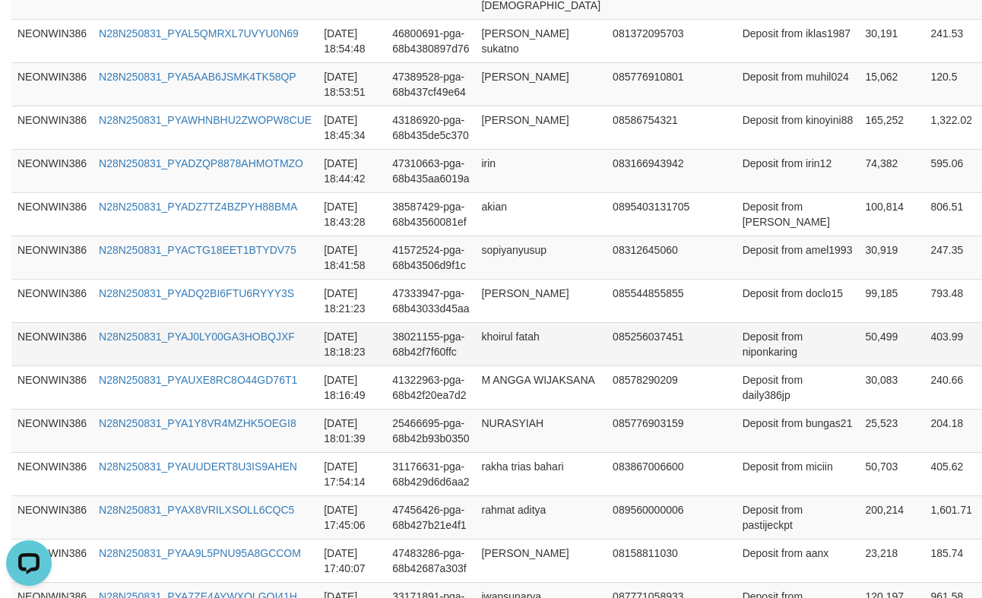
click at [485, 366] on td "khoirul fatah" at bounding box center [540, 343] width 131 height 43
click at [756, 366] on td "Deposit from niponkaring" at bounding box center [797, 343] width 123 height 43
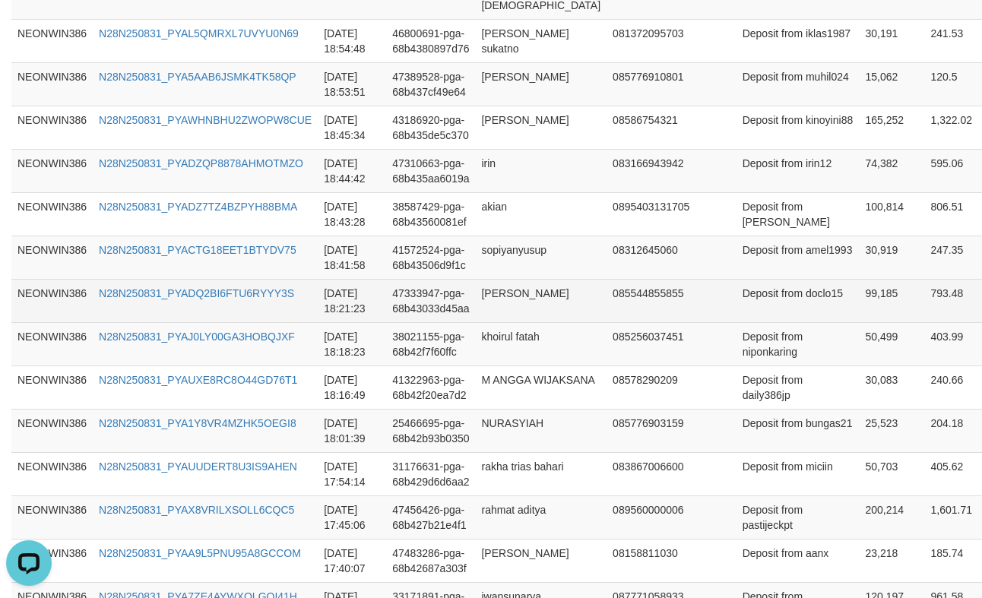
click at [736, 322] on td "Deposit from doclo15" at bounding box center [797, 300] width 123 height 43
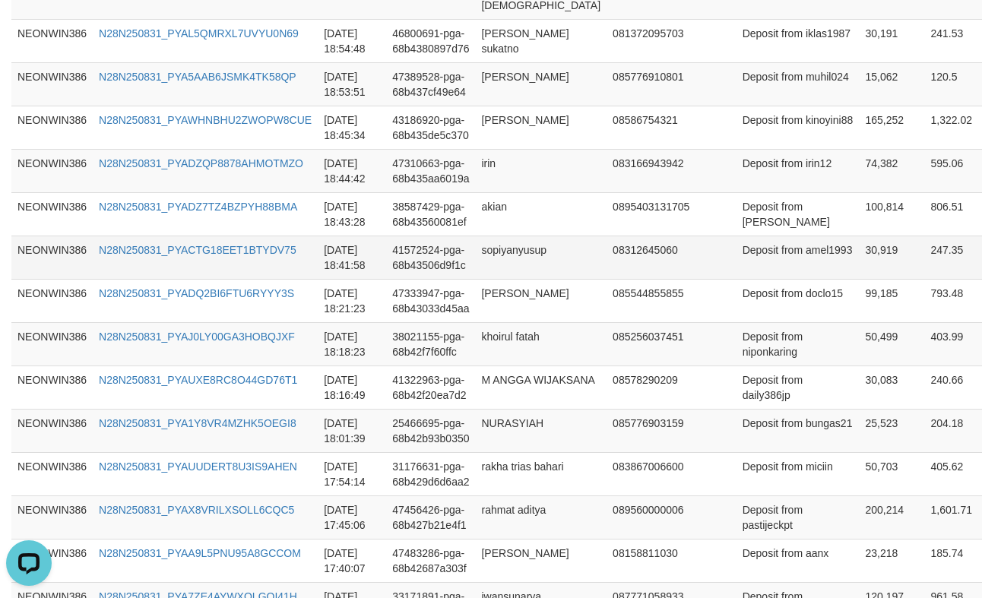
click at [736, 279] on td "Deposit from amel1993" at bounding box center [797, 257] width 123 height 43
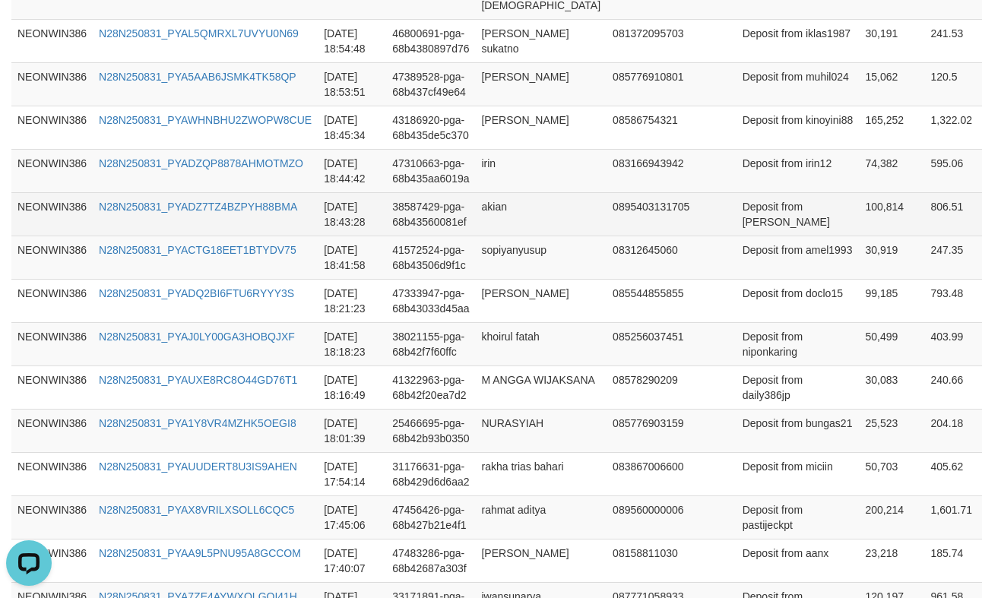
click at [739, 236] on td "Deposit from [PERSON_NAME]" at bounding box center [797, 213] width 123 height 43
click at [749, 236] on td "Deposit from [PERSON_NAME]" at bounding box center [797, 213] width 123 height 43
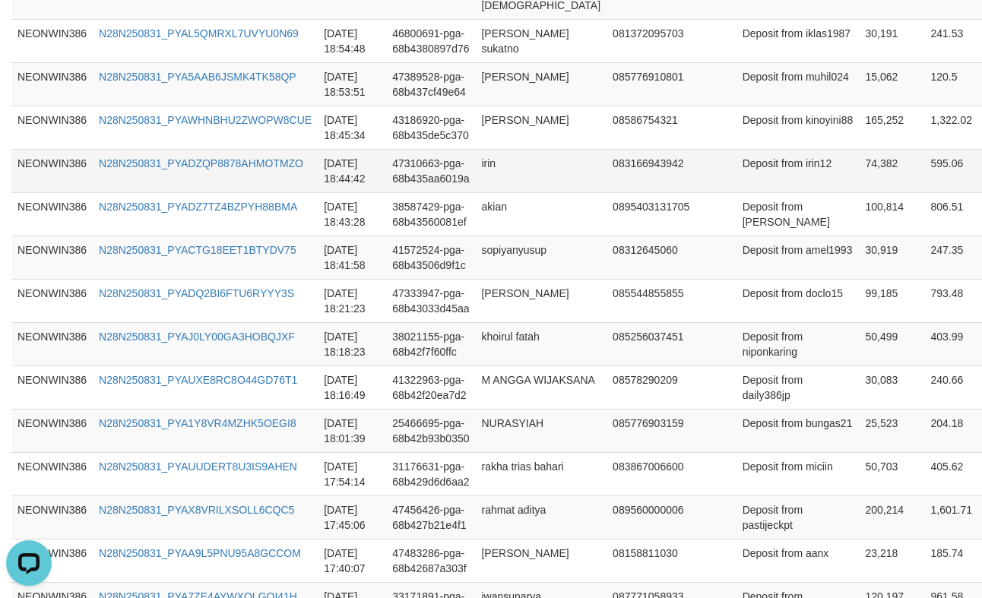
click at [736, 192] on td "Deposit from irin12" at bounding box center [797, 170] width 123 height 43
click at [752, 192] on td "Deposit from irin12" at bounding box center [797, 170] width 123 height 43
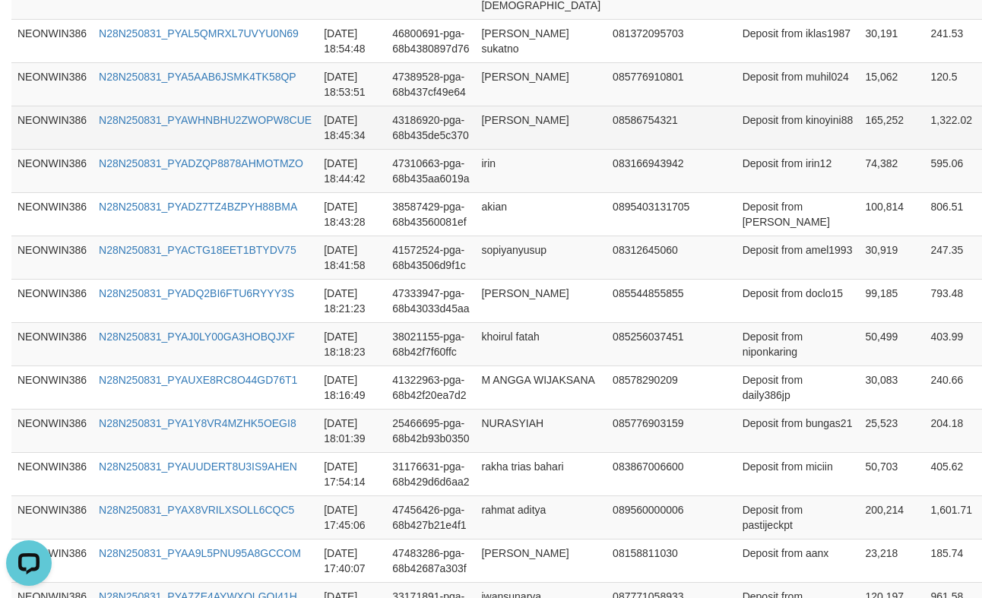
click at [739, 149] on td "Deposit from kinoyini88" at bounding box center [797, 127] width 123 height 43
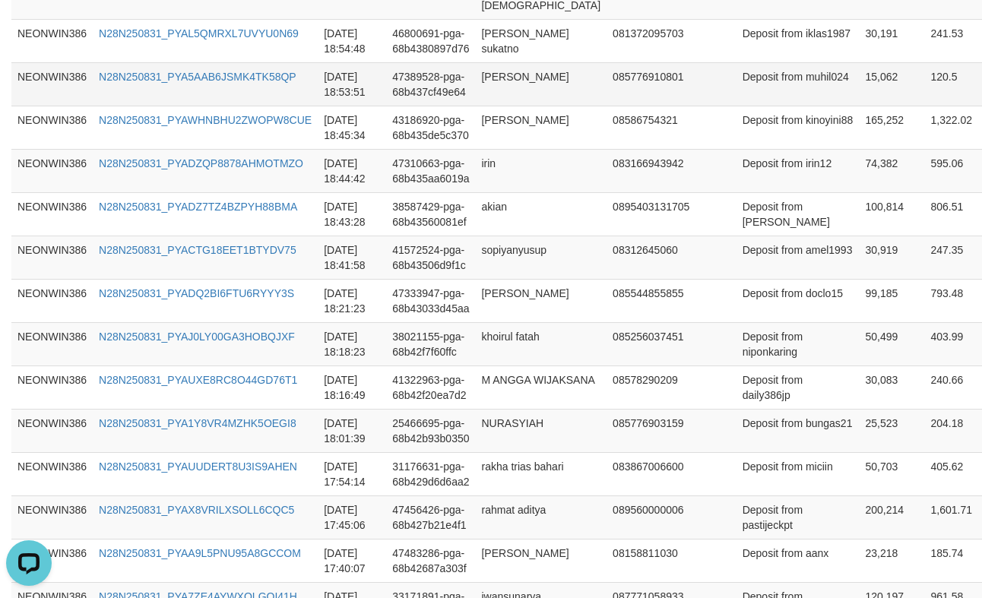
click at [736, 106] on td "Deposit from muhil024" at bounding box center [797, 83] width 123 height 43
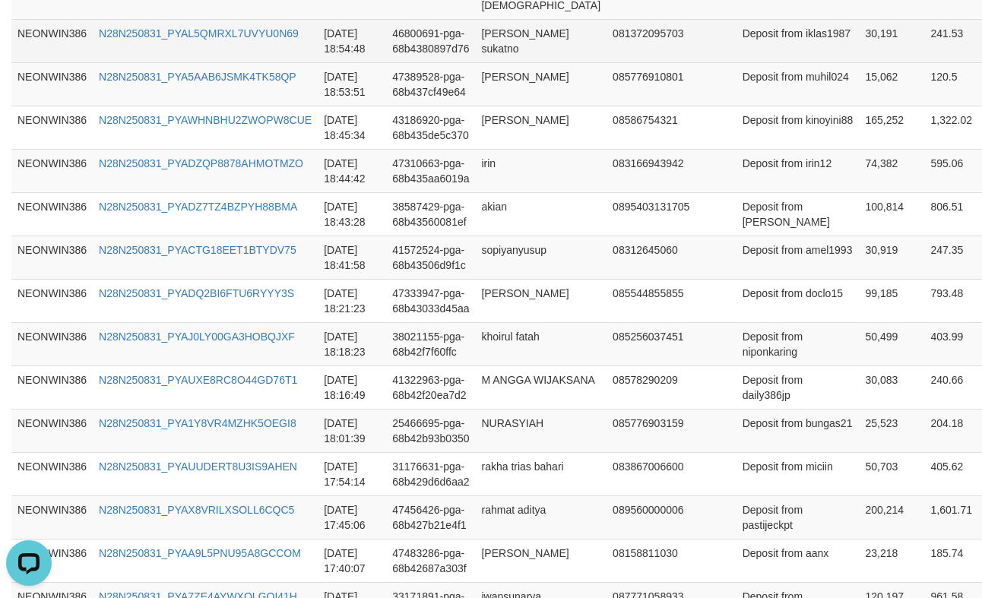
click at [741, 62] on td "Deposit from iklas1987" at bounding box center [797, 40] width 123 height 43
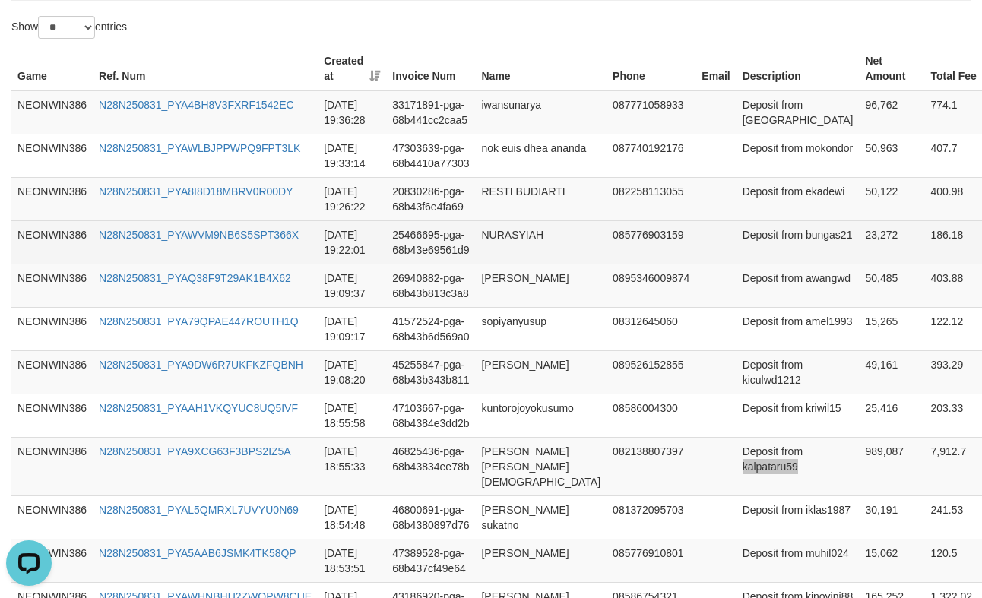
scroll to position [726, 0]
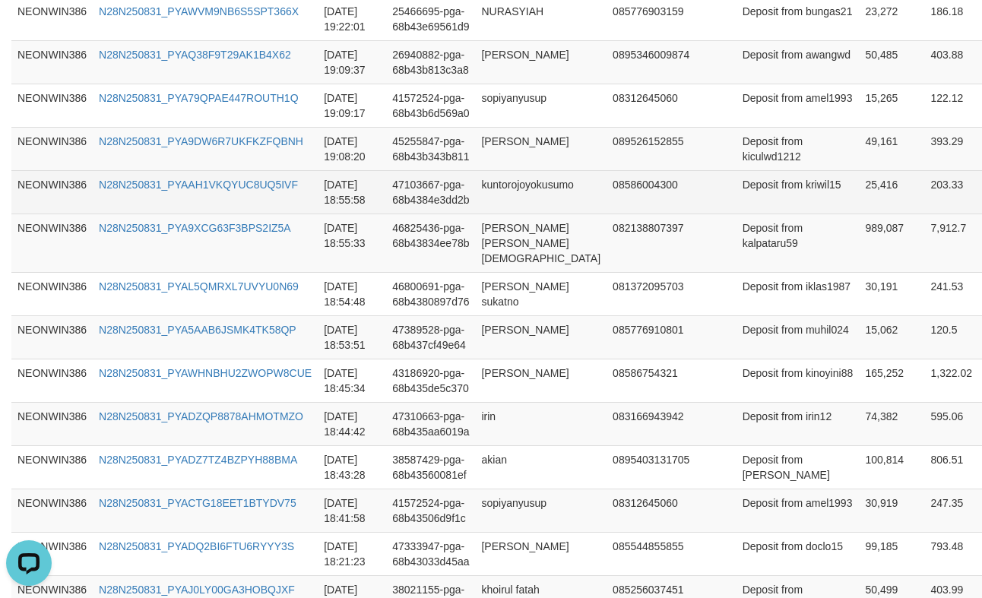
click at [736, 214] on td "Deposit from kriwil15" at bounding box center [797, 191] width 123 height 43
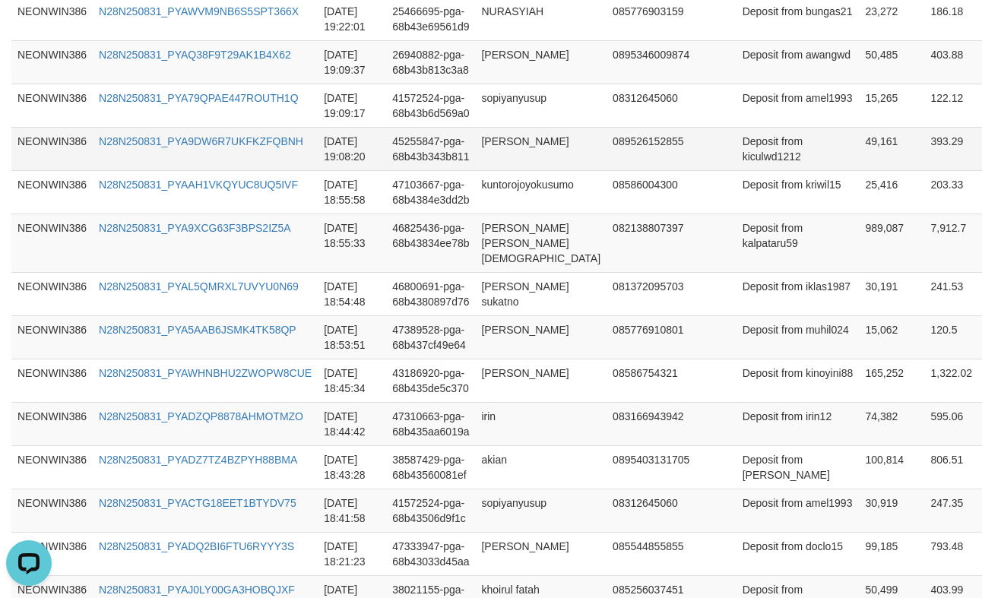
click at [736, 170] on td "Deposit from kiculwd1212" at bounding box center [797, 148] width 123 height 43
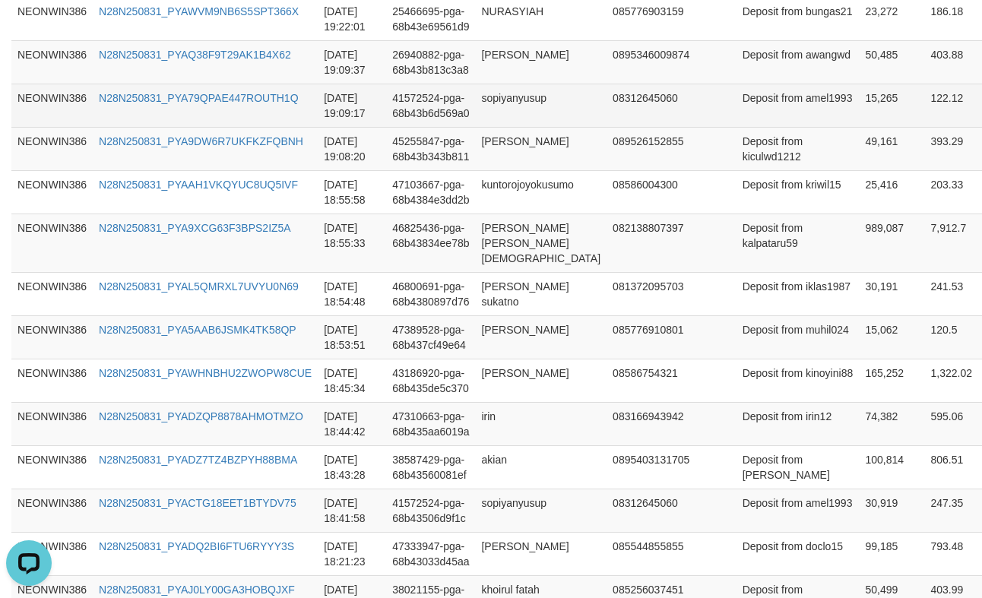
click at [736, 127] on td "Deposit from amel1993" at bounding box center [797, 105] width 123 height 43
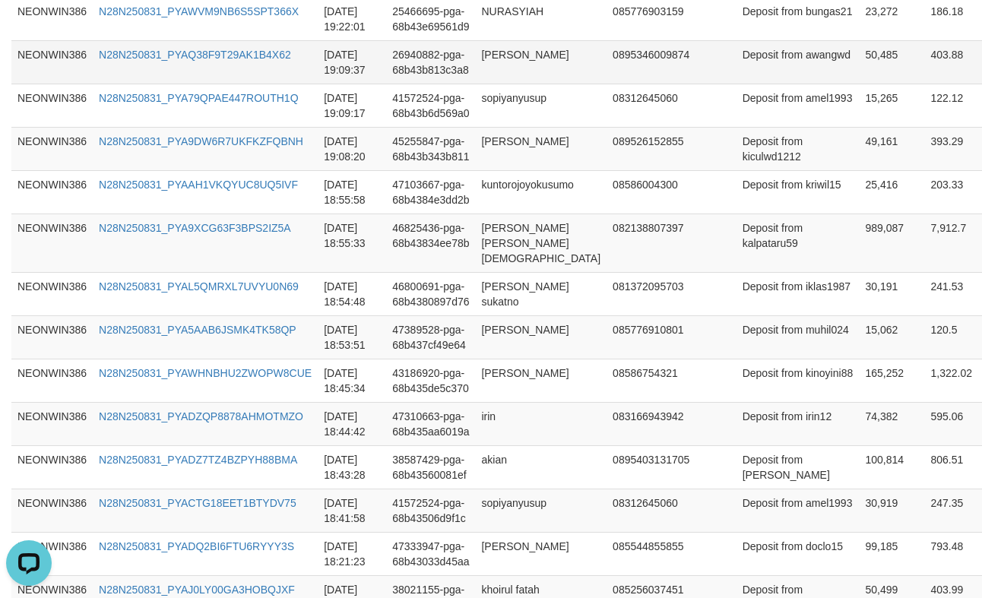
click at [736, 84] on td "Deposit from awangwd" at bounding box center [797, 61] width 123 height 43
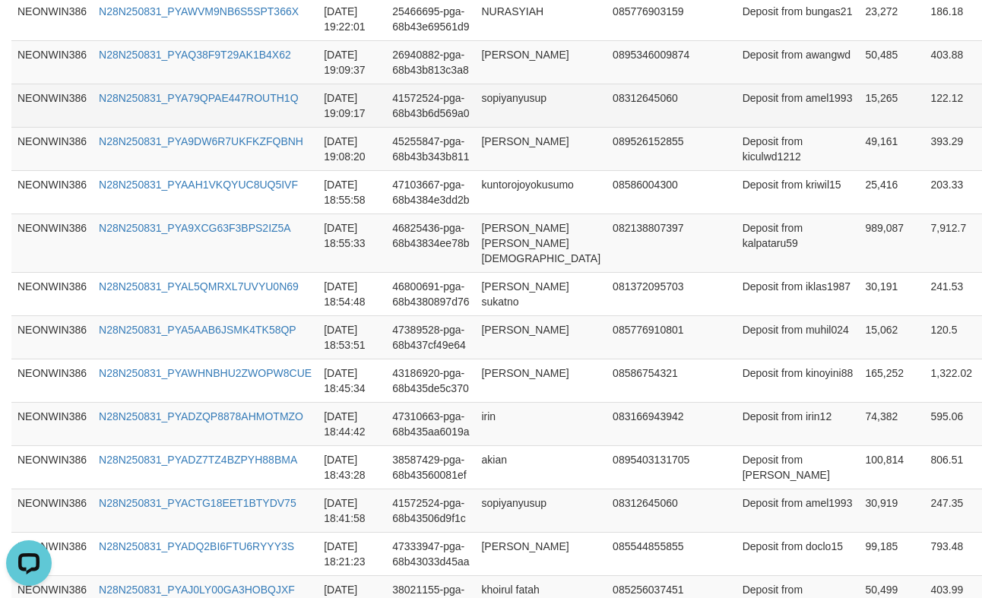
click at [736, 127] on td "Deposit from amel1993" at bounding box center [797, 105] width 123 height 43
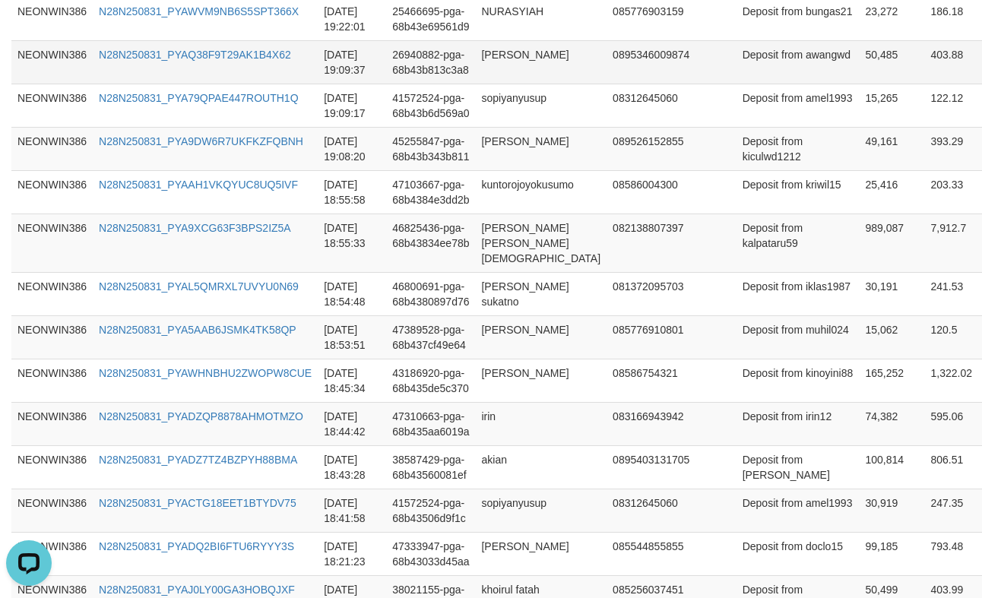
click at [736, 84] on td "Deposit from awangwd" at bounding box center [797, 61] width 123 height 43
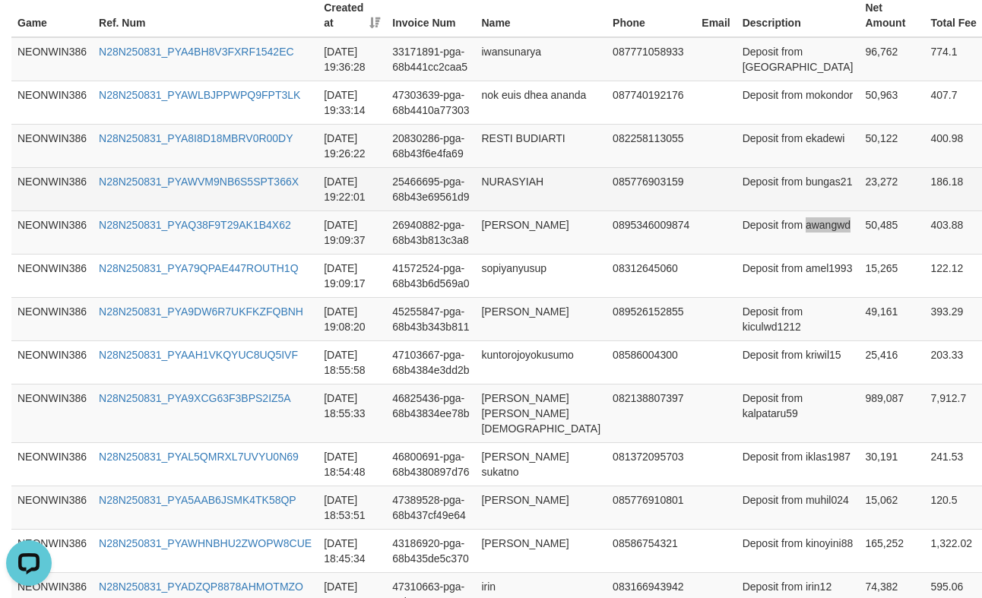
scroll to position [473, 0]
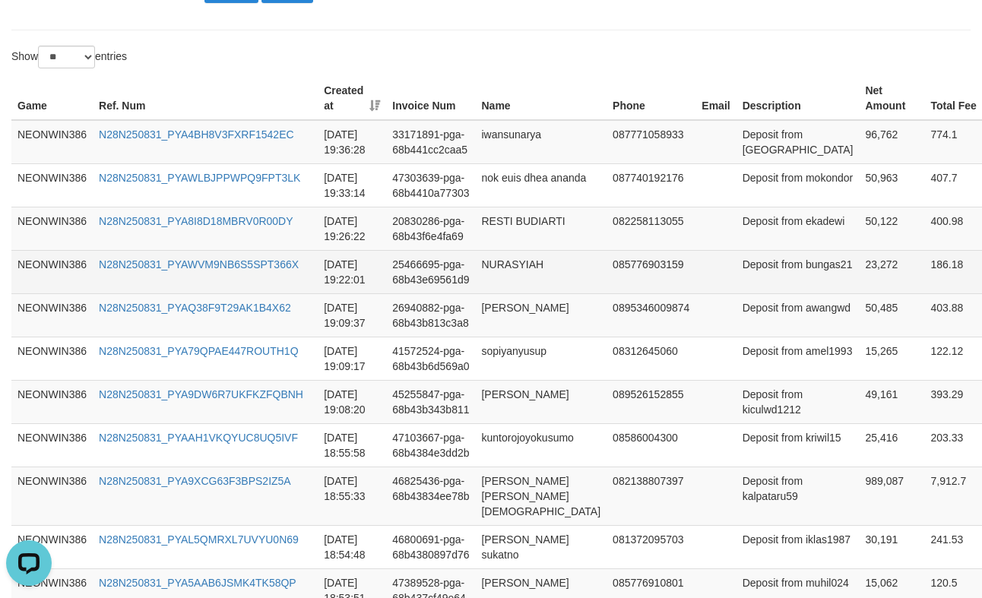
click at [749, 293] on td "Deposit from bungas21" at bounding box center [797, 271] width 123 height 43
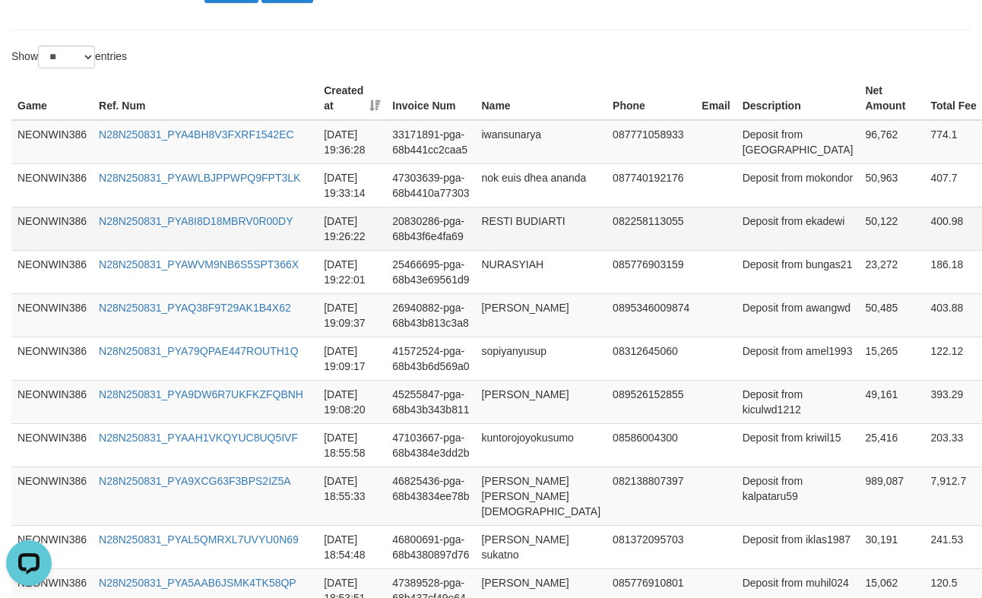
click at [737, 250] on td "Deposit from ekadewi" at bounding box center [797, 228] width 123 height 43
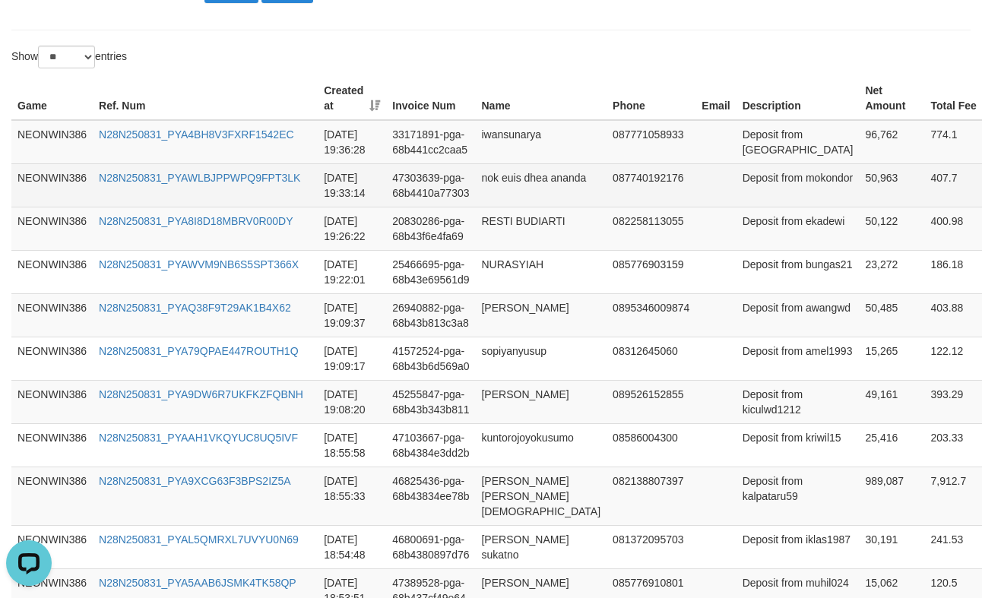
click at [747, 207] on td "Deposit from mokondor" at bounding box center [797, 184] width 123 height 43
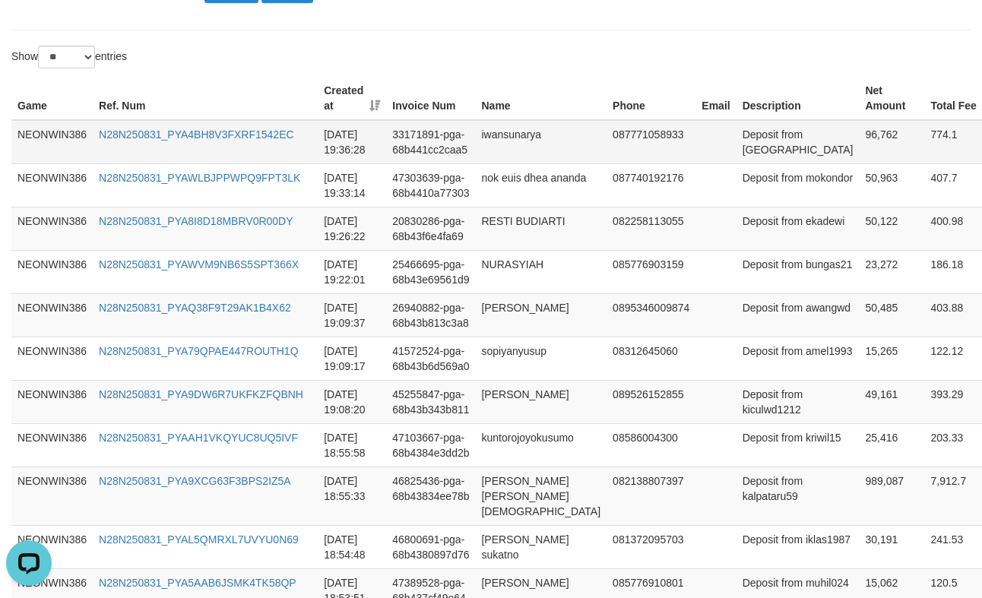
click at [737, 164] on td "Deposit from [GEOGRAPHIC_DATA]" at bounding box center [797, 142] width 123 height 44
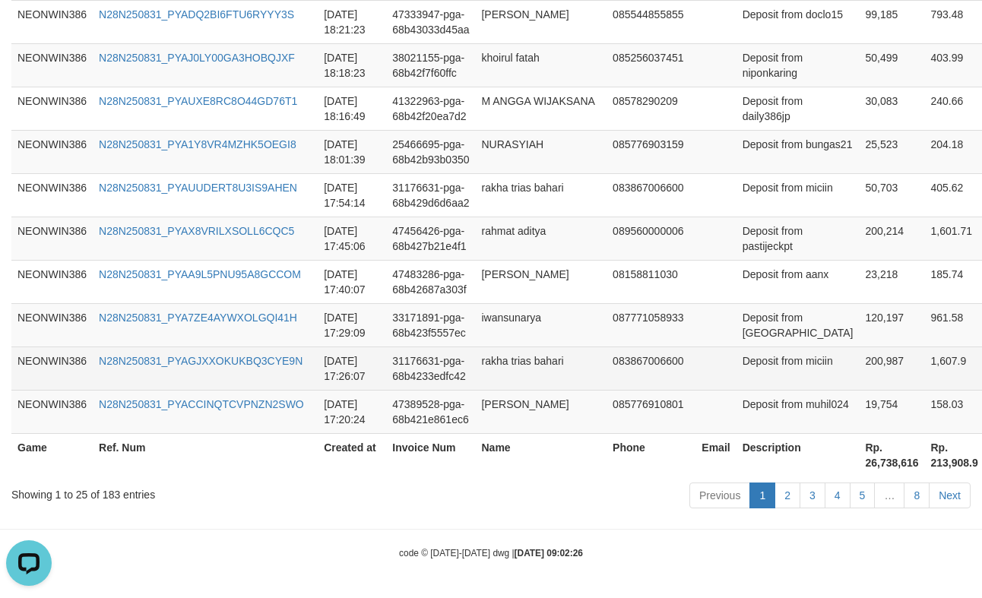
scroll to position [1547, 0]
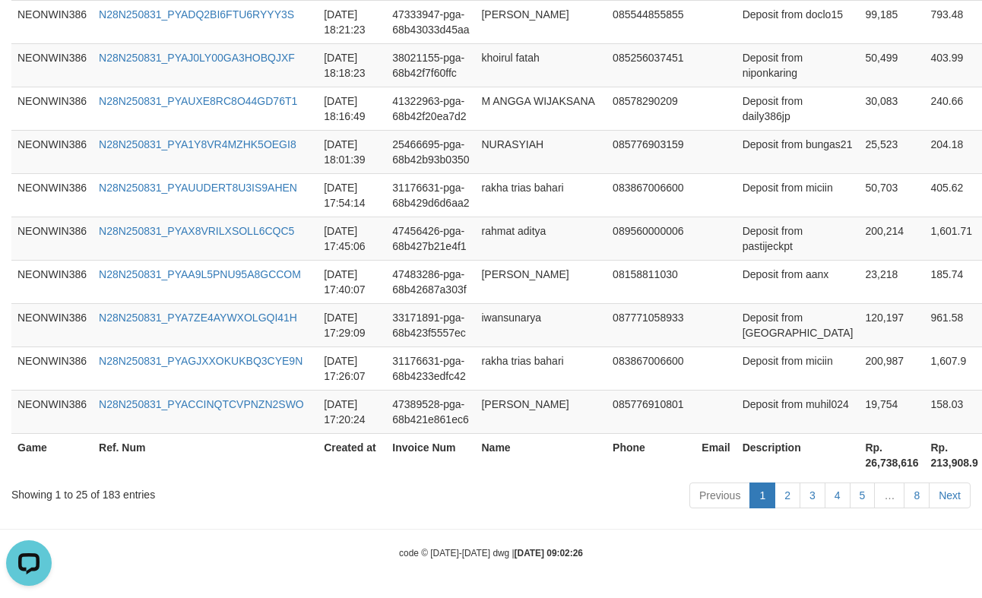
click at [859, 472] on th "Rp. 26,738,616" at bounding box center [891, 454] width 65 height 43
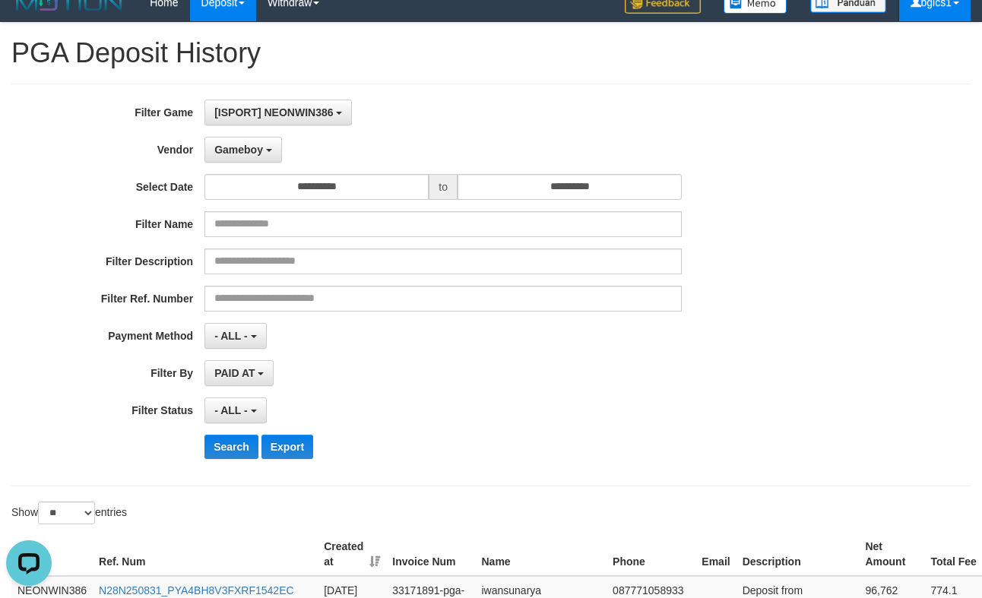
scroll to position [0, 0]
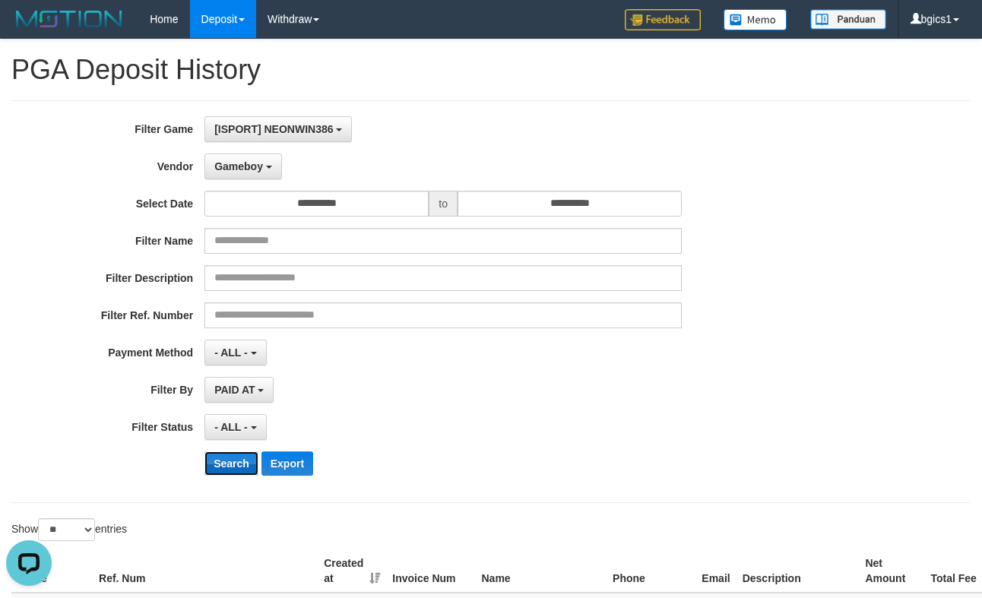
click at [227, 470] on button "Search" at bounding box center [231, 463] width 54 height 24
click at [464, 428] on div "- ALL - SELECT ALL - ALL - SELECT STATUS PENDING/UNPAID PAID CANCELED EXPIRED" at bounding box center [442, 427] width 477 height 26
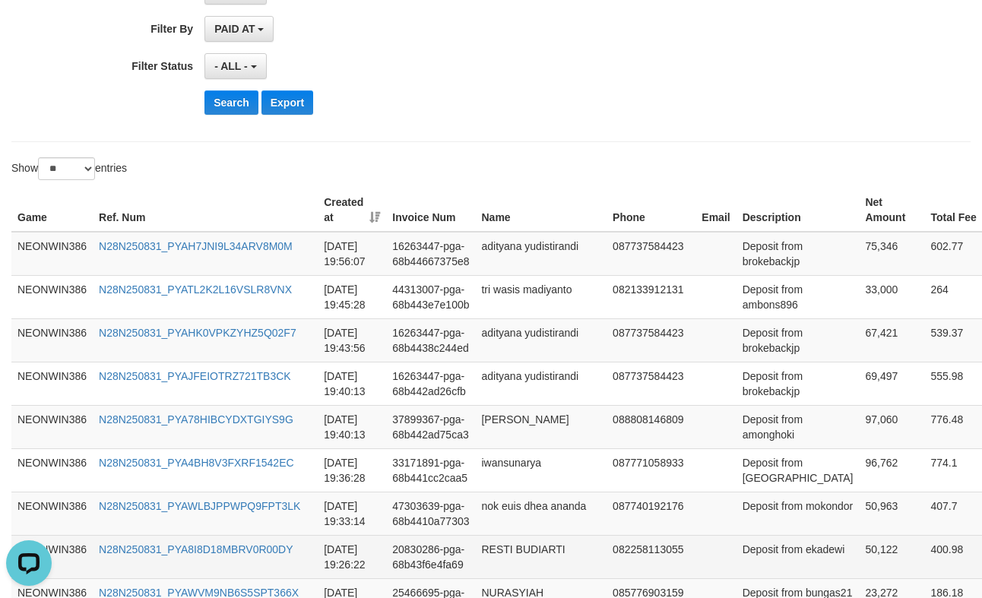
scroll to position [347, 0]
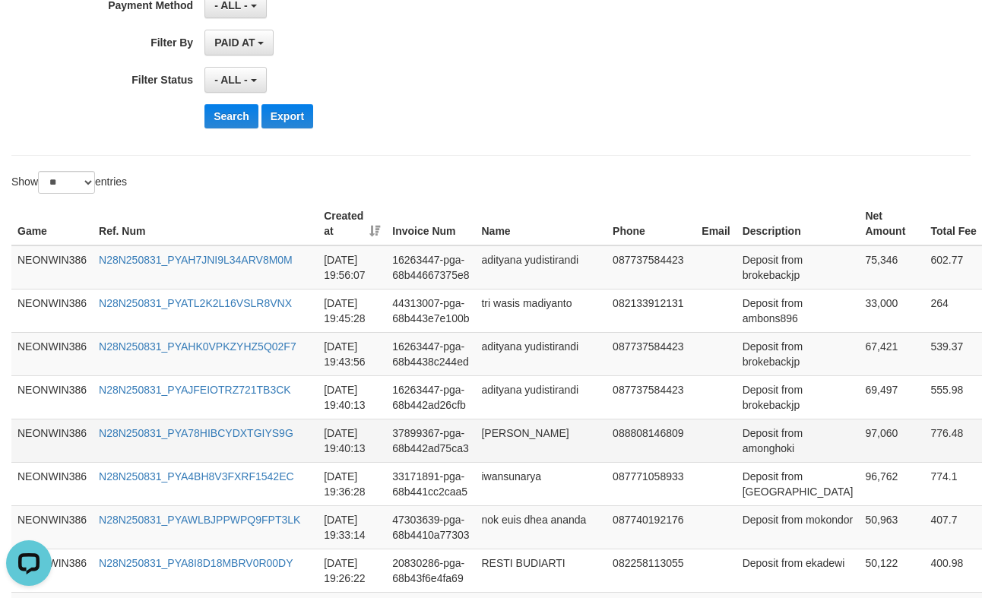
click at [859, 462] on td "97,060" at bounding box center [891, 440] width 65 height 43
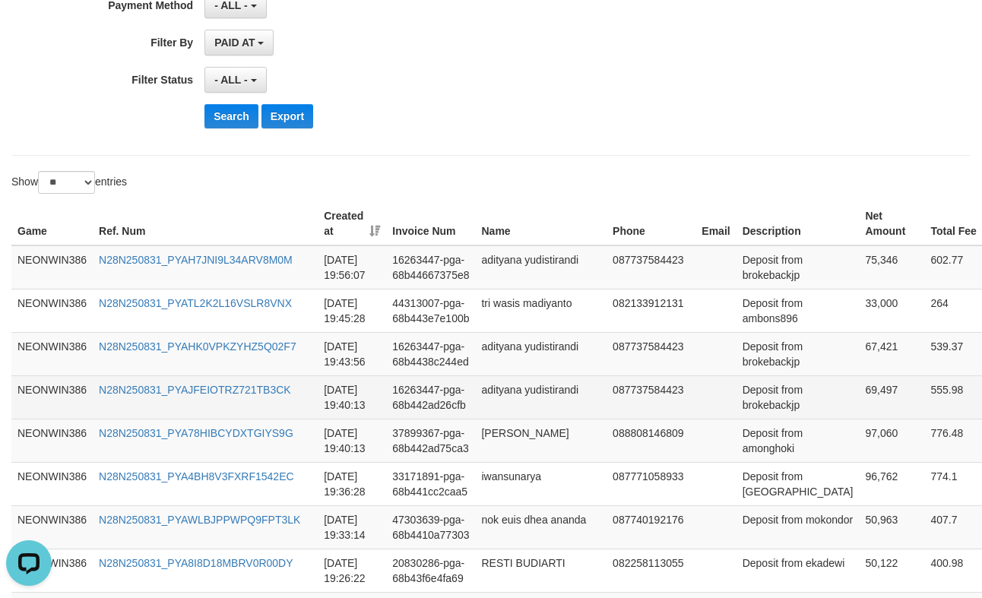
click at [859, 419] on td "69,497" at bounding box center [891, 396] width 65 height 43
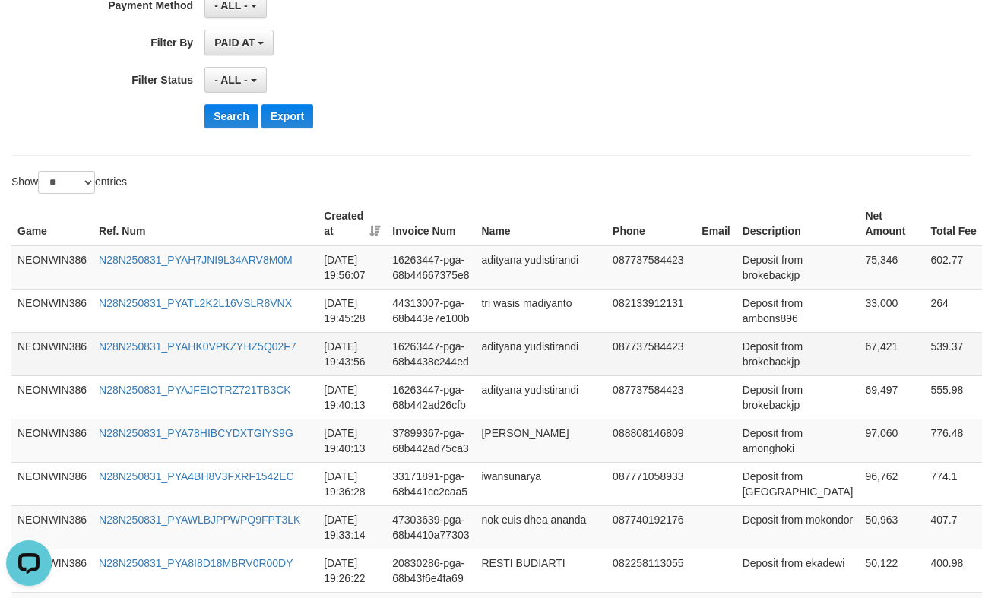
click at [859, 375] on td "67,421" at bounding box center [891, 353] width 65 height 43
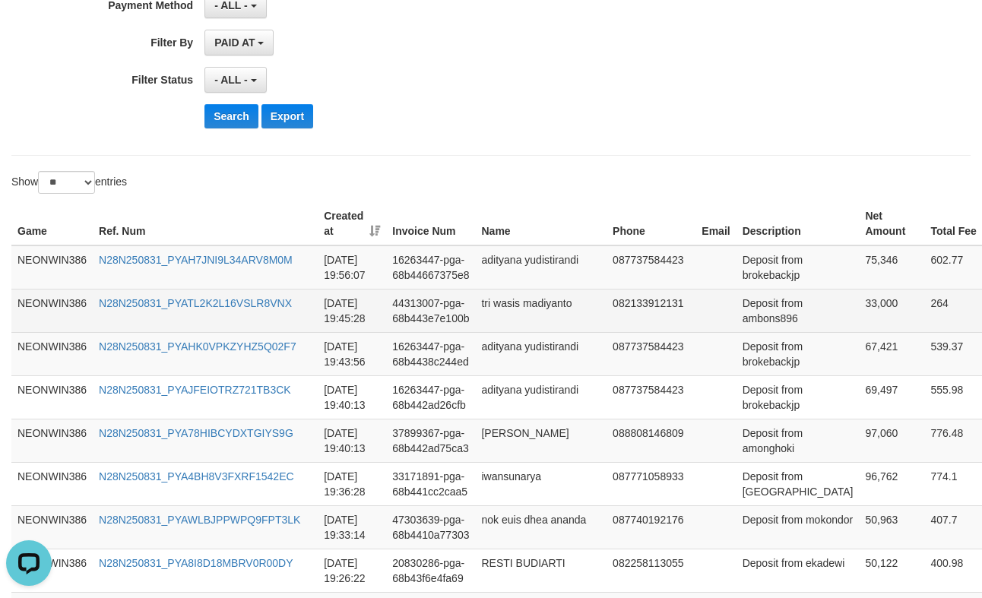
click at [859, 332] on td "33,000" at bounding box center [891, 310] width 65 height 43
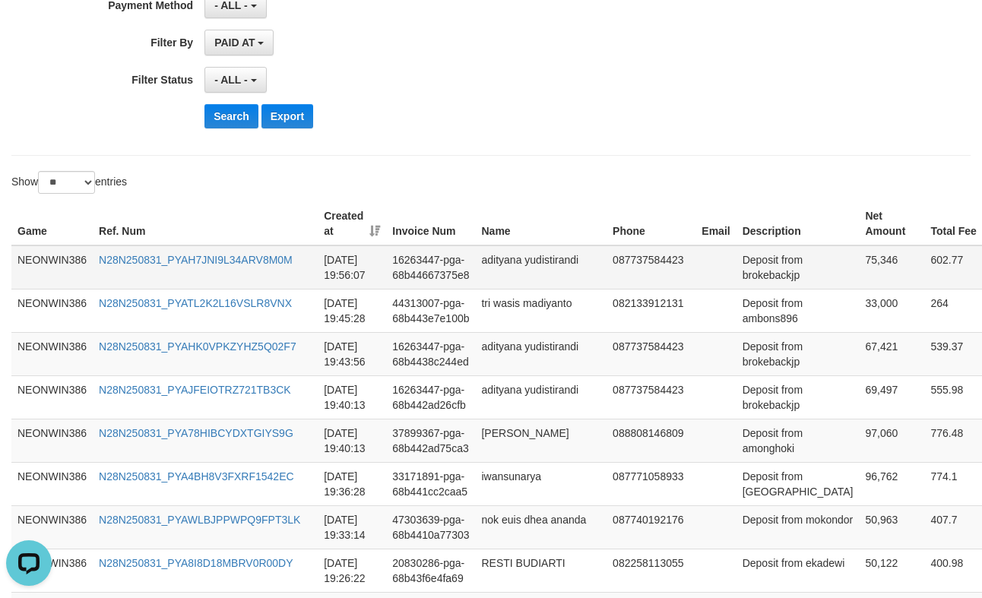
click at [859, 271] on td "75,346" at bounding box center [891, 267] width 65 height 44
click at [479, 258] on td "adityana yudistirandi" at bounding box center [540, 267] width 131 height 44
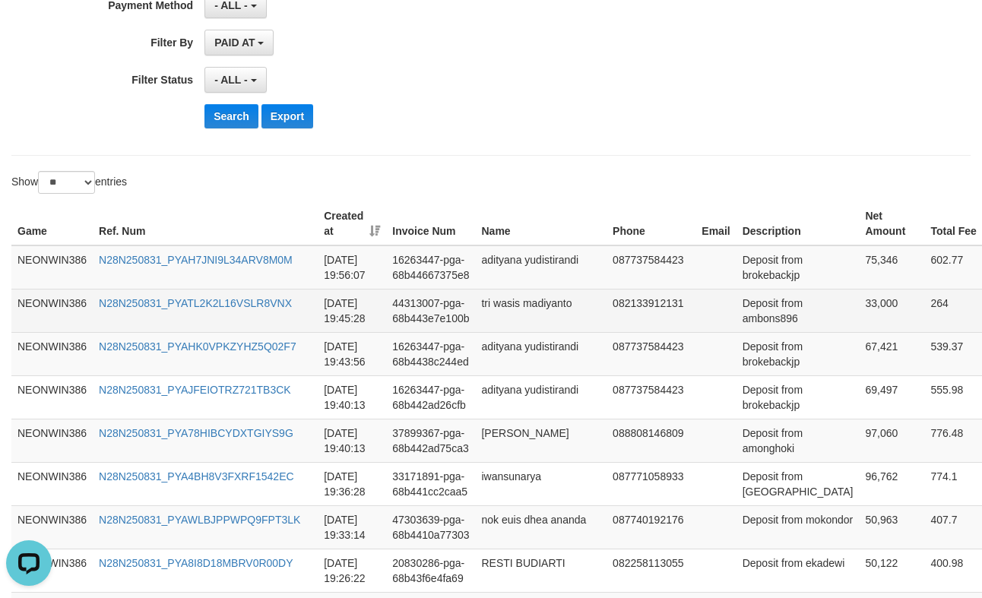
click at [504, 332] on td "tri wasis madiyanto" at bounding box center [540, 310] width 131 height 43
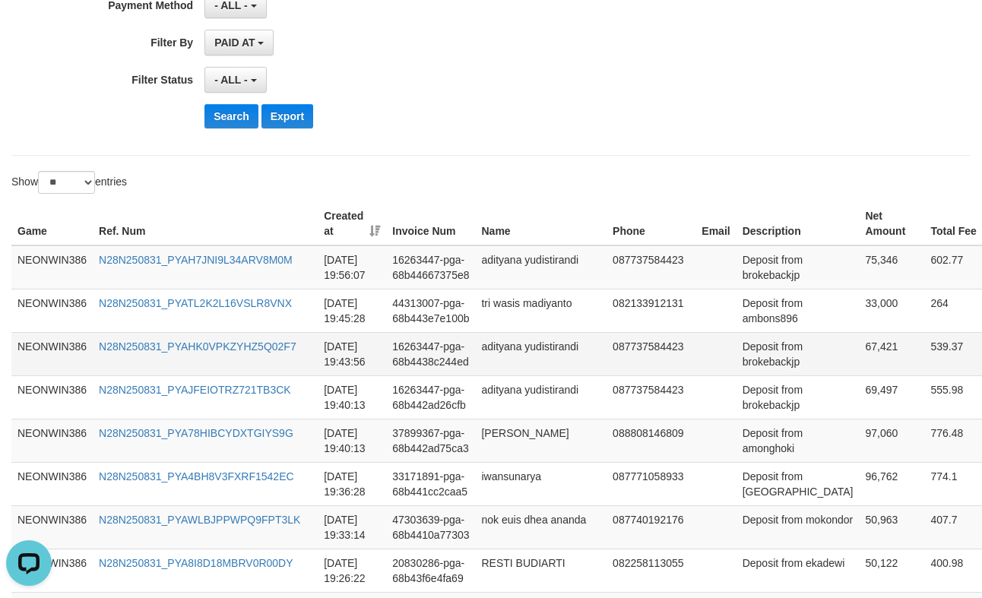
click at [508, 372] on td "adityana yudistirandi" at bounding box center [540, 353] width 131 height 43
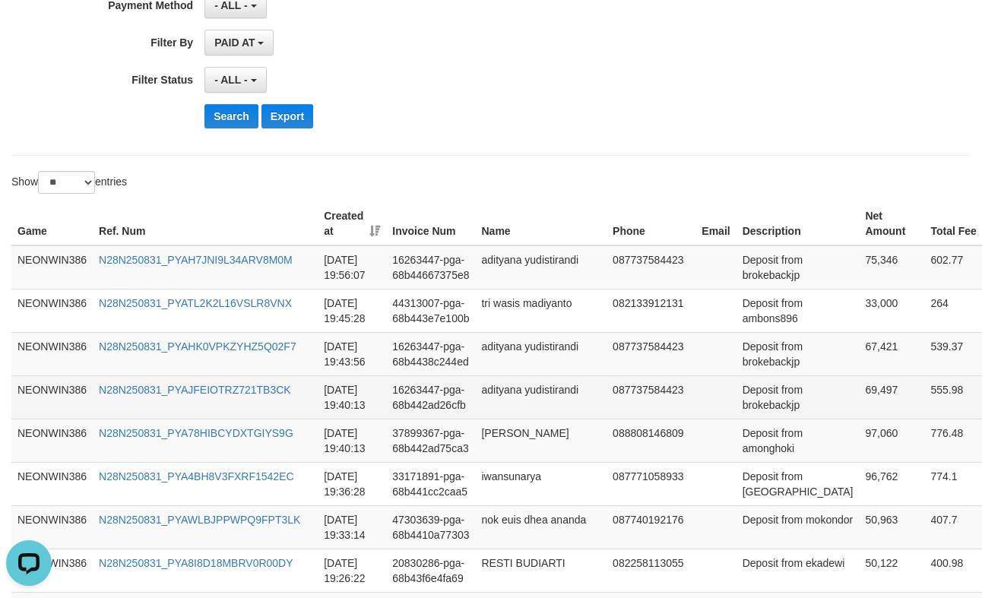
click at [470, 419] on td "16263447-pga-68b442ad26cfb" at bounding box center [430, 396] width 89 height 43
click at [498, 419] on td "adityana yudistirandi" at bounding box center [540, 396] width 131 height 43
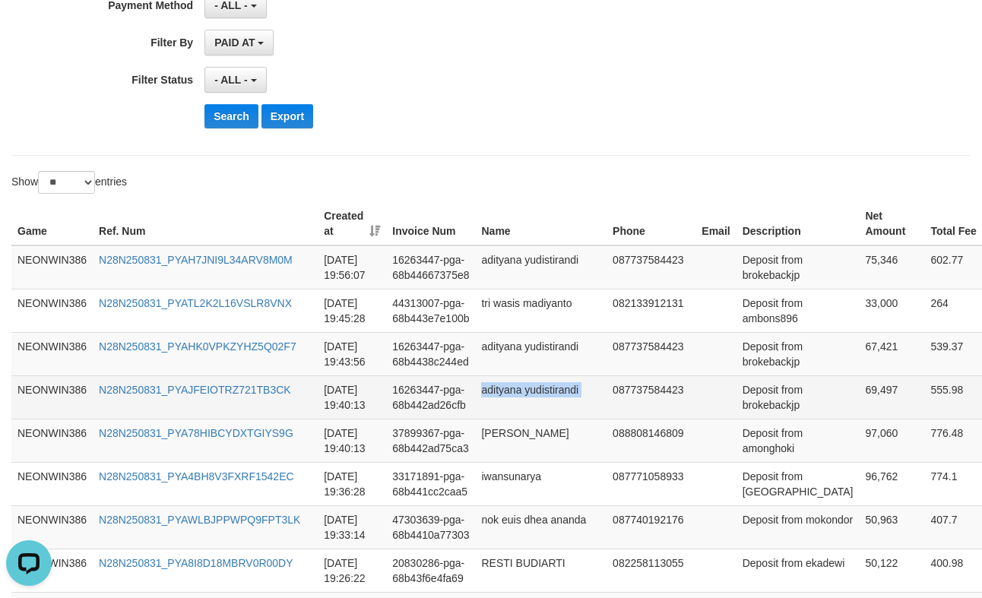
click at [498, 419] on td "adityana yudistirandi" at bounding box center [540, 396] width 131 height 43
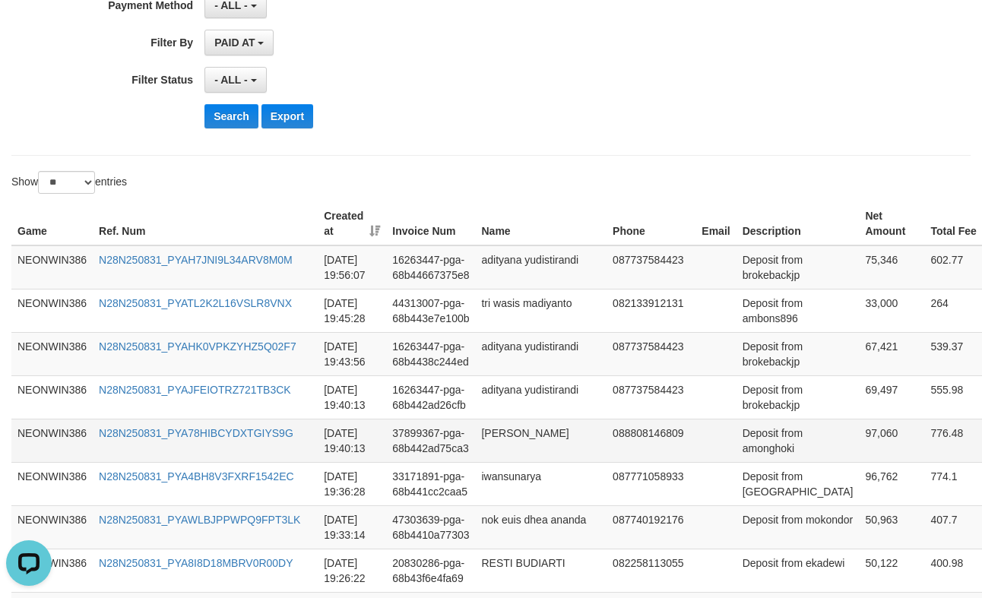
click at [511, 462] on td "[PERSON_NAME]" at bounding box center [540, 440] width 131 height 43
click at [754, 462] on td "Deposit from amonghoki" at bounding box center [797, 440] width 123 height 43
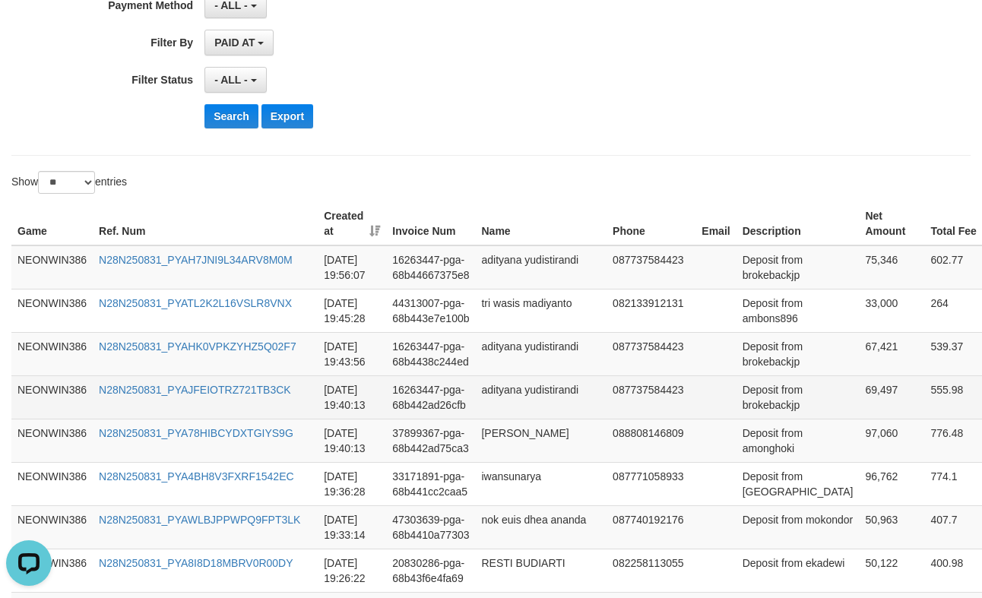
drag, startPoint x: 734, startPoint y: 455, endPoint x: 741, endPoint y: 464, distance: 11.4
click at [736, 419] on td "Deposit from brokebackjp" at bounding box center [797, 396] width 123 height 43
click at [743, 419] on td "Deposit from brokebackjp" at bounding box center [797, 396] width 123 height 43
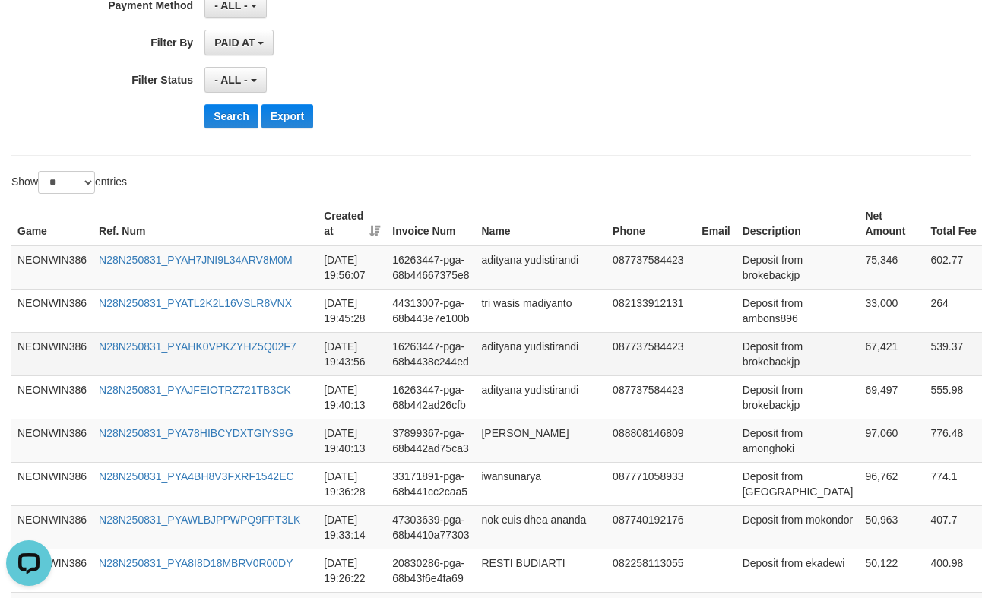
click at [755, 375] on td "Deposit from brokebackjp" at bounding box center [797, 353] width 123 height 43
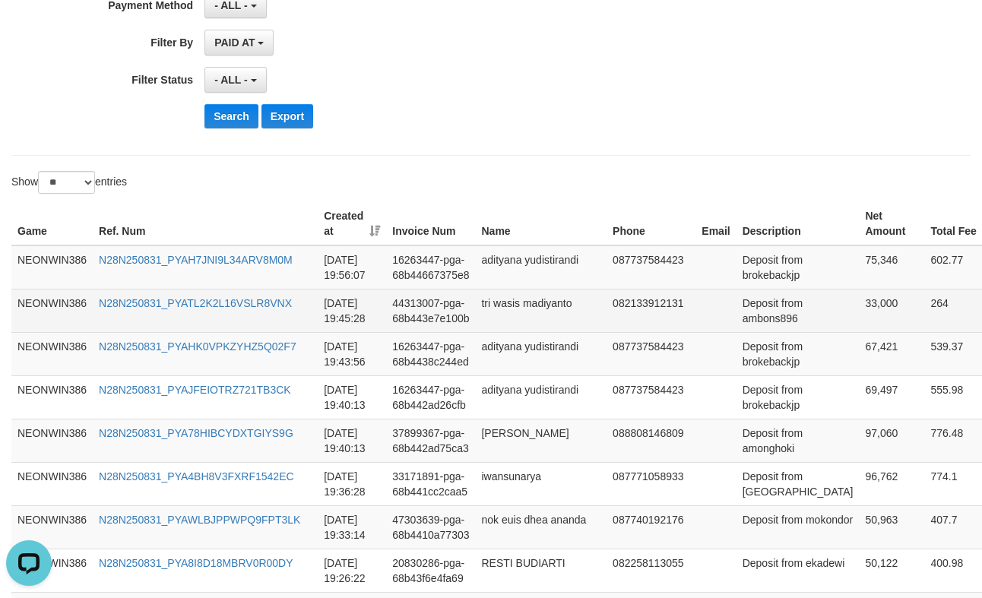
click at [742, 332] on td "Deposit from ambons896" at bounding box center [797, 310] width 123 height 43
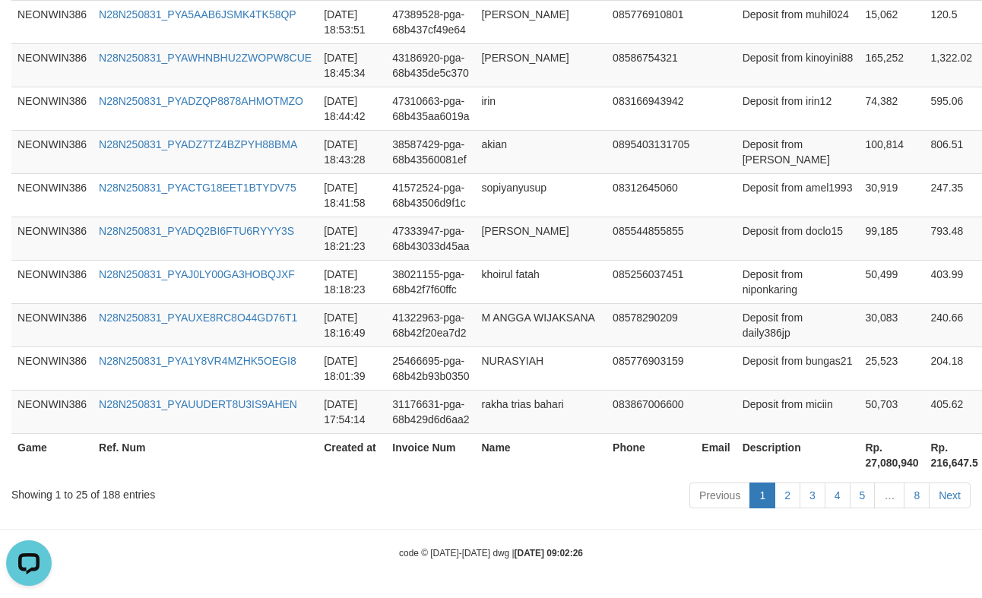
scroll to position [1577, 0]
click at [859, 468] on th "Rp. 27,080,940" at bounding box center [891, 454] width 65 height 43
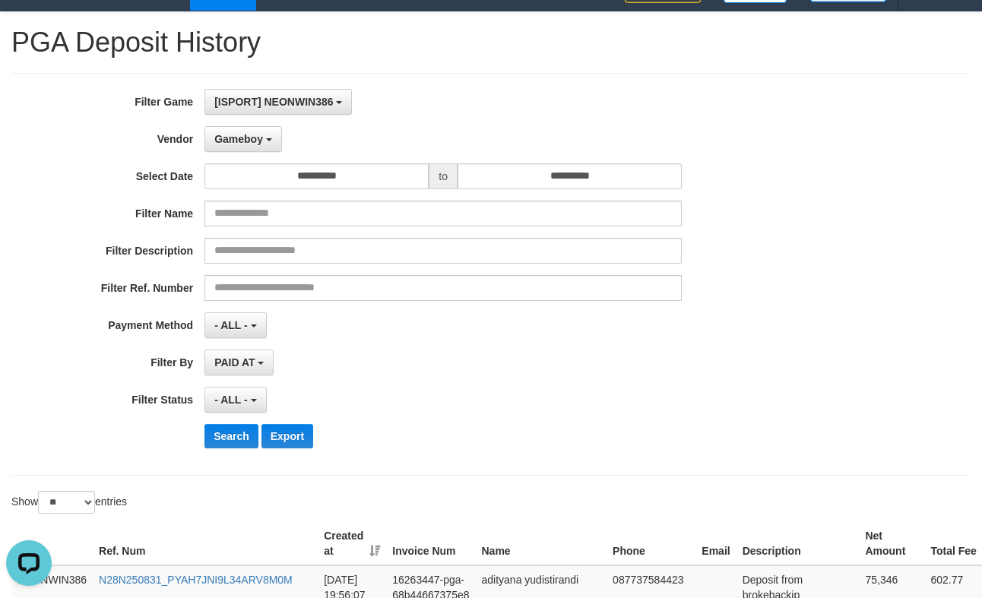
scroll to position [0, 0]
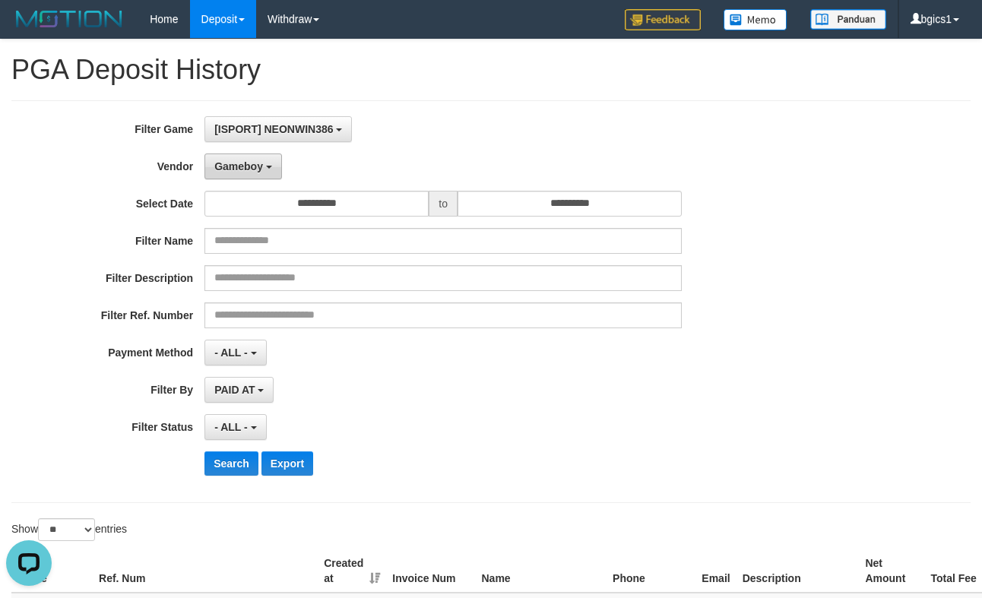
click at [246, 167] on span "Gameboy" at bounding box center [238, 166] width 49 height 12
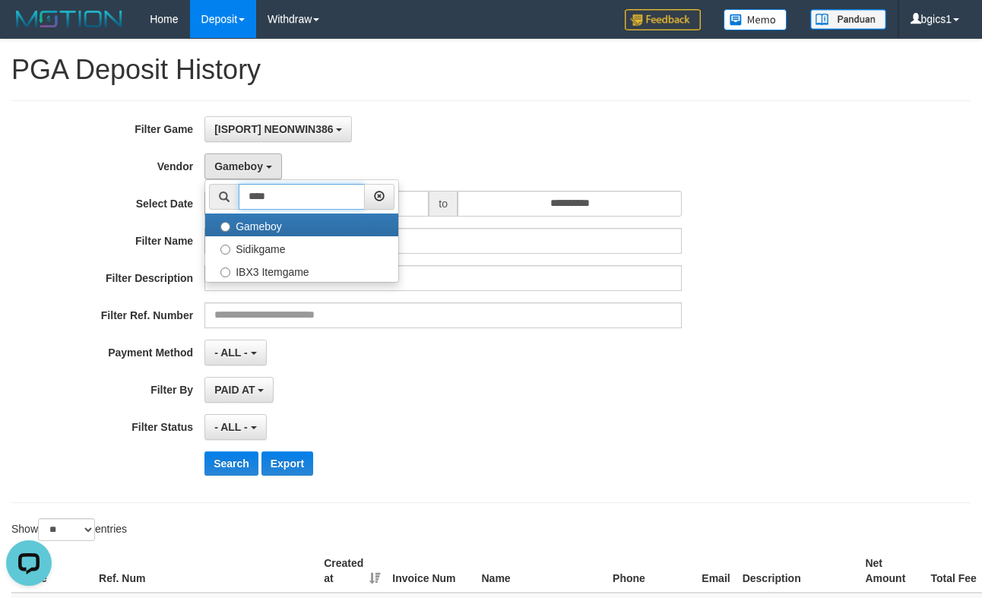
click at [263, 198] on input "****" at bounding box center [302, 197] width 126 height 26
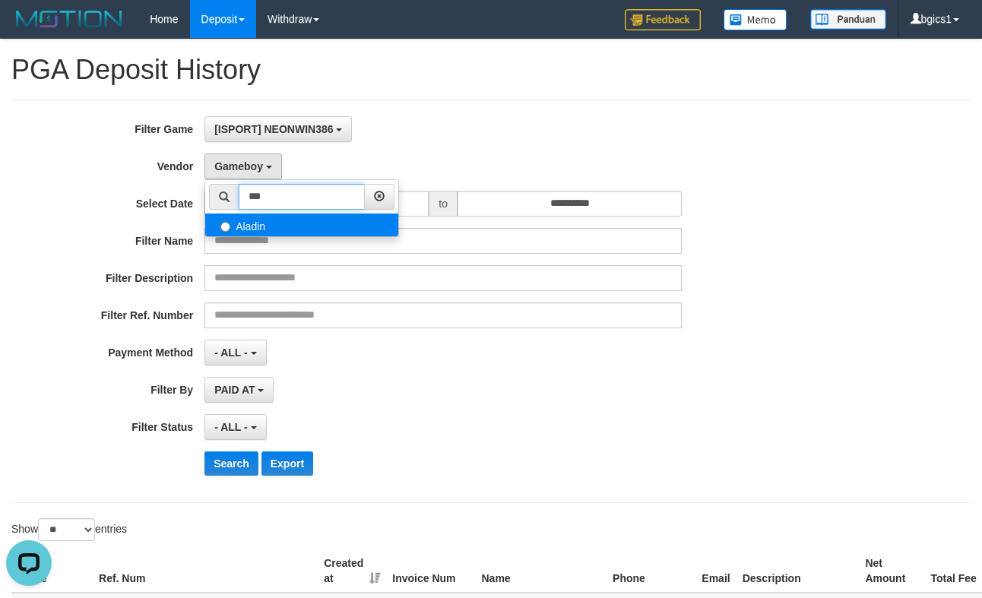
type input "***"
click at [276, 220] on label "Aladin" at bounding box center [301, 225] width 193 height 23
select select "**********"
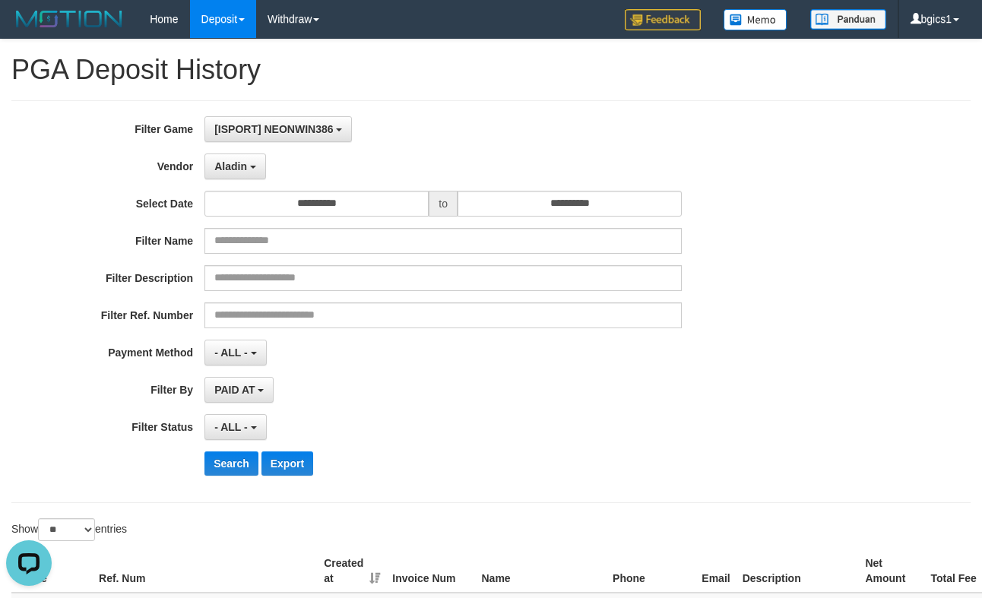
scroll to position [253, 0]
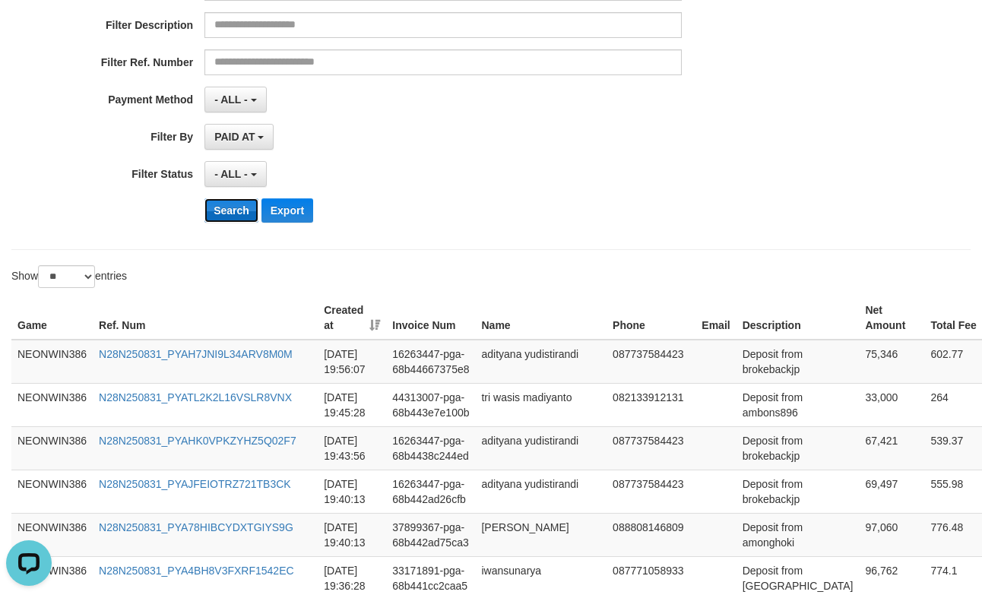
click at [221, 208] on button "Search" at bounding box center [231, 210] width 54 height 24
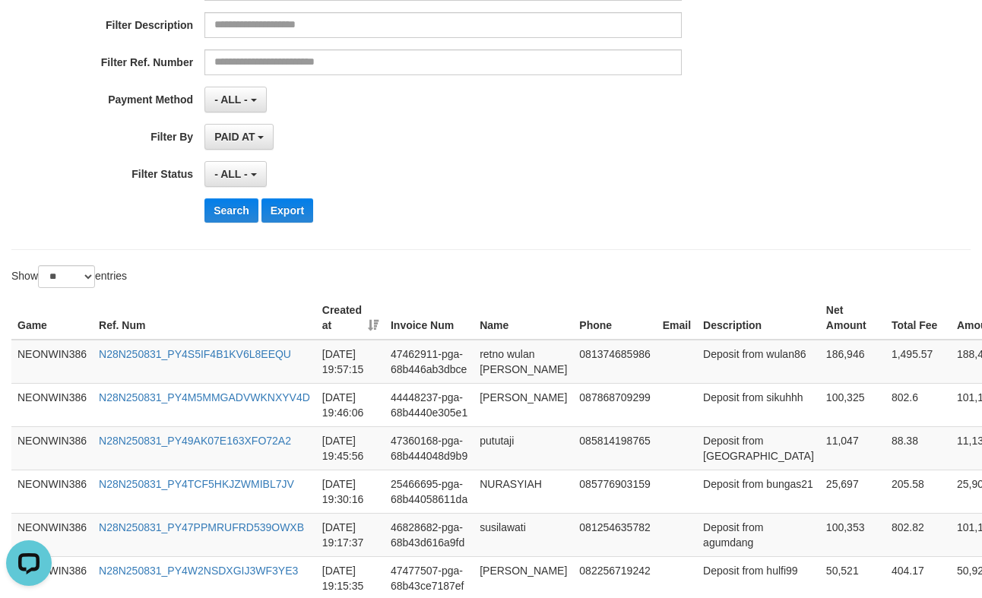
click at [820, 470] on td "11,047" at bounding box center [852, 447] width 65 height 43
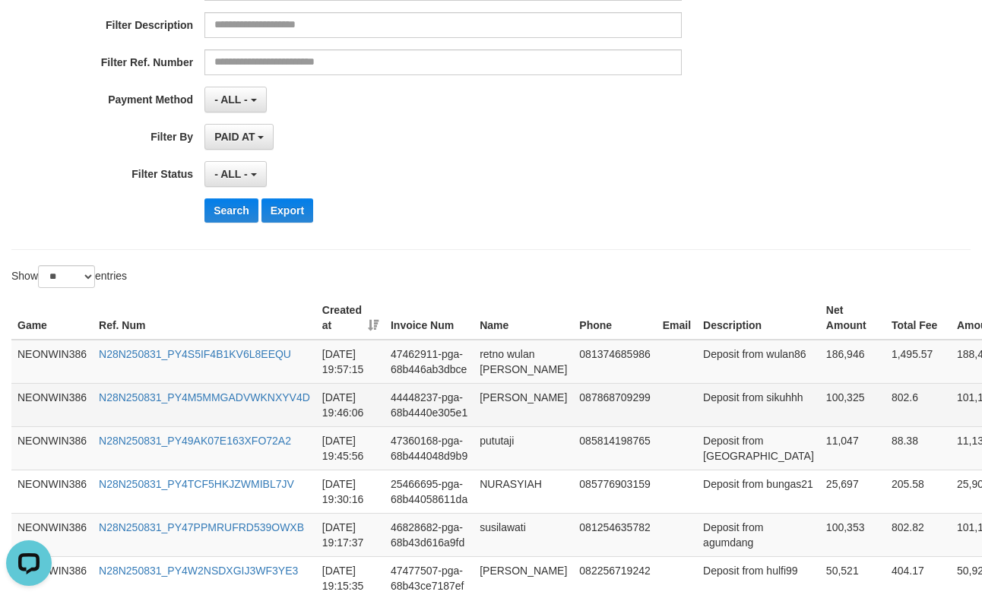
click at [820, 423] on td "100,325" at bounding box center [852, 404] width 65 height 43
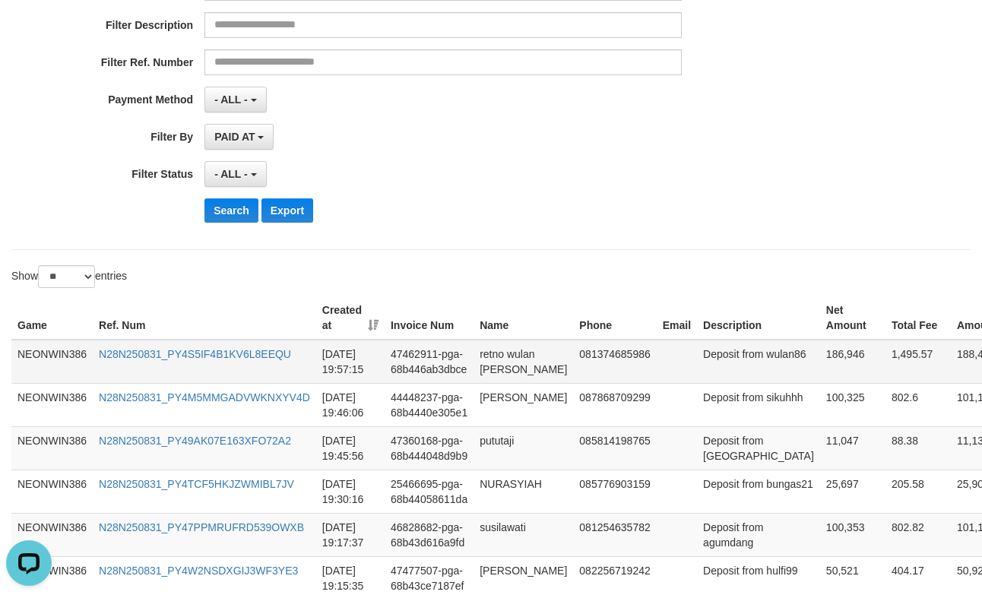
click at [820, 363] on td "186,946" at bounding box center [852, 362] width 65 height 44
click at [524, 376] on td "retno wulan [PERSON_NAME]" at bounding box center [523, 362] width 100 height 44
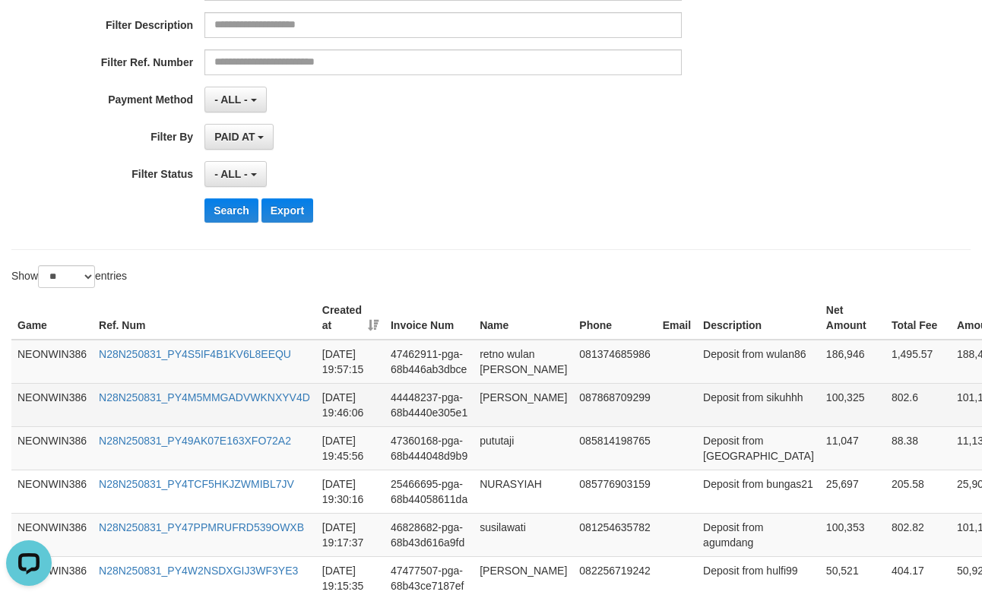
click at [487, 426] on td "[PERSON_NAME]" at bounding box center [523, 404] width 100 height 43
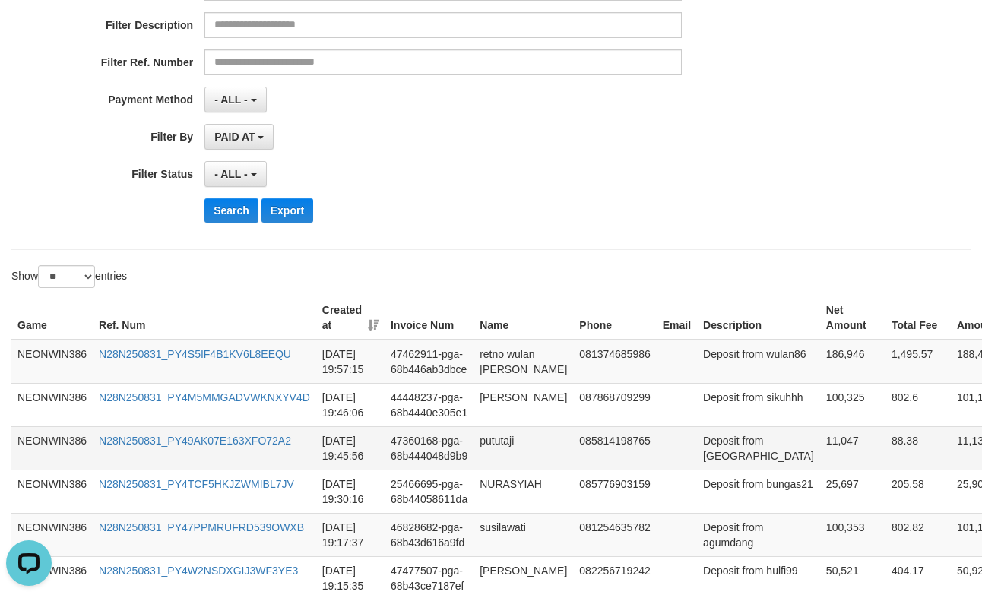
click at [515, 470] on td "pututaji" at bounding box center [523, 447] width 100 height 43
click at [505, 470] on td "pututaji" at bounding box center [523, 447] width 100 height 43
click at [698, 470] on td "Deposit from [GEOGRAPHIC_DATA]" at bounding box center [758, 447] width 123 height 43
drag, startPoint x: 698, startPoint y: 512, endPoint x: 754, endPoint y: 515, distance: 55.5
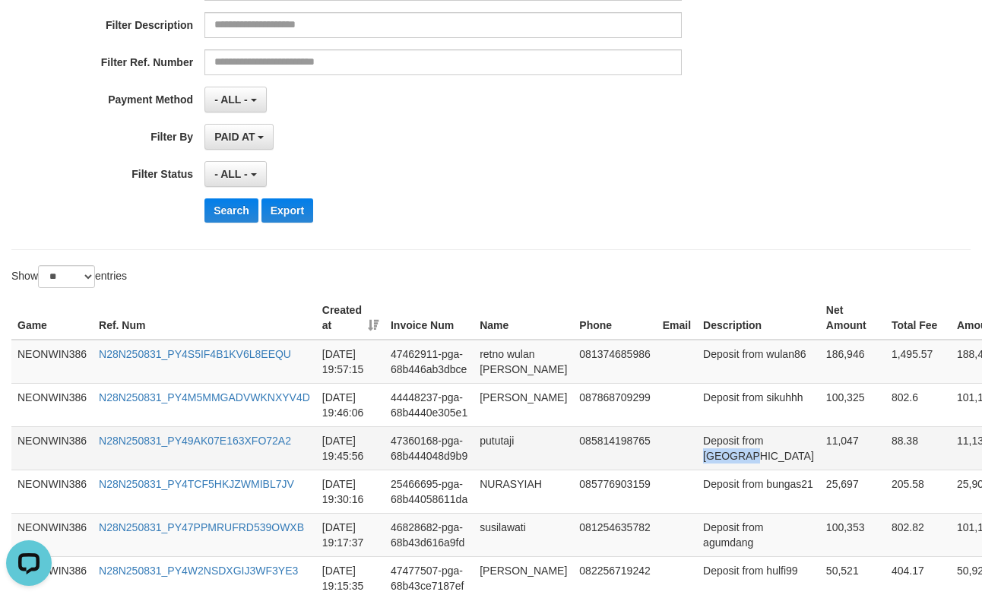
click at [698, 470] on td "Deposit from [GEOGRAPHIC_DATA]" at bounding box center [758, 447] width 123 height 43
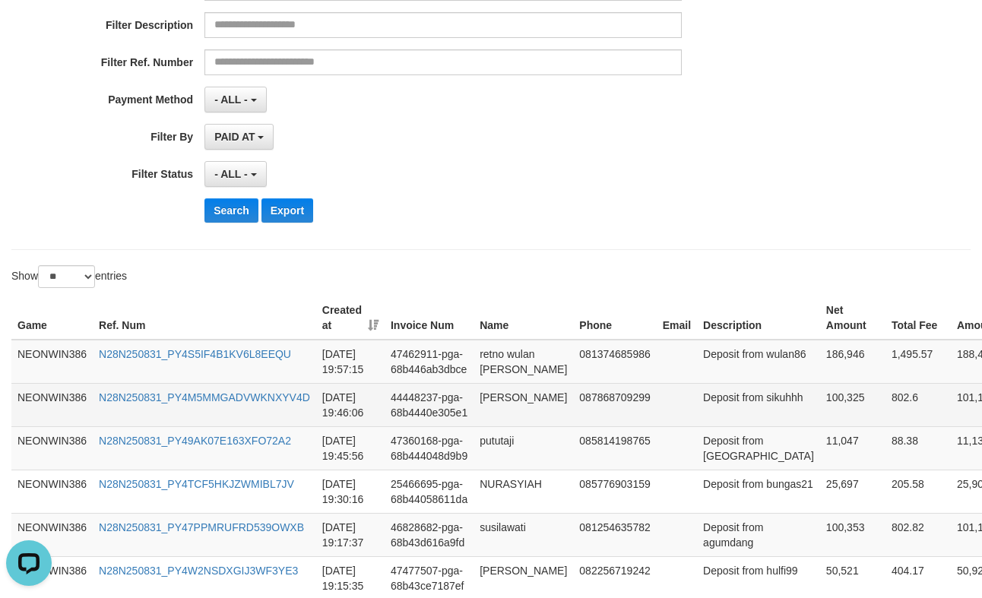
click at [722, 426] on td "Deposit from sikuhhh" at bounding box center [758, 404] width 123 height 43
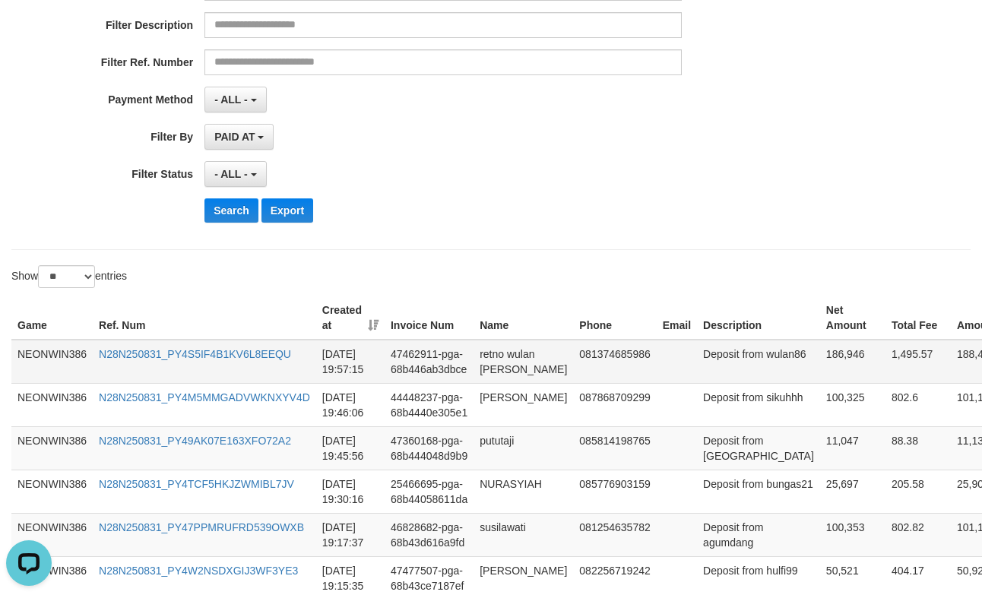
click at [701, 373] on td "Deposit from wulan86" at bounding box center [758, 362] width 123 height 44
click at [697, 384] on td "Deposit from wulan86" at bounding box center [758, 362] width 123 height 44
click at [724, 384] on td "Deposit from wulan86" at bounding box center [758, 362] width 123 height 44
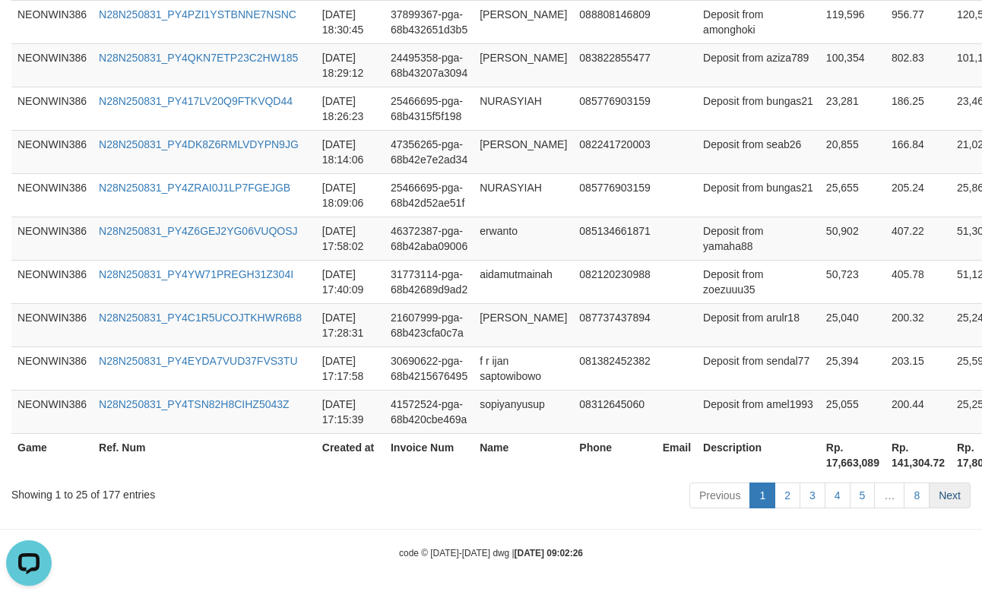
scroll to position [1592, 0]
click at [820, 470] on th "Rp. 17,663,089" at bounding box center [852, 454] width 65 height 43
